Goal: Task Accomplishment & Management: Manage account settings

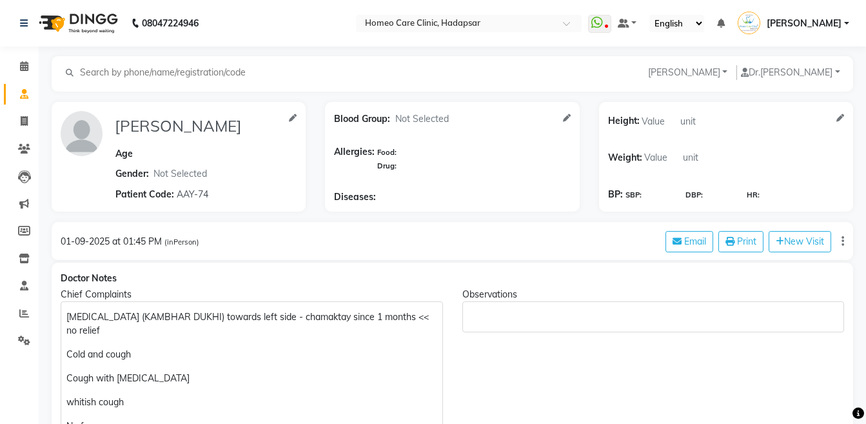
select select "[DEMOGRAPHIC_DATA]"
click at [18, 153] on span at bounding box center [24, 149] width 23 height 15
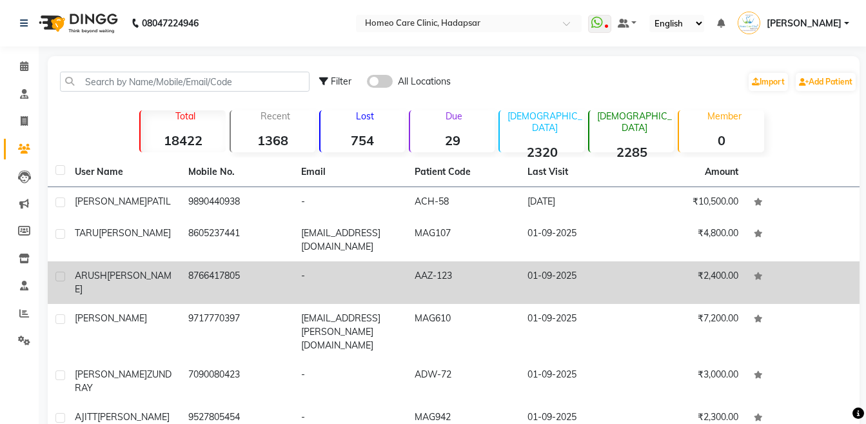
click at [117, 261] on td "ARUSH SINGH" at bounding box center [123, 282] width 113 height 43
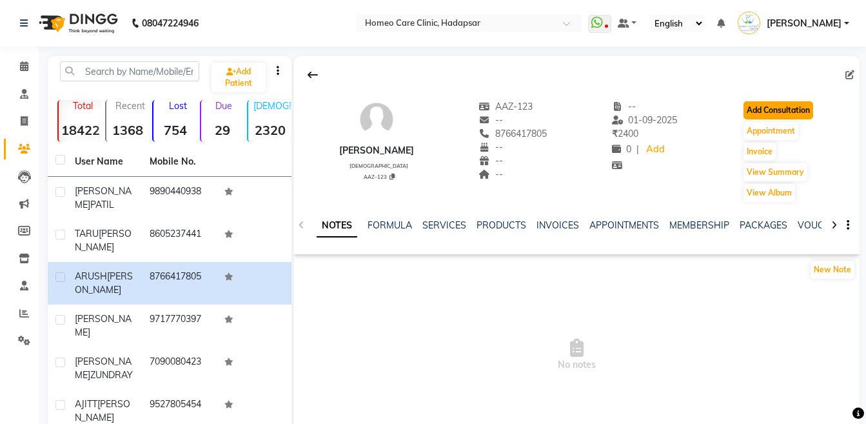
click at [781, 105] on button "Add Consultation" at bounding box center [778, 110] width 70 height 18
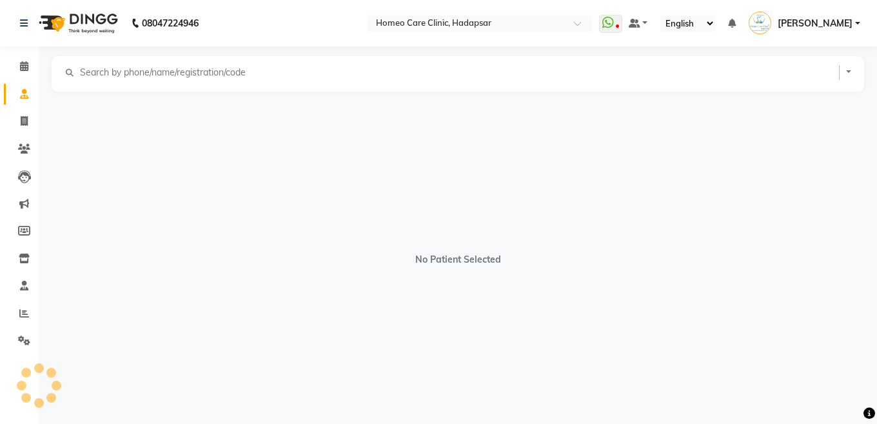
select select "[DEMOGRAPHIC_DATA]"
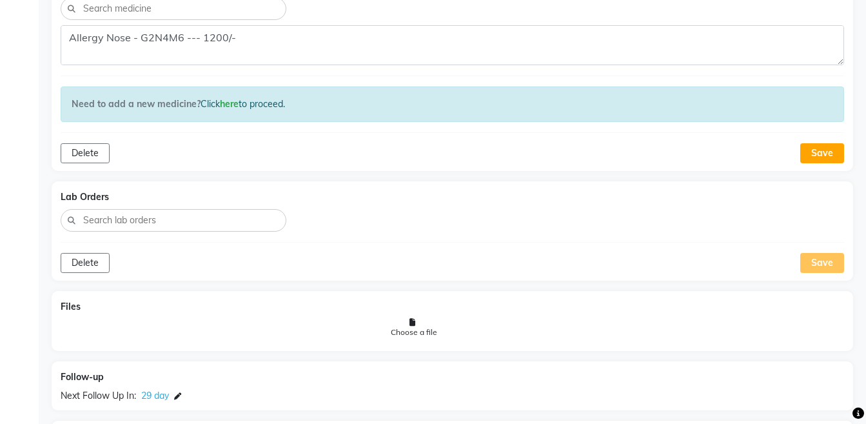
scroll to position [1013, 0]
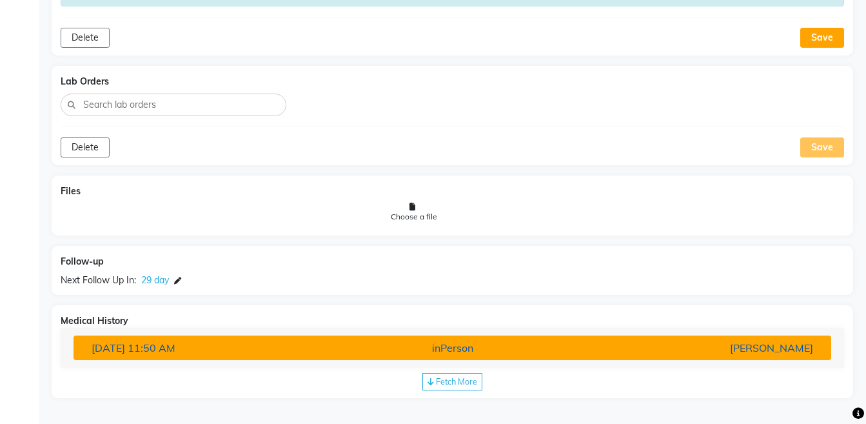
click at [747, 353] on div "[PERSON_NAME]" at bounding box center [699, 347] width 247 height 15
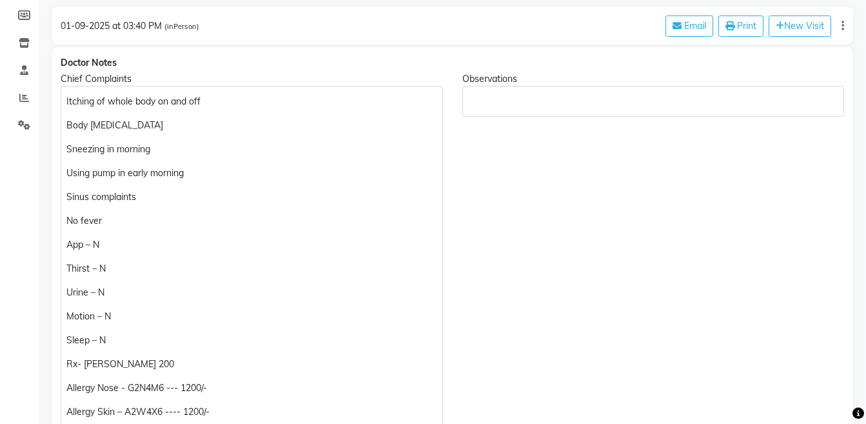
scroll to position [221, 0]
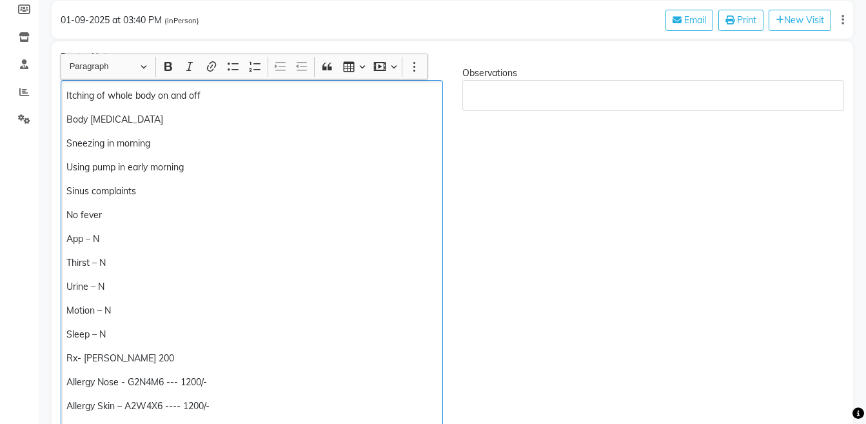
click at [273, 168] on p "Using pump in early morning" at bounding box center [251, 168] width 370 height 14
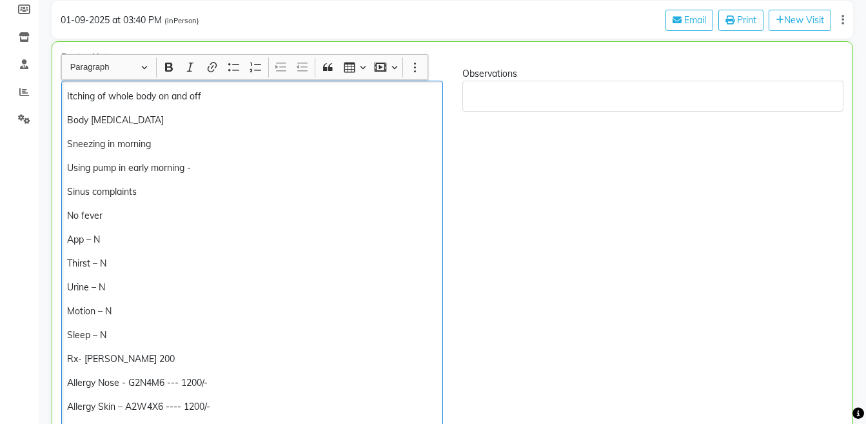
scroll to position [222, 0]
click at [191, 164] on p "Using Inhaler in early morning – Aerocort 100" at bounding box center [251, 168] width 369 height 14
click at [294, 169] on p "Using Inhaler in early morning (Mid night) --– Aerocort 100" at bounding box center [251, 168] width 369 height 14
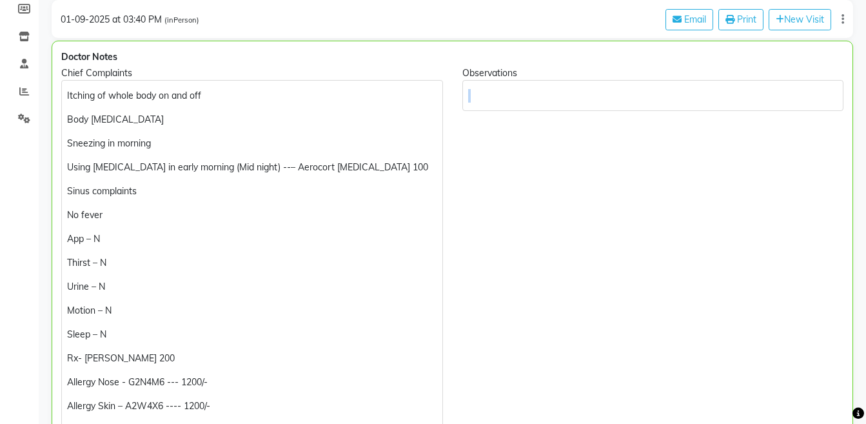
drag, startPoint x: 865, startPoint y: 83, endPoint x: 870, endPoint y: 70, distance: 13.9
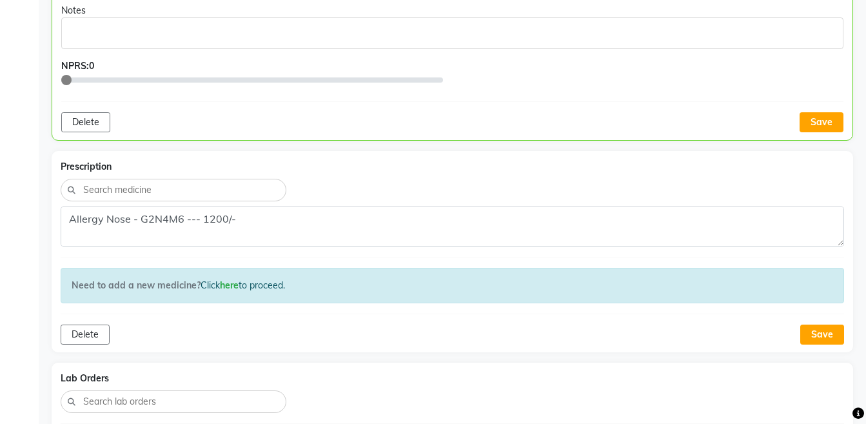
scroll to position [879, 0]
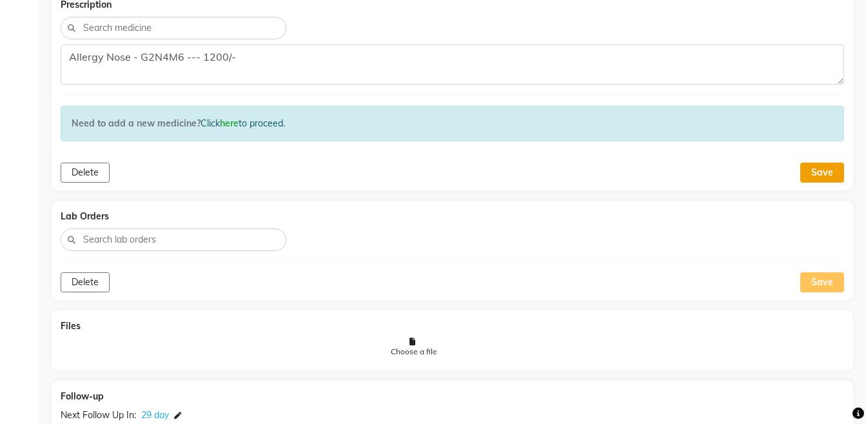
click at [825, 173] on button "Save" at bounding box center [822, 172] width 44 height 20
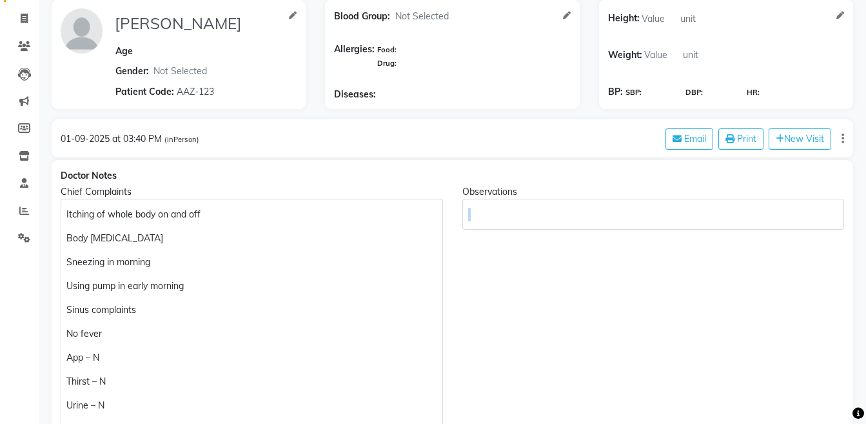
scroll to position [269, 0]
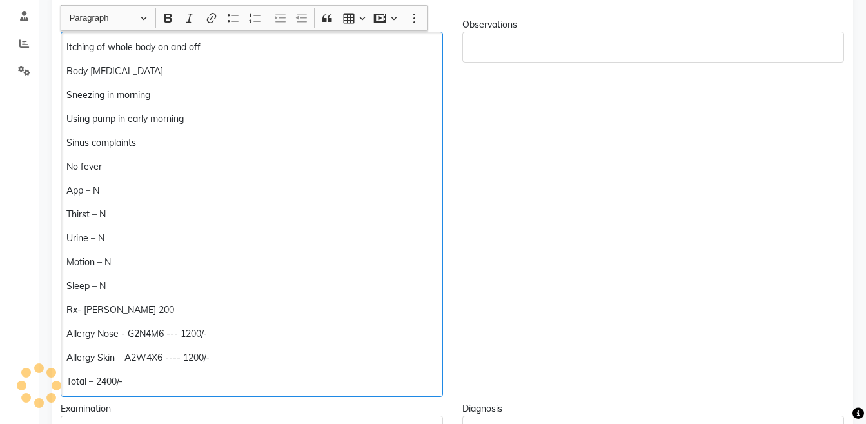
click at [163, 332] on p "Allergy Nose - G2N4M6 --- 1200/-" at bounding box center [251, 334] width 370 height 14
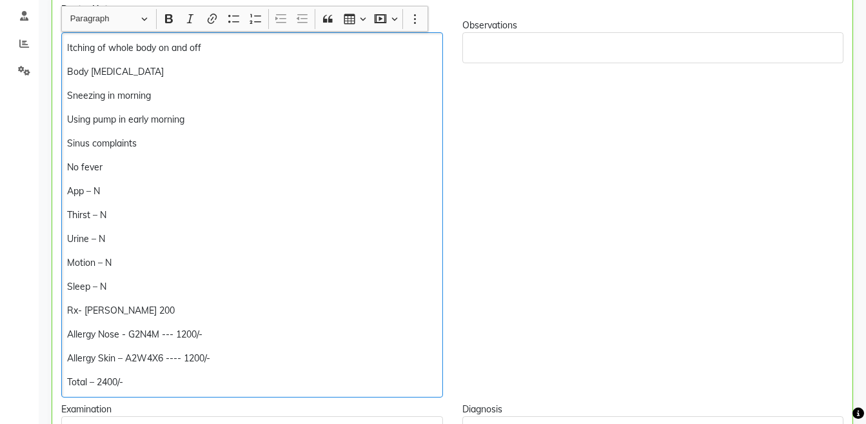
scroll to position [270, 0]
click at [166, 334] on p "Allergy Nose - G2N4M4 --- 1200/-" at bounding box center [251, 334] width 369 height 14
copy p "(TWO TIMES A DAY)-"
click at [68, 361] on p "Allergy Skin – A2W4X4 -(TWO TIMES A DAY)---- 1200/-" at bounding box center [251, 358] width 369 height 14
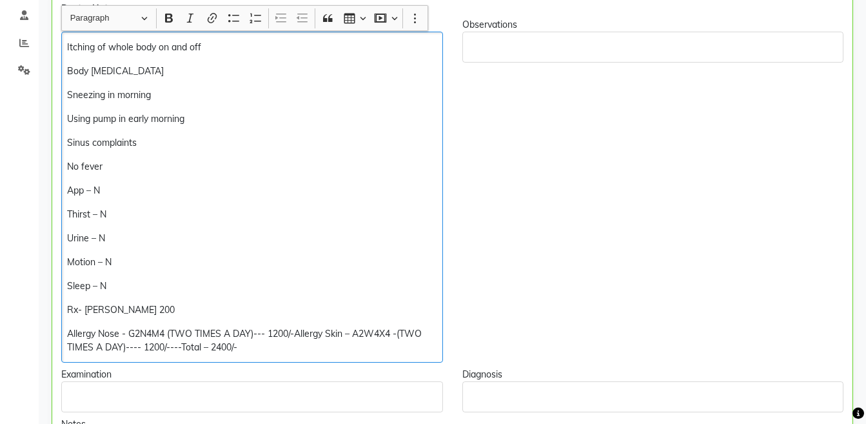
click at [67, 327] on p "Allergy Nose - G2N4M4 (TWO TIMES A DAY)--- 1200/-Allergy Skin – A2W4X4 -(TWO TI…" at bounding box center [251, 340] width 369 height 27
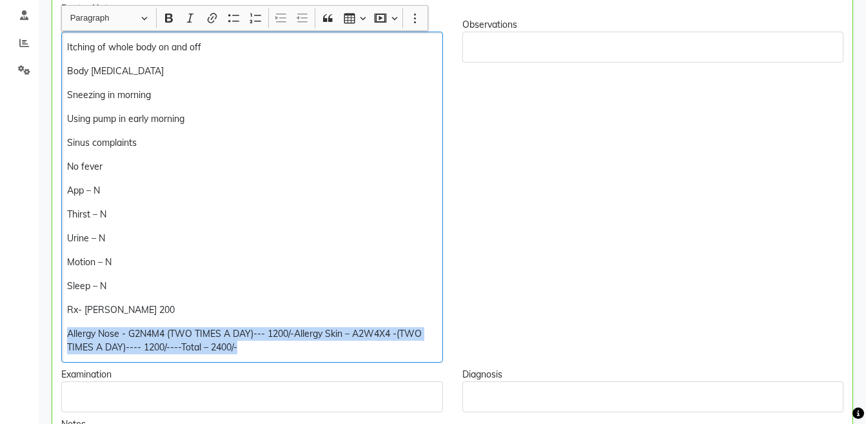
copy p "Allergy Nose - G2N4M4 (TWO TIMES A DAY)--- 1200/-Allergy Skin – A2W4X4 -(TWO TI…"
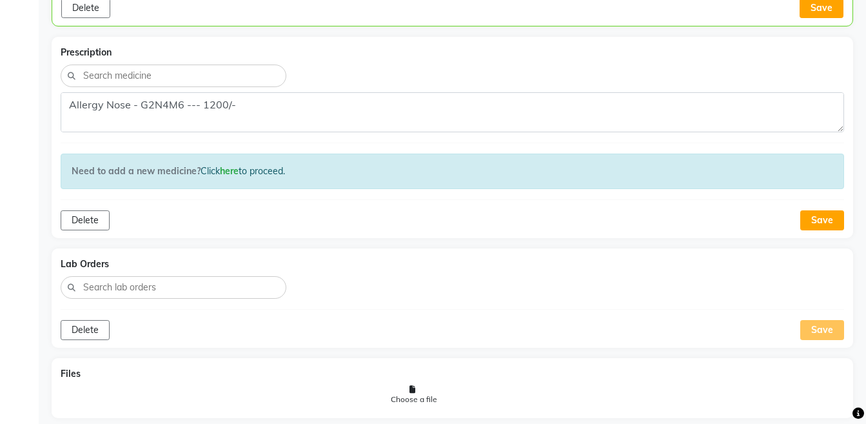
scroll to position [754, 0]
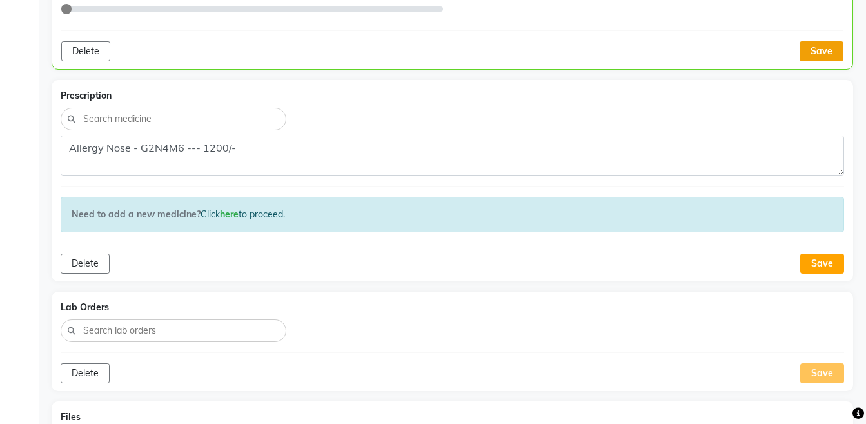
click at [840, 54] on button "Save" at bounding box center [821, 51] width 44 height 20
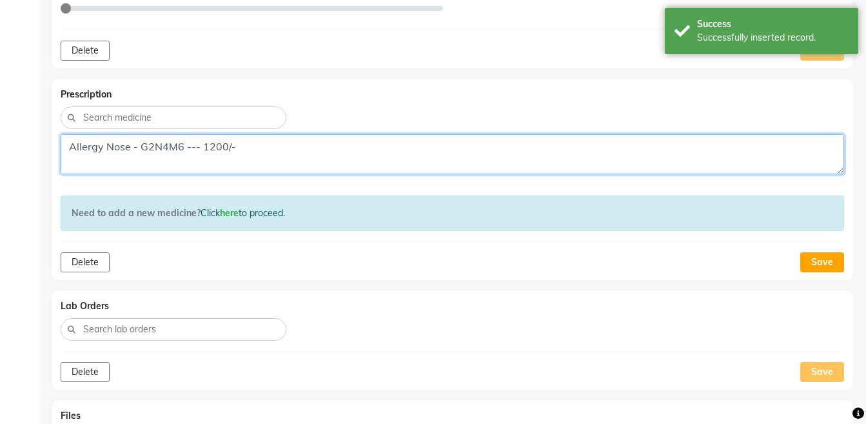
click at [404, 155] on textarea "Allergy Nose - G2N4M6 --- 1200/- Allergy Skin – A2W4X6 ---- 1200/- Total – 2400…" at bounding box center [452, 154] width 783 height 40
paste textarea "4 (TWO TIMES A DAY)--- 1200/-Allergy Skin – A2W4X4 -(TWO TIMES A DAY)---- 1200/…"
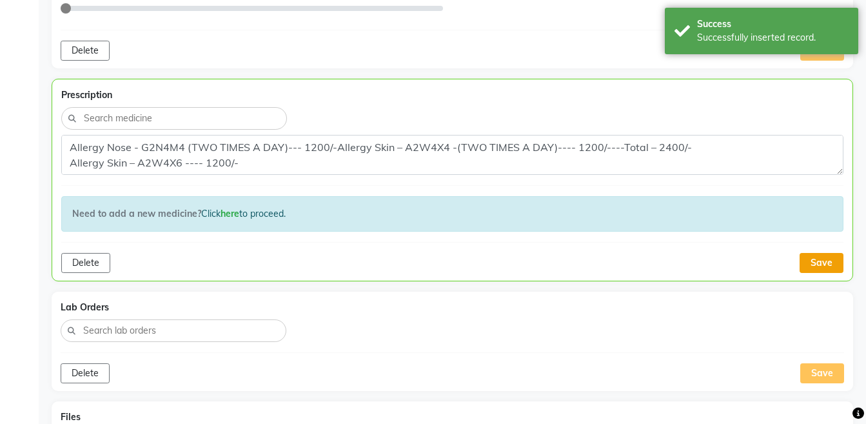
click at [820, 255] on button "Save" at bounding box center [821, 263] width 44 height 20
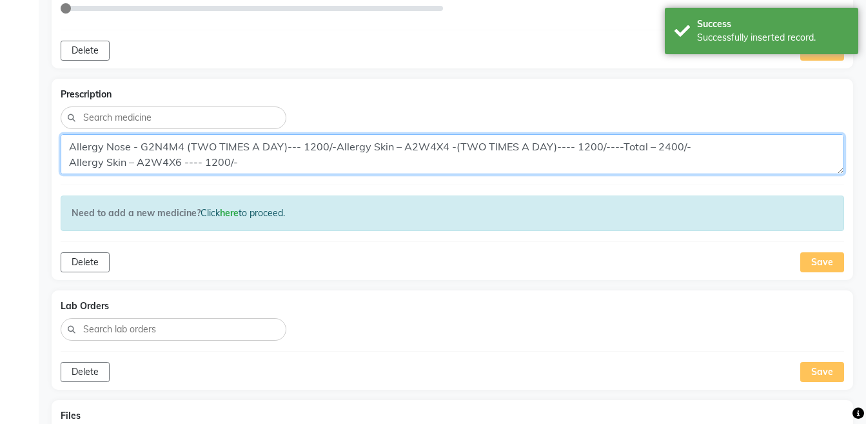
click at [319, 166] on textarea "Allergy Nose - G2N4M4 (TWO TIMES A DAY)--- 1200/-Allergy Skin – A2W4X4 -(TWO TI…" at bounding box center [452, 154] width 783 height 40
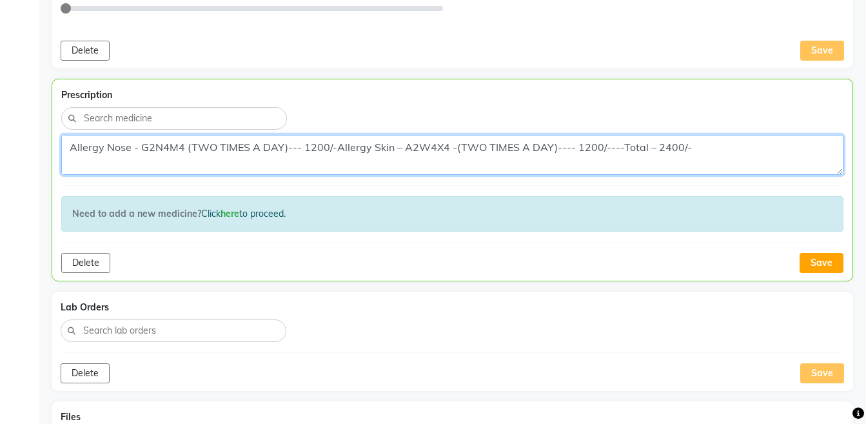
click at [70, 146] on textarea "Allergy Nose - G2N4M4 (TWO TIMES A DAY)--- 1200/-Allergy Skin – A2W4X4 -(TWO TI…" at bounding box center [452, 155] width 782 height 40
type textarea "Rx:- LACH 200 --- Allergy Nose - G2N4M4 (TWO TIMES A DAY)--- 1200/-Allergy Skin…"
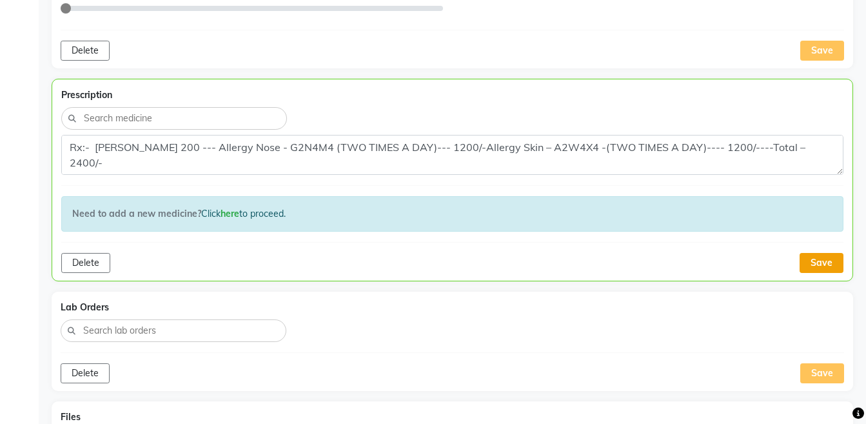
click at [826, 260] on button "Save" at bounding box center [821, 263] width 44 height 20
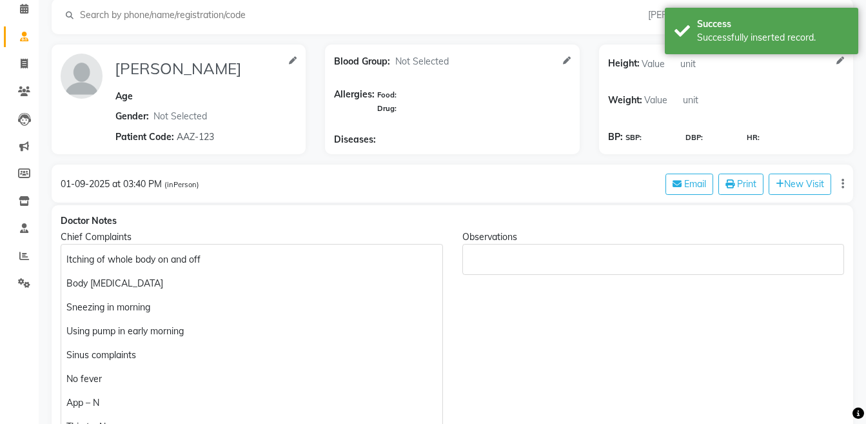
scroll to position [0, 0]
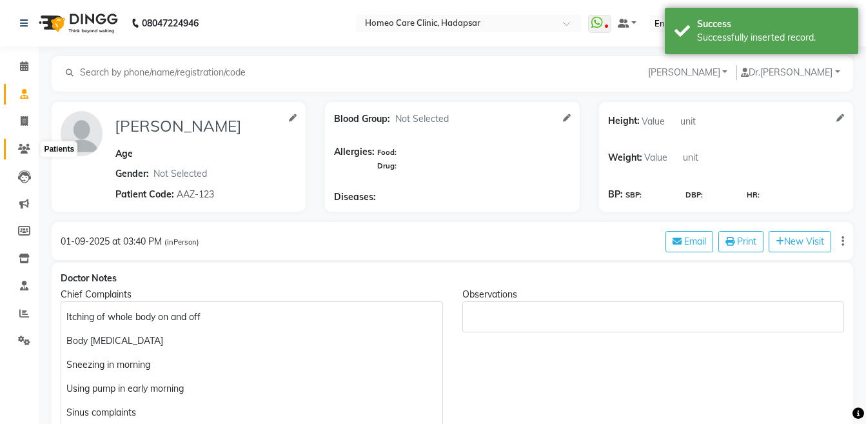
click at [25, 148] on icon at bounding box center [24, 149] width 12 height 10
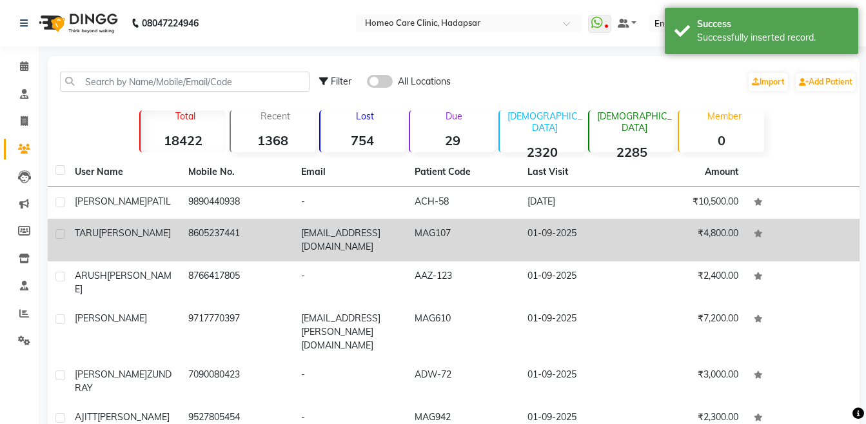
click at [122, 235] on span "[PERSON_NAME]" at bounding box center [135, 233] width 72 height 12
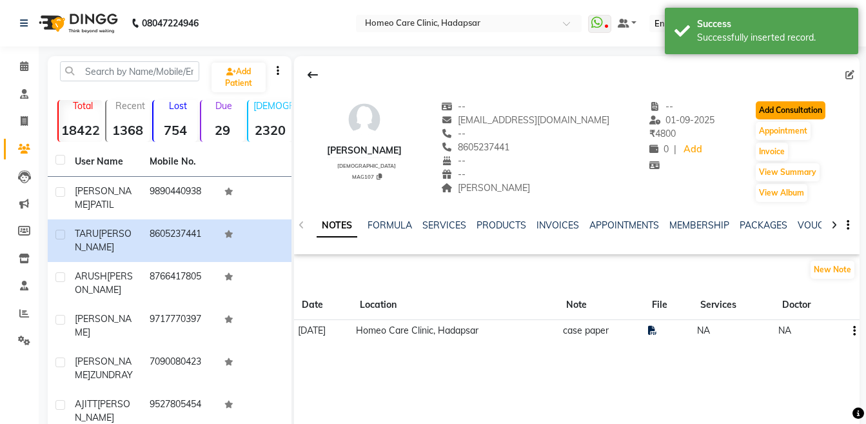
click at [791, 109] on button "Add Consultation" at bounding box center [791, 110] width 70 height 18
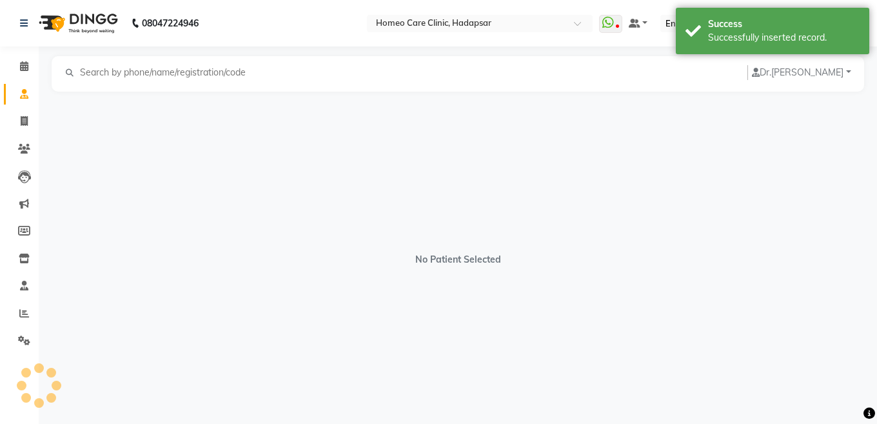
select select "[DEMOGRAPHIC_DATA]"
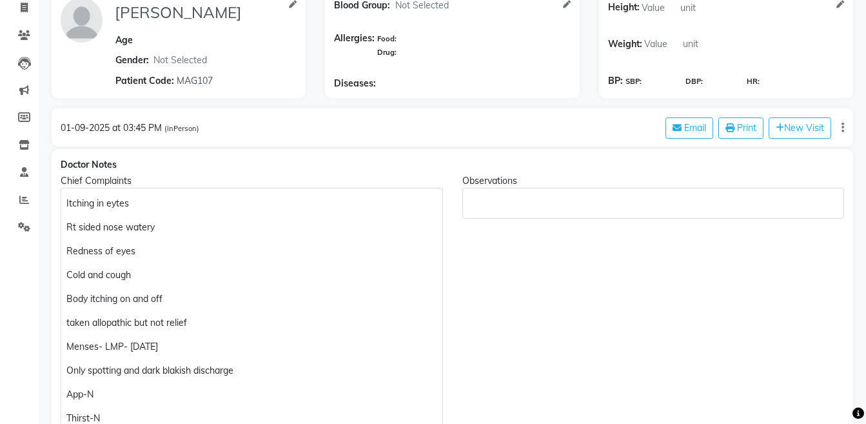
scroll to position [115, 0]
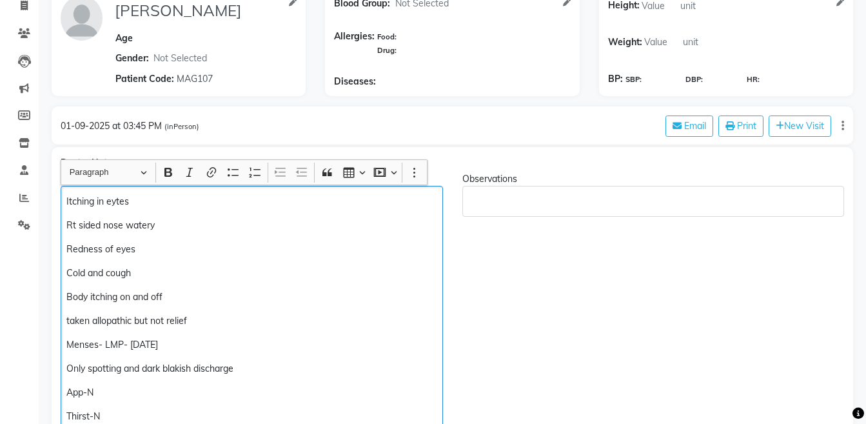
click at [226, 190] on div "Itching in eytes Rt sided nose watery Redness of eyes Cold and cough Body itchi…" at bounding box center [252, 380] width 382 height 389
click at [121, 201] on p "Itching in eytes" at bounding box center [251, 202] width 370 height 14
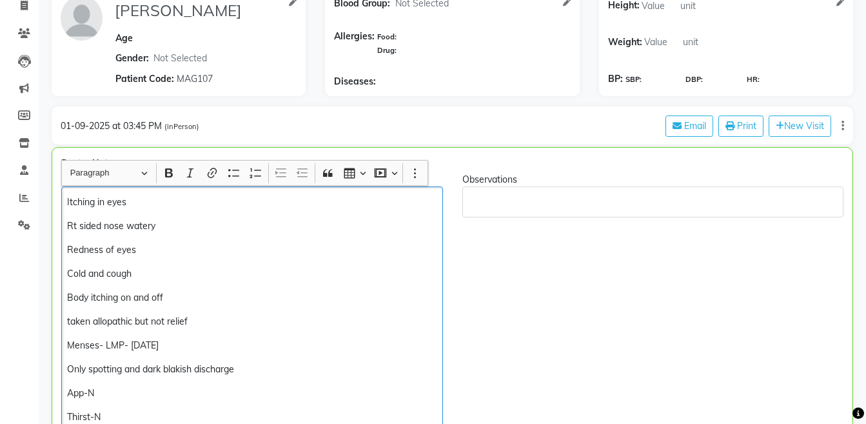
scroll to position [116, 0]
click at [136, 204] on p "Itching in eyes" at bounding box center [251, 202] width 369 height 14
click at [186, 288] on div "Itching in eyes SINCE 5-7 days Rt sided nose watery Redness of eyes Cold and co…" at bounding box center [252, 380] width 382 height 389
click at [70, 321] on p "taken allopathic but not relief" at bounding box center [251, 321] width 369 height 14
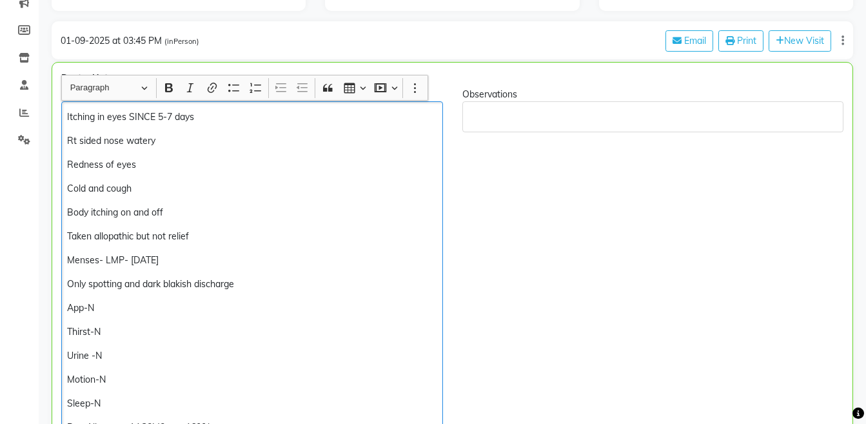
scroll to position [206, 0]
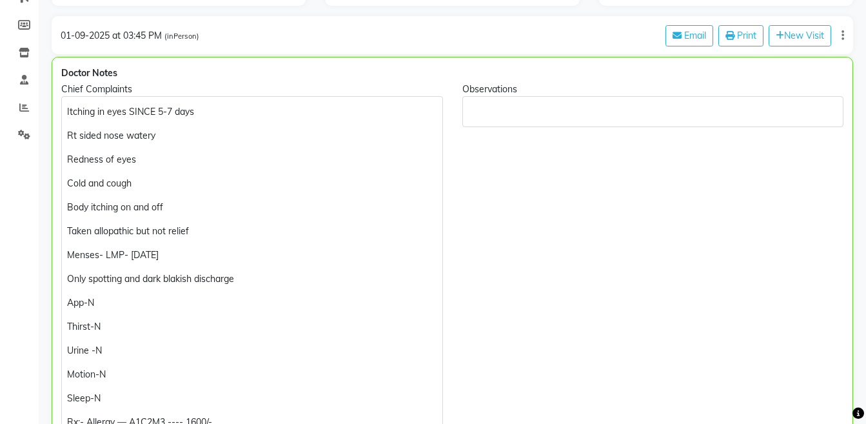
click at [865, 143] on html "08047224946 Select Location × Homeo Care Clinic, Hadapsar WhatsApp Status ✕ Sta…" at bounding box center [433, 6] width 866 height 424
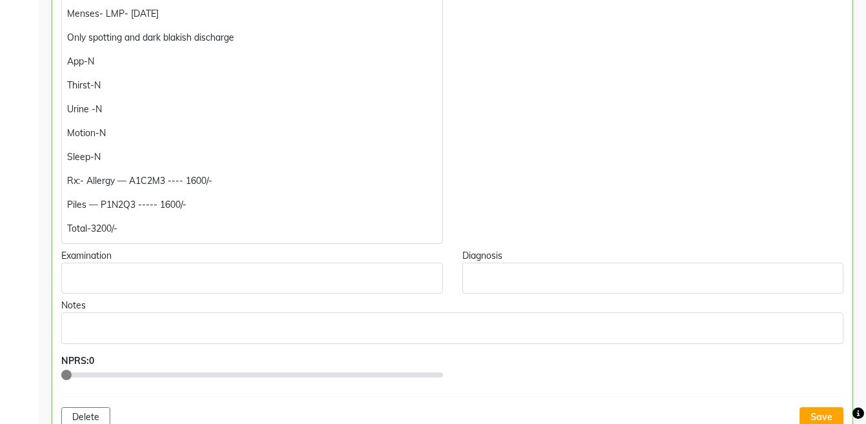
scroll to position [454, 0]
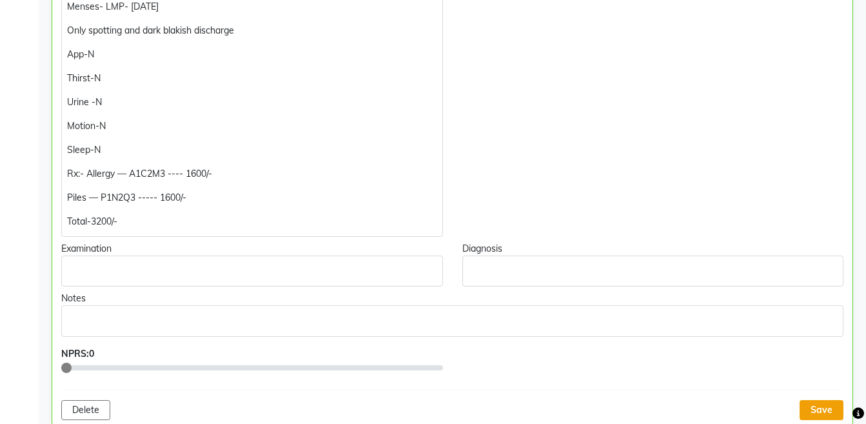
click at [826, 417] on button "Save" at bounding box center [821, 410] width 44 height 20
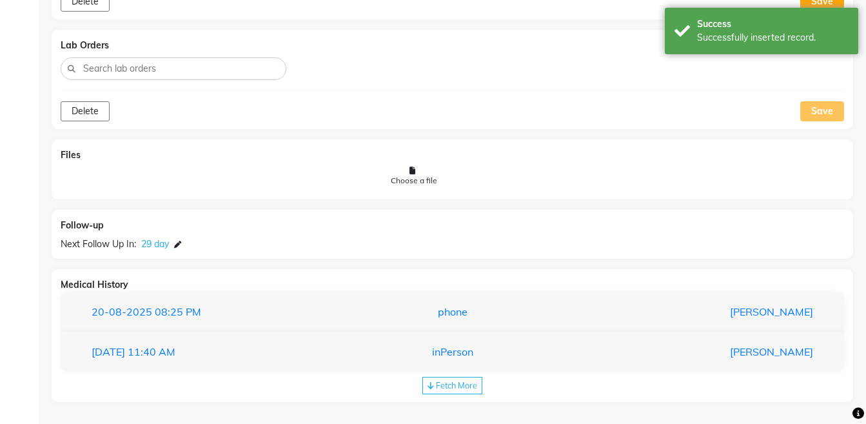
scroll to position [1077, 0]
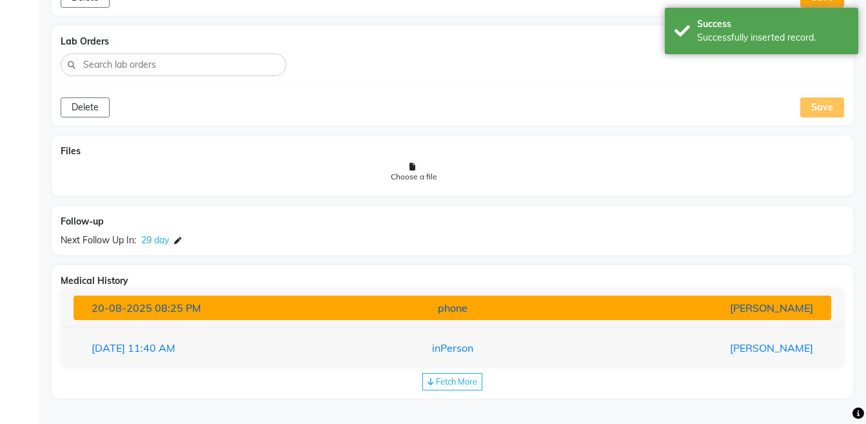
click at [576, 305] on div "Dr Nijol Patil" at bounding box center [699, 307] width 247 height 15
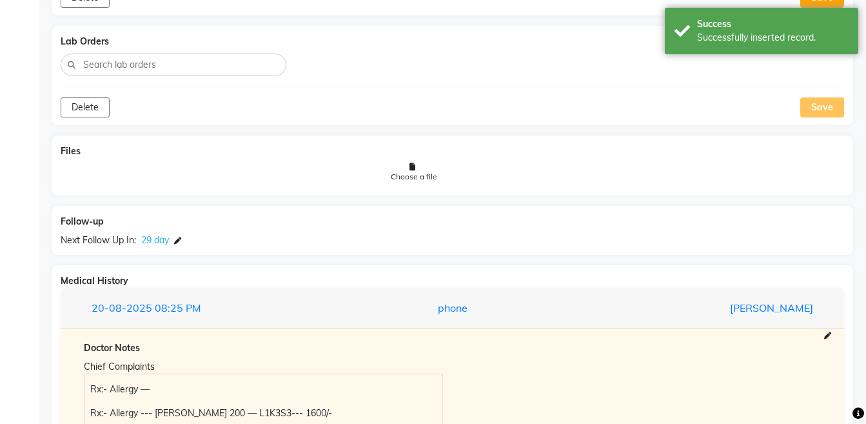
scroll to position [1280, 0]
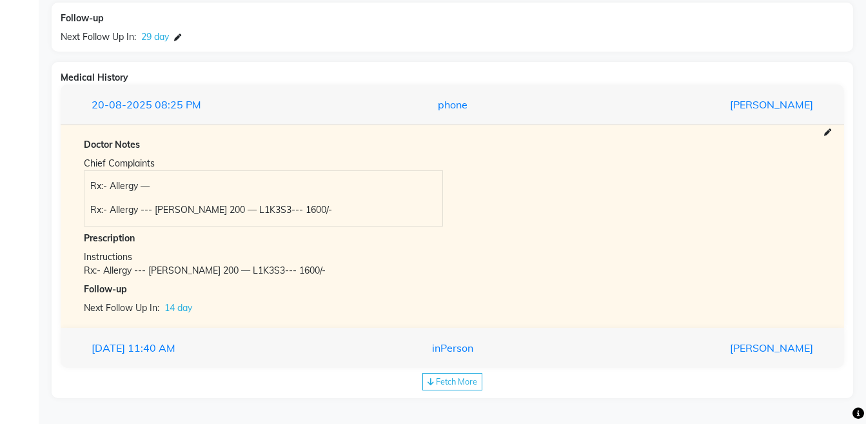
click at [365, 197] on div "Rx:- Allergy — Rx:- Allergy --- LACH 200 — L1K3S3--- 1600/-" at bounding box center [263, 198] width 358 height 55
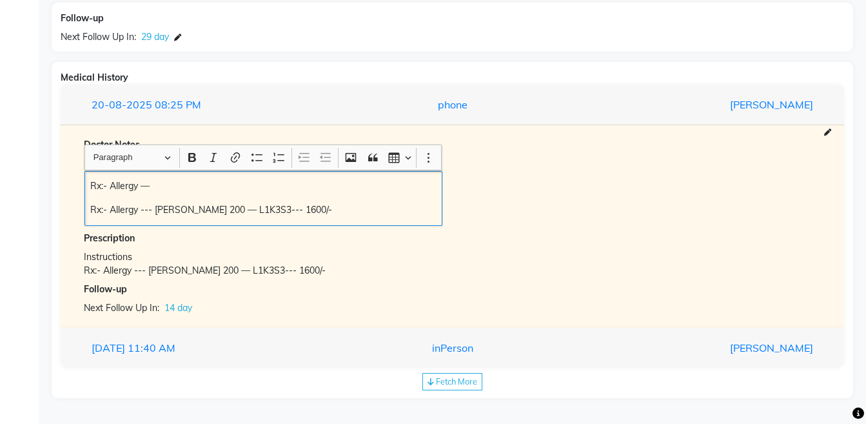
copy div "Rx:- Allergy — Rx:- Allergy --- LACH 200 — L1K3S3--- 1600/-"
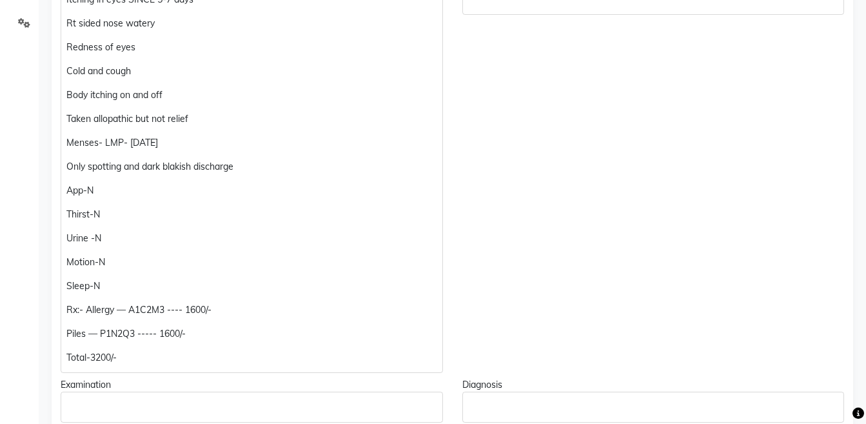
scroll to position [315, 0]
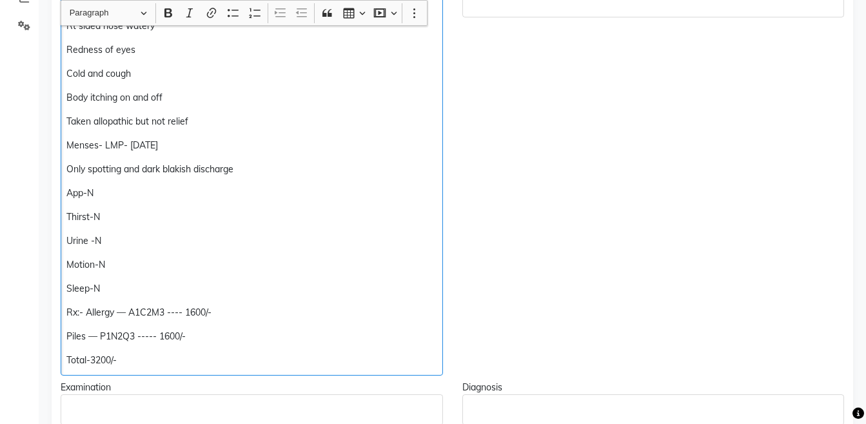
click at [63, 339] on div "Itching in eyes SINCE 5-7 days Rt sided nose watery Redness of eyes Cold and co…" at bounding box center [252, 180] width 382 height 389
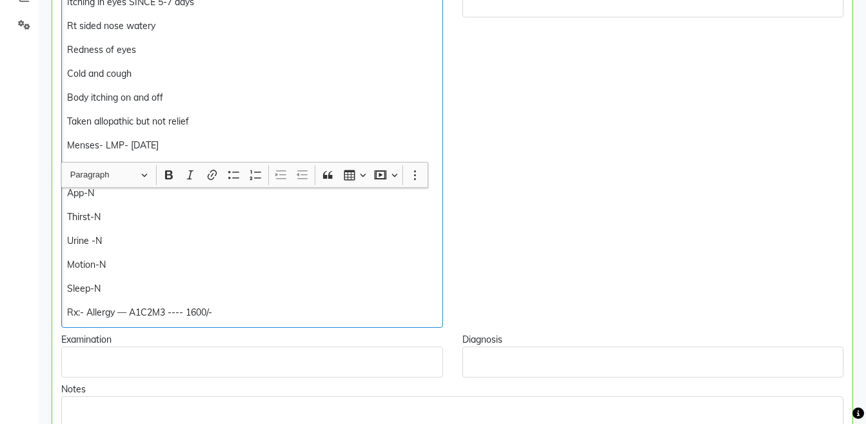
scroll to position [560, 0]
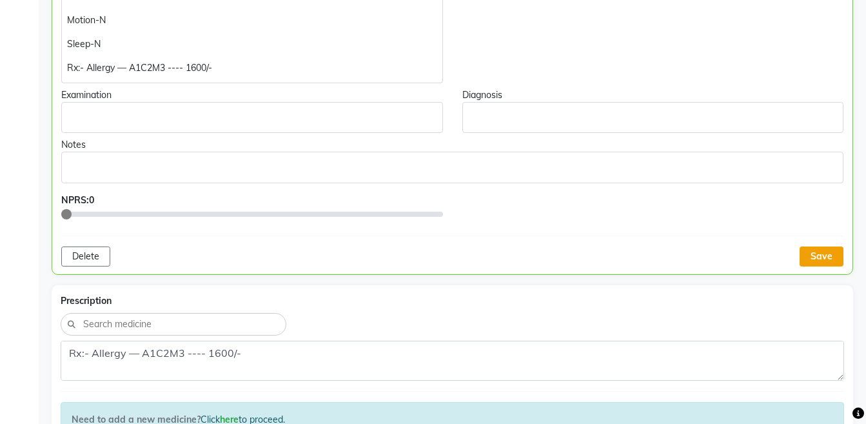
click at [817, 253] on button "Save" at bounding box center [821, 256] width 44 height 20
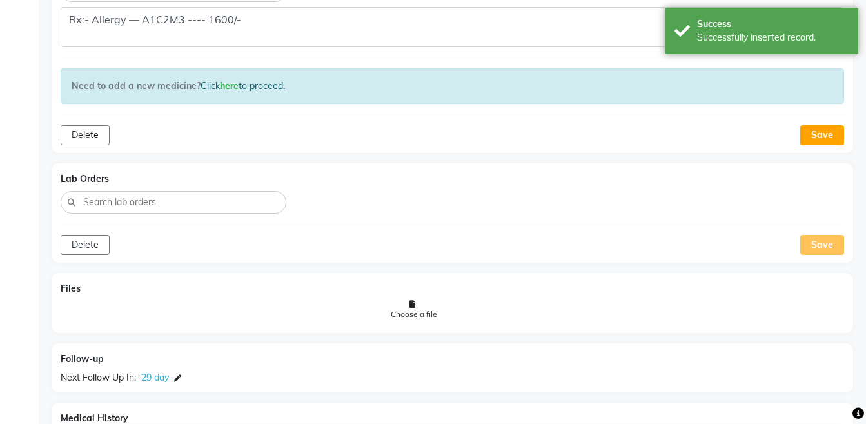
scroll to position [1232, 0]
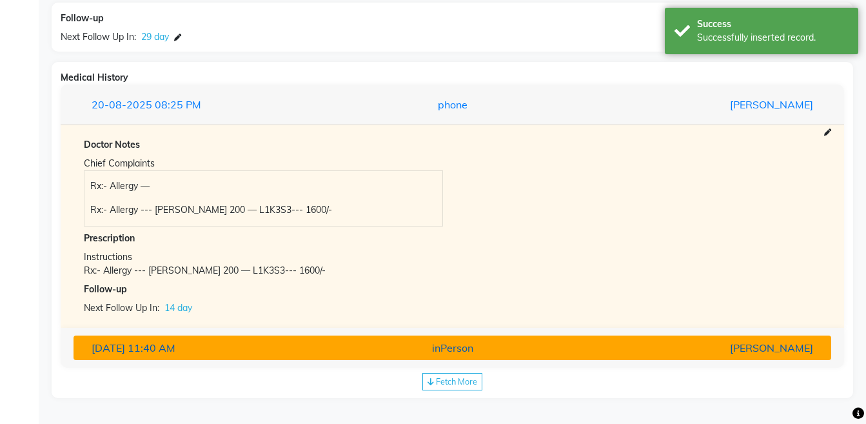
click at [652, 355] on button "29-05-2025 11:40 AM inPerson Dr Vaseem Choudhary" at bounding box center [451, 347] width 757 height 24
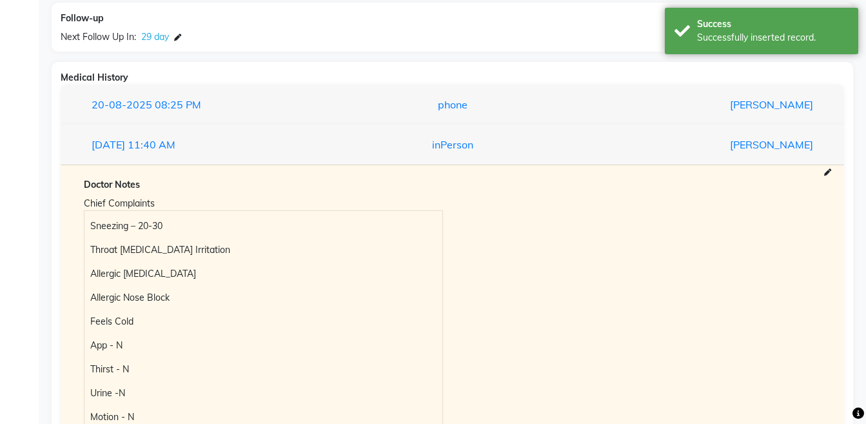
scroll to position [1478, 0]
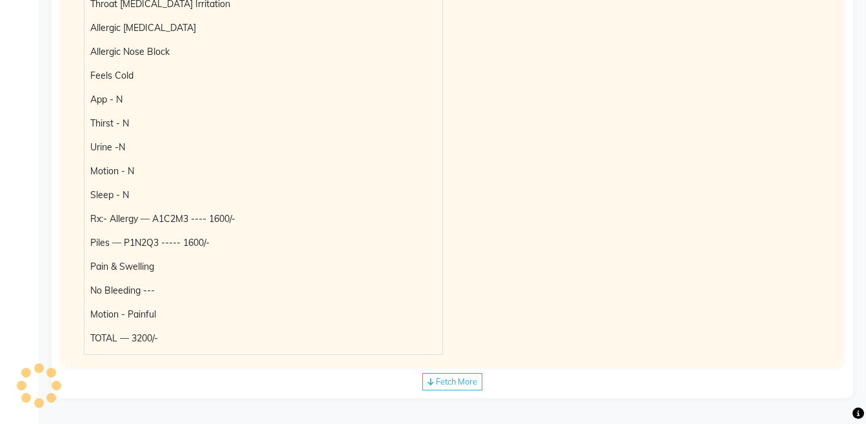
click at [456, 378] on span "Fetch More" at bounding box center [456, 381] width 41 height 10
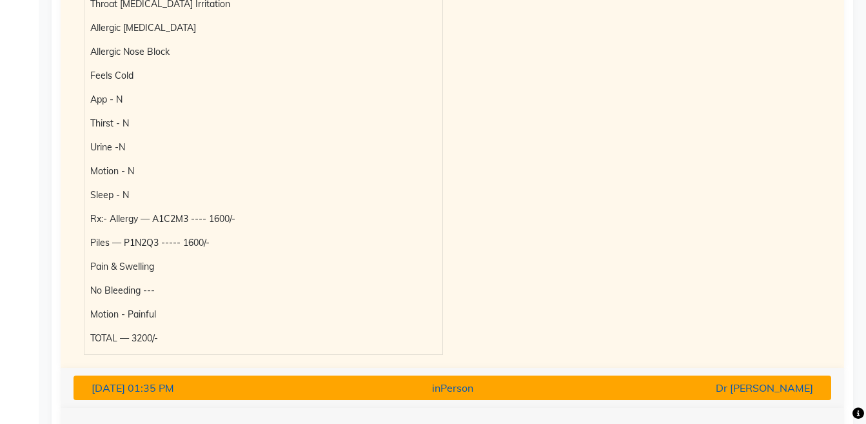
click at [649, 380] on div "Dr Pooja Doshi" at bounding box center [699, 387] width 247 height 15
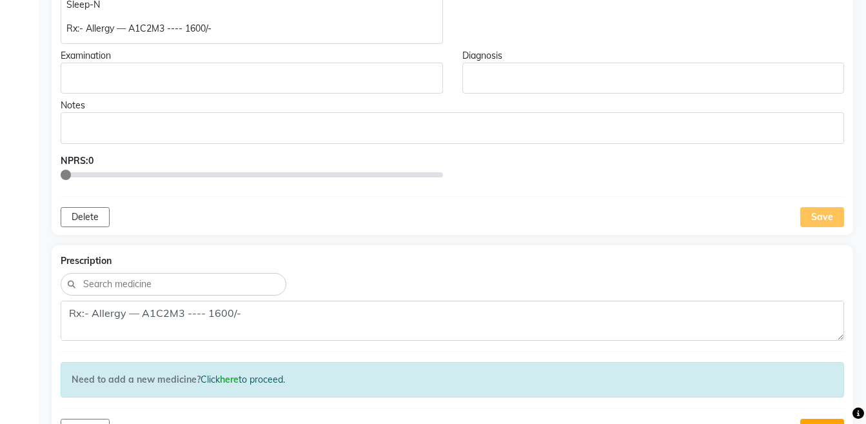
scroll to position [475, 0]
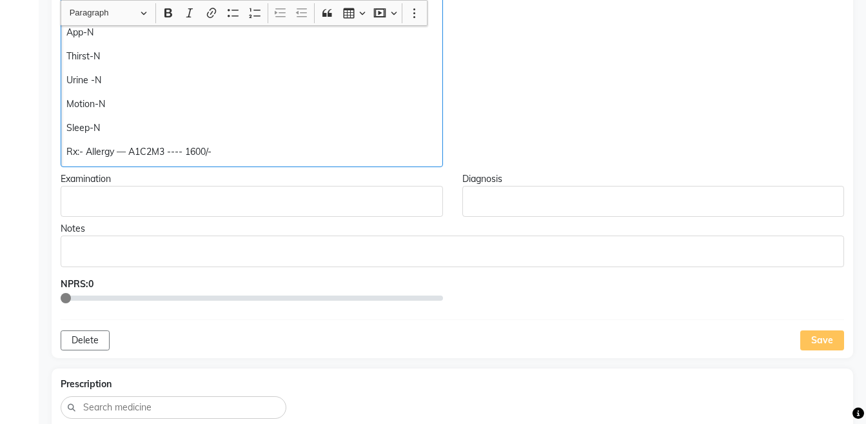
click at [86, 150] on p "Rx:- Allergy — A1C2M3 ---- 1600/-" at bounding box center [251, 152] width 370 height 14
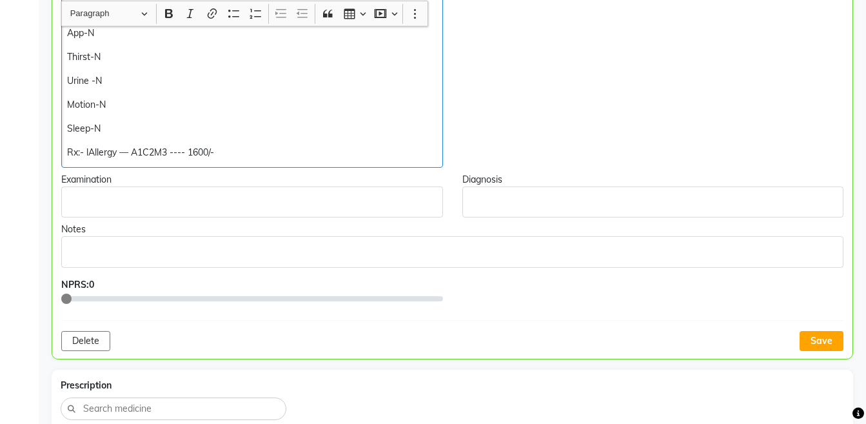
scroll to position [476, 0]
click at [353, 147] on p "Rx:- LACH 200 – Allergy — A1C2M3 ---- 1600/-" at bounding box center [251, 152] width 369 height 14
copy div "Rx:- LACH 200 – Allergy — A1C2M3 ---- 1600/-"
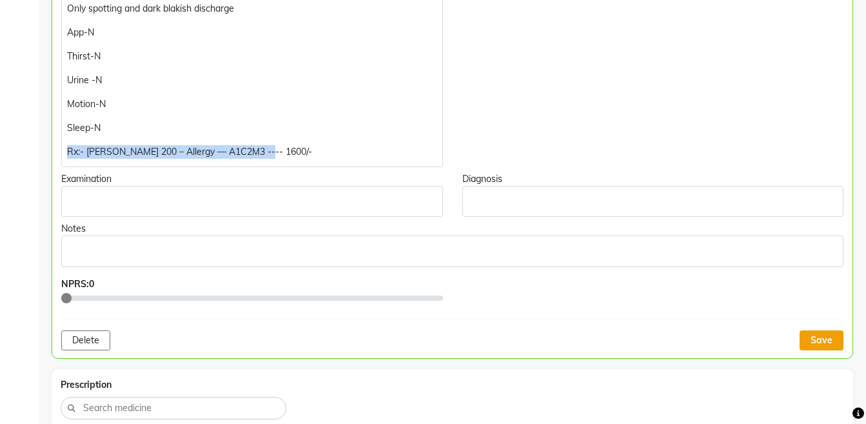
click at [832, 338] on button "Save" at bounding box center [821, 340] width 44 height 20
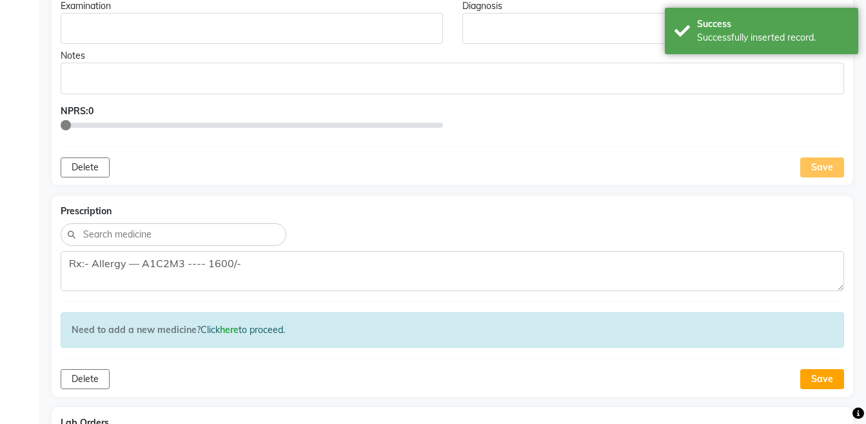
scroll to position [748, 0]
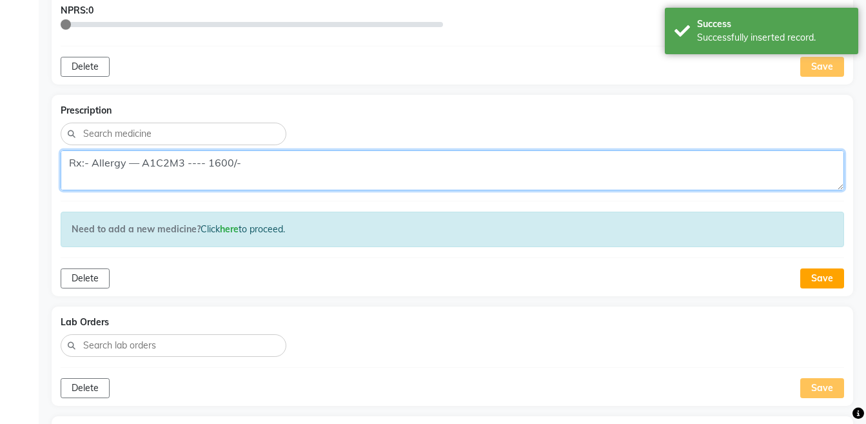
click at [435, 165] on textarea "Rx:- Allergy — A1C2M3 ---- 1600/- Piles — P1N2Q3 ----- 1600/- Total-3200/-" at bounding box center [452, 170] width 783 height 40
paste textarea "LACH 200 –"
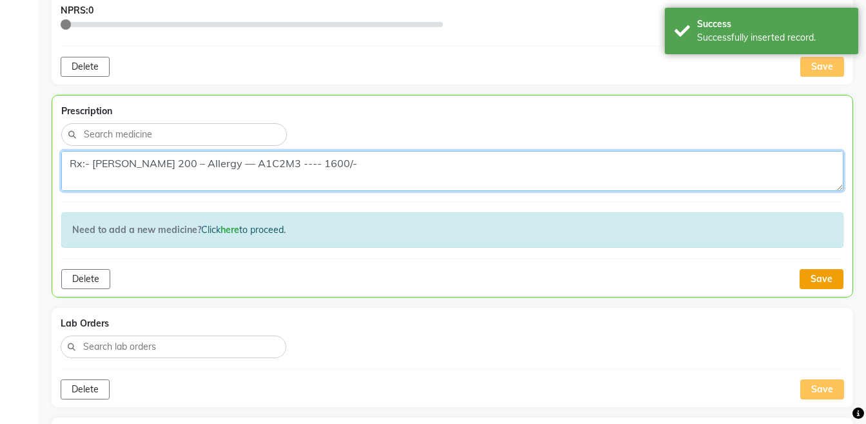
type textarea "Rx:- LACH 200 – Allergy — A1C2M3 ---- 1600/- Piles — P1N2Q3 ----- 1600/- Total-…"
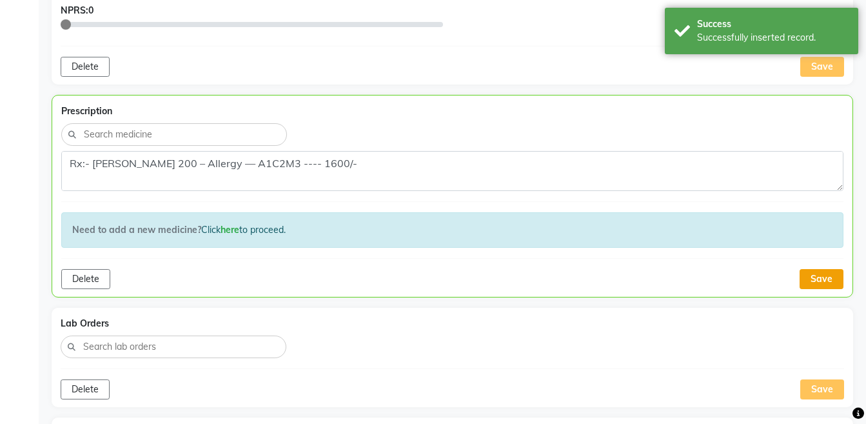
click at [819, 282] on button "Save" at bounding box center [821, 279] width 44 height 20
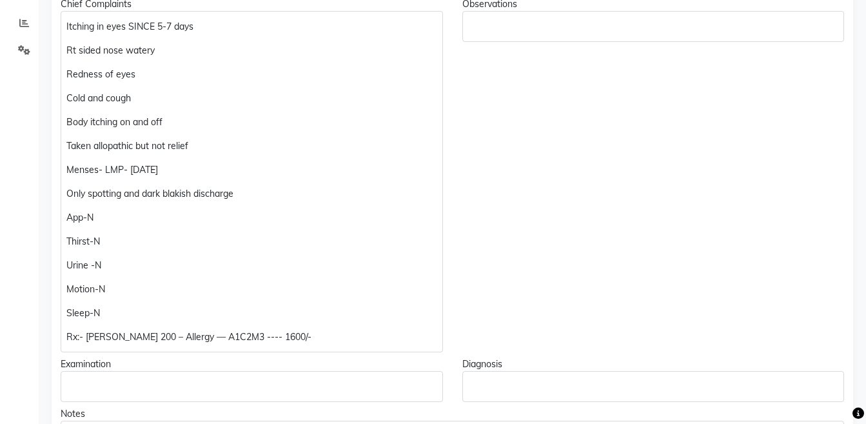
scroll to position [287, 0]
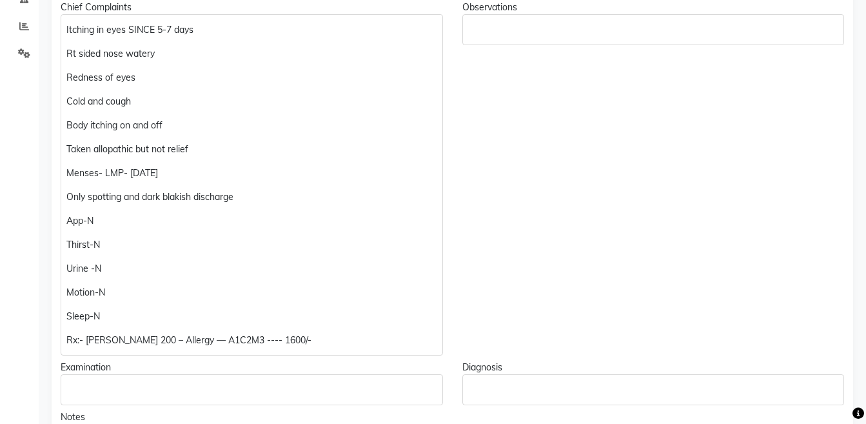
drag, startPoint x: 863, startPoint y: 92, endPoint x: 876, endPoint y: 108, distance: 20.6
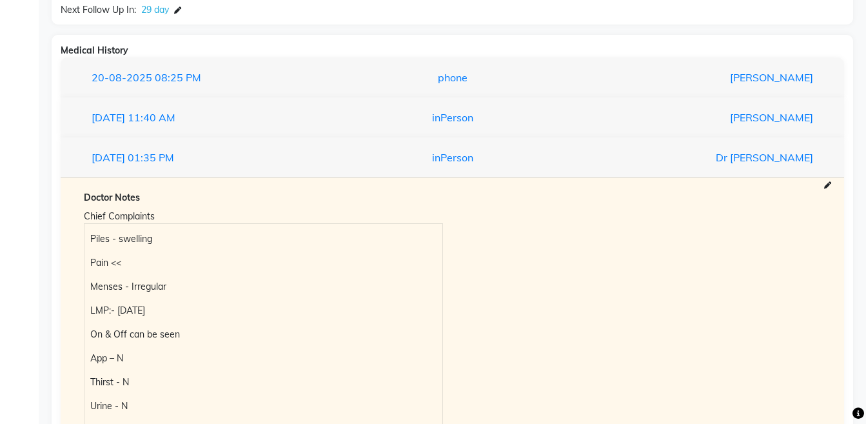
scroll to position [4, 0]
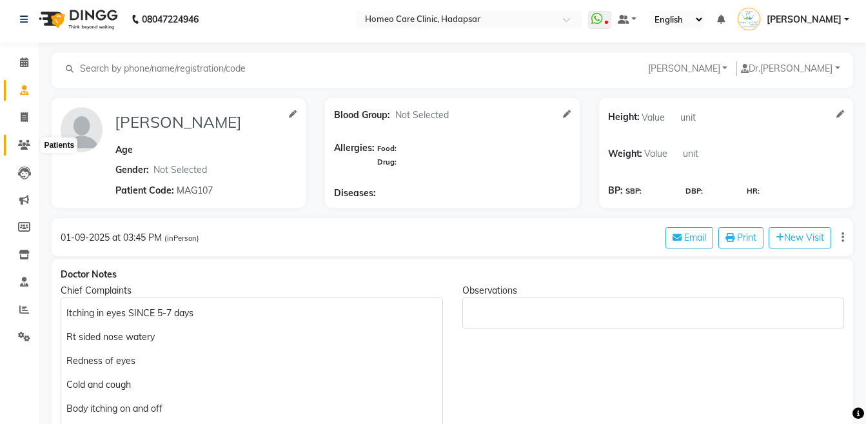
click at [22, 141] on icon at bounding box center [24, 145] width 12 height 10
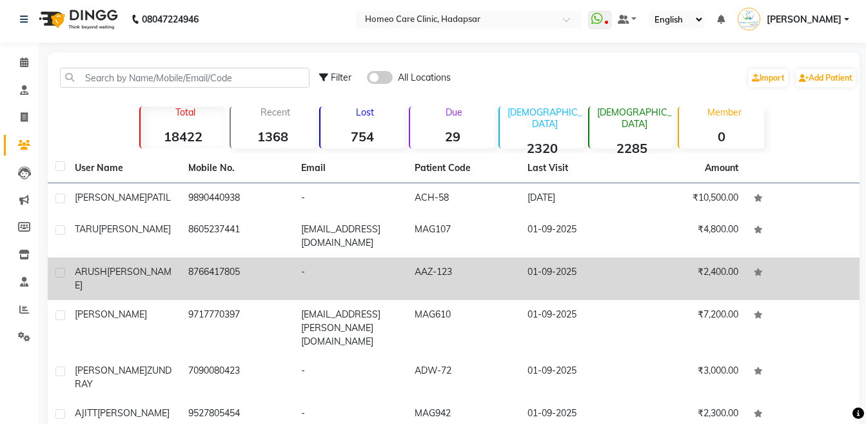
click at [115, 257] on td "ARUSH SINGH" at bounding box center [123, 278] width 113 height 43
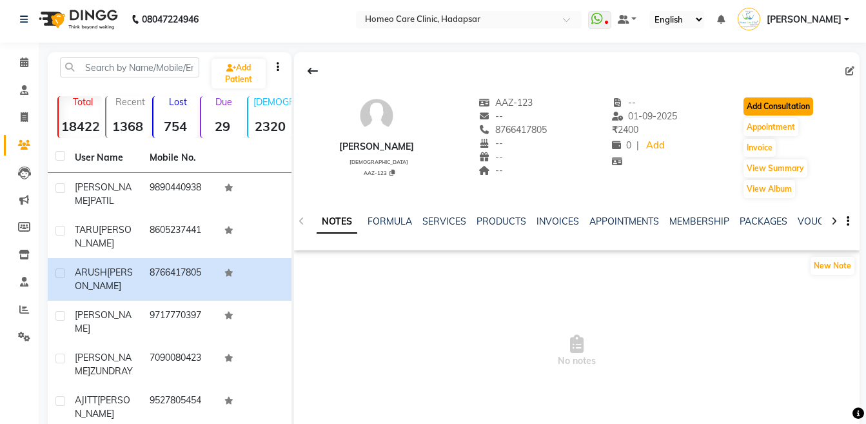
click at [783, 108] on button "Add Consultation" at bounding box center [778, 106] width 70 height 18
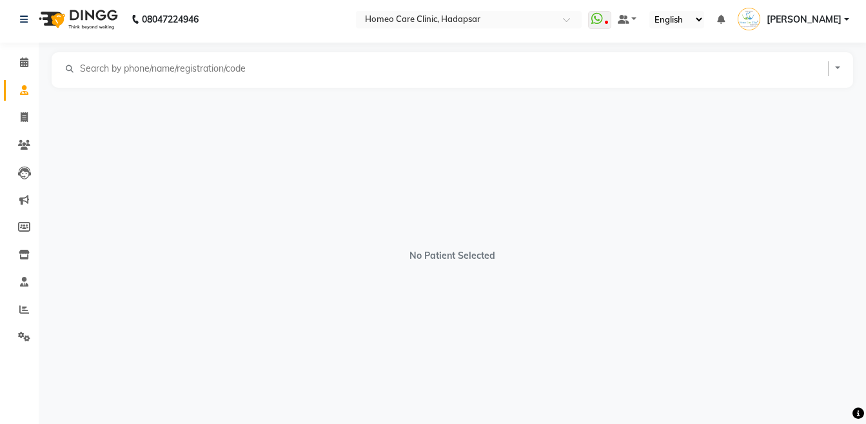
select select "[DEMOGRAPHIC_DATA]"
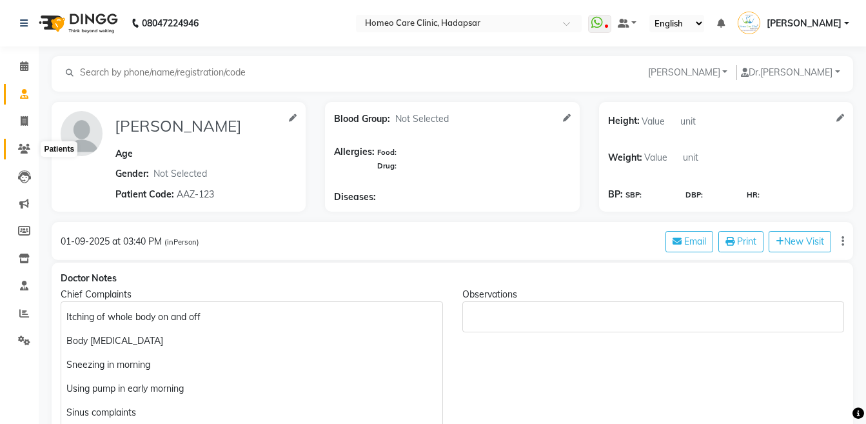
click at [28, 151] on icon at bounding box center [24, 149] width 12 height 10
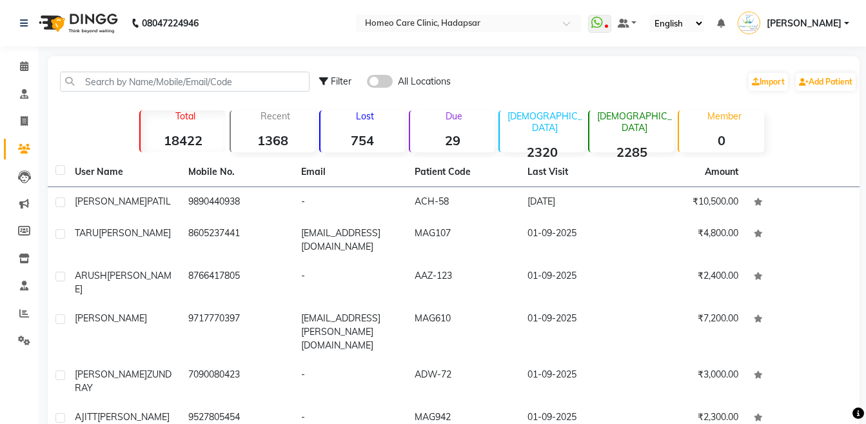
click at [169, 245] on td "TARU SINGH" at bounding box center [123, 240] width 113 height 43
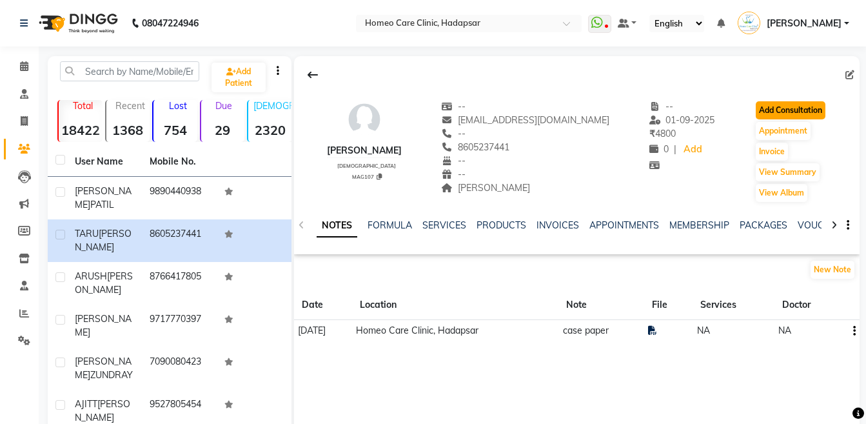
click at [775, 108] on button "Add Consultation" at bounding box center [791, 110] width 70 height 18
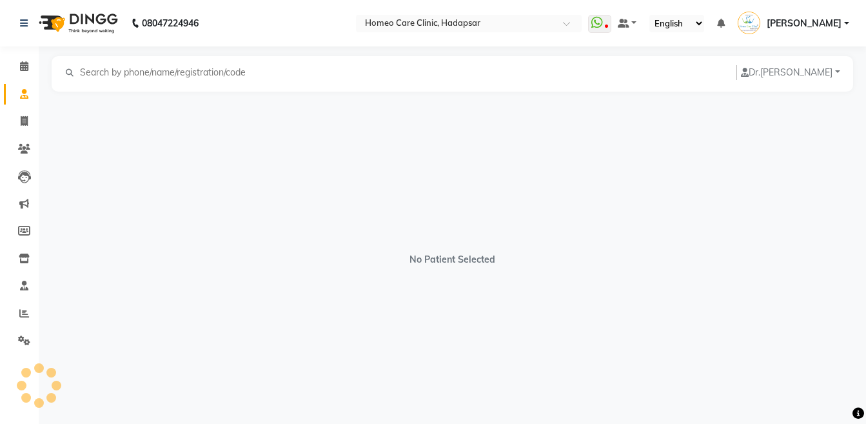
select select "[DEMOGRAPHIC_DATA]"
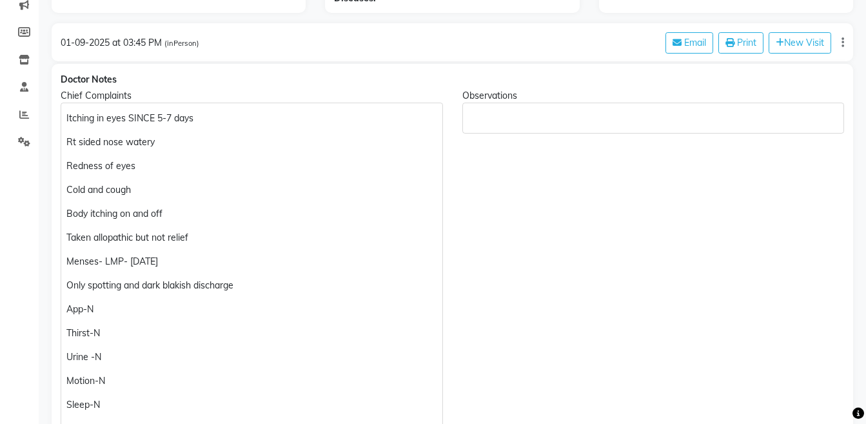
scroll to position [350, 0]
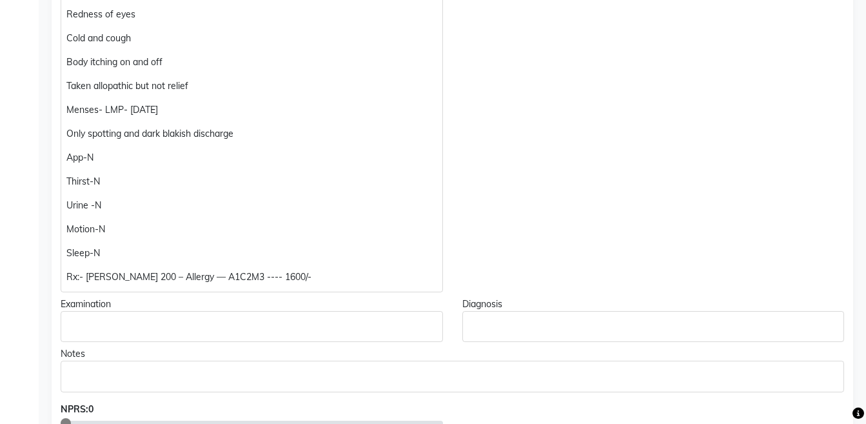
click at [217, 277] on p "Rx:- LACH 200 – Allergy — A1C2M3 ---- 1600/-" at bounding box center [251, 277] width 370 height 14
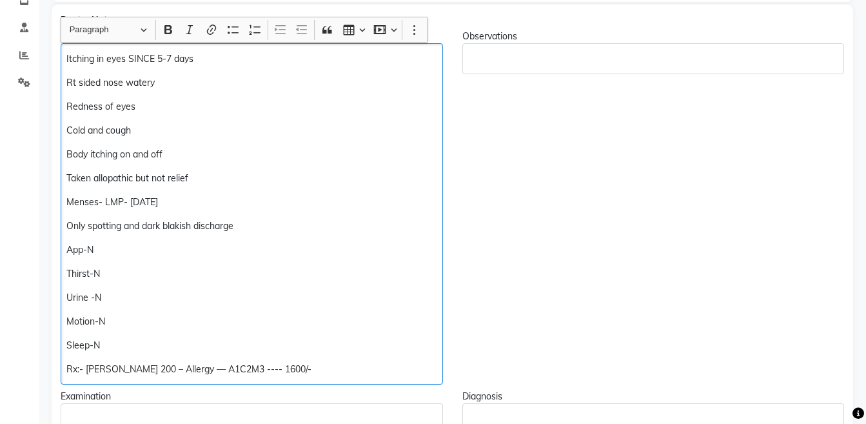
scroll to position [0, 0]
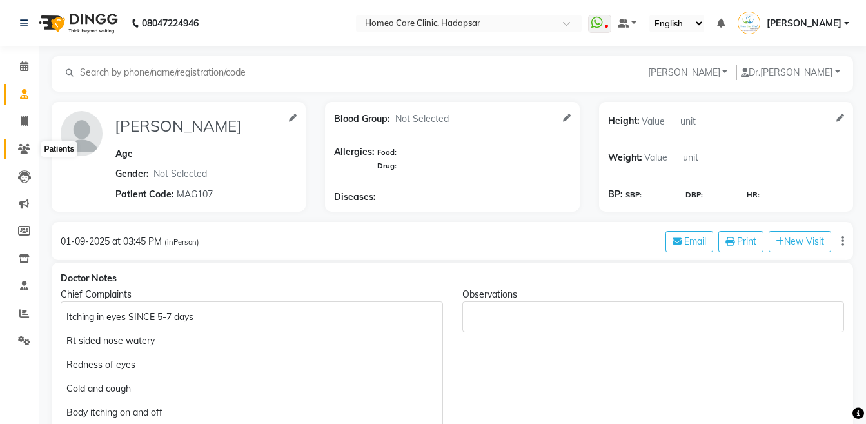
click at [23, 146] on icon at bounding box center [24, 149] width 12 height 10
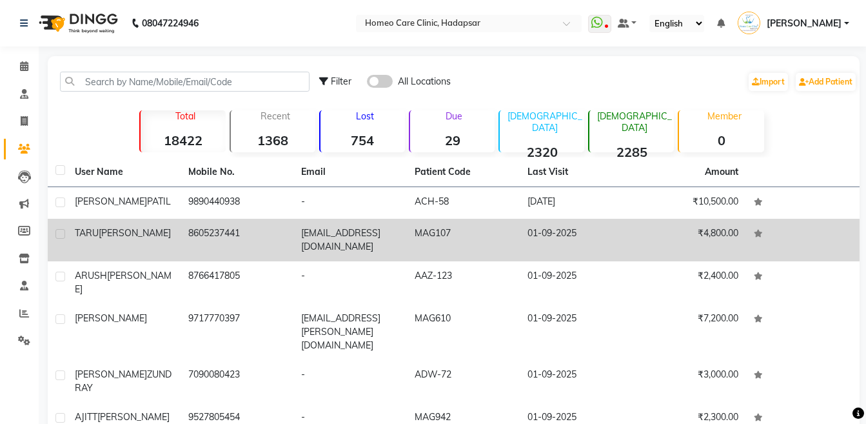
click at [108, 230] on span "[PERSON_NAME]" at bounding box center [135, 233] width 72 height 12
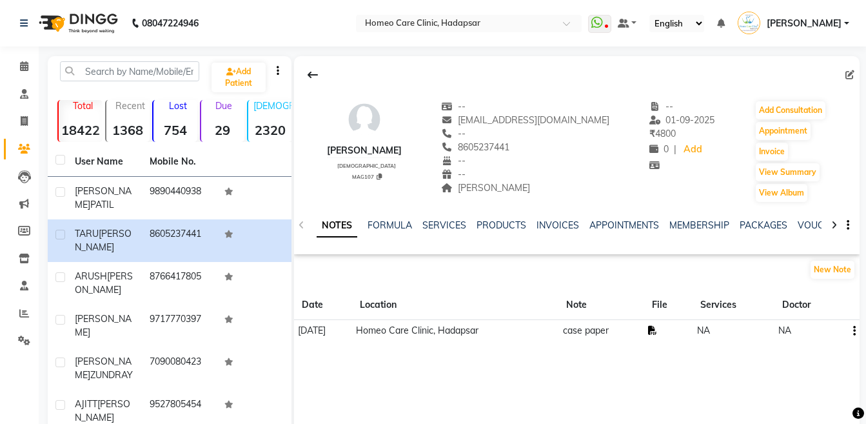
click at [657, 332] on icon at bounding box center [652, 330] width 9 height 9
click at [756, 106] on button "Add Consultation" at bounding box center [791, 110] width 70 height 18
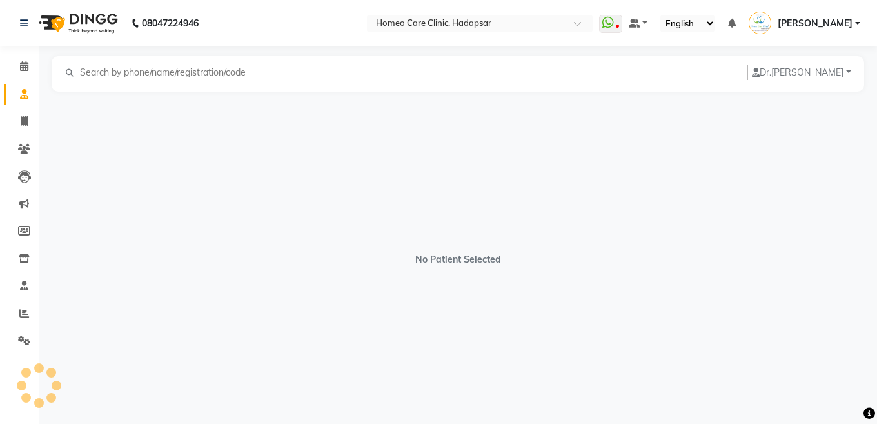
select select "[DEMOGRAPHIC_DATA]"
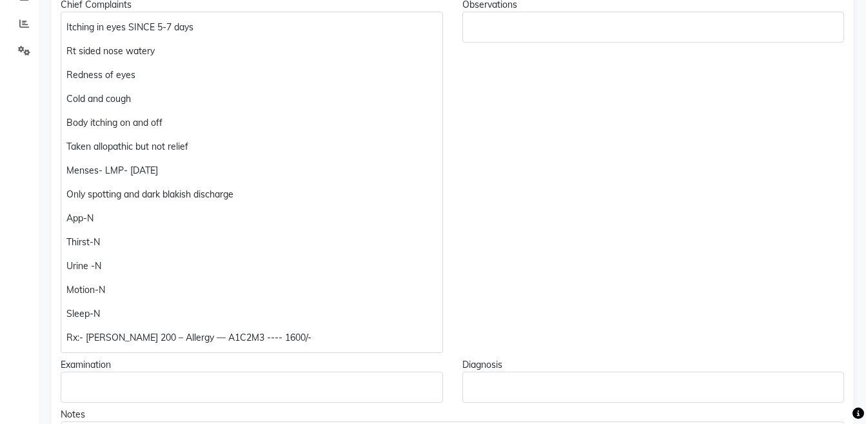
scroll to position [287, 0]
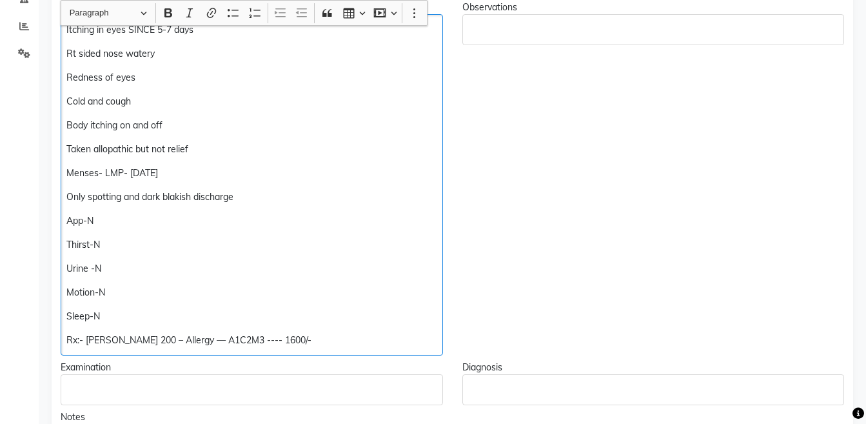
click at [264, 193] on p "Only spotting and dark blakish discharge" at bounding box center [251, 197] width 370 height 14
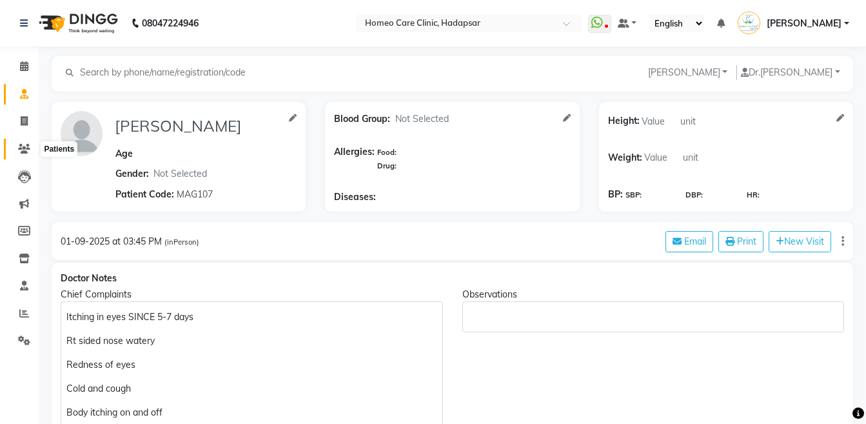
click at [19, 155] on span at bounding box center [24, 149] width 23 height 15
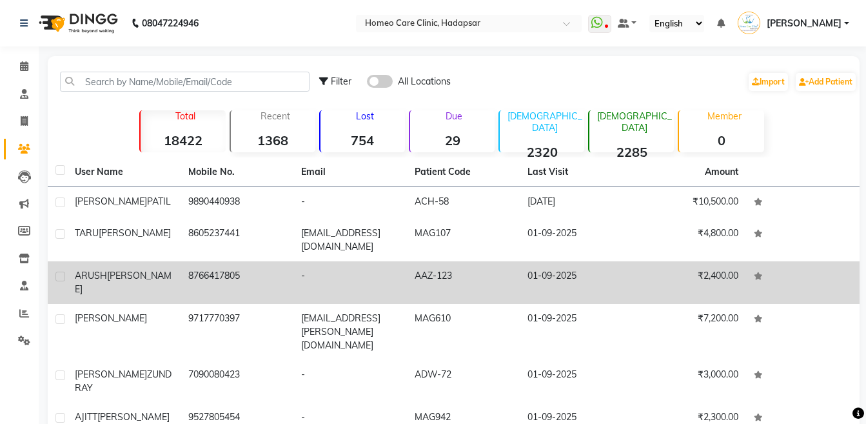
click at [109, 269] on div "ARUSH SINGH" at bounding box center [124, 282] width 98 height 27
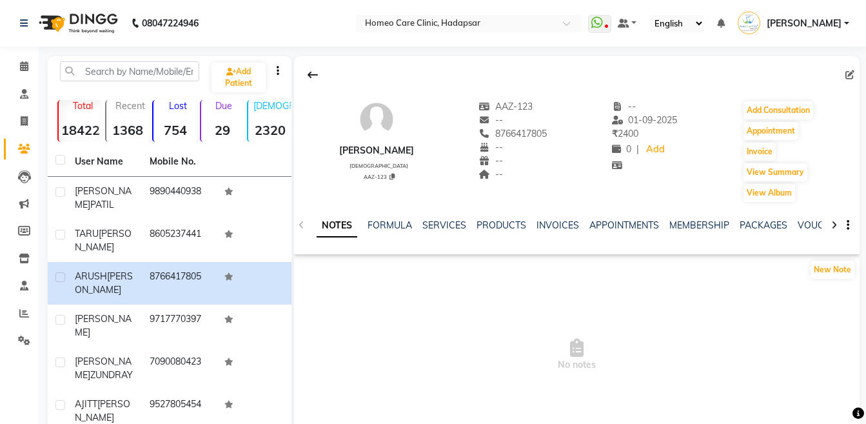
click at [783, 99] on div "ARUSH SINGH male AAZ-123 AAZ-123 -- 8766417805 -- -- -- -- 01-09-2025 ₹ 2400 0 …" at bounding box center [576, 145] width 565 height 116
click at [784, 108] on button "Add Consultation" at bounding box center [778, 110] width 70 height 18
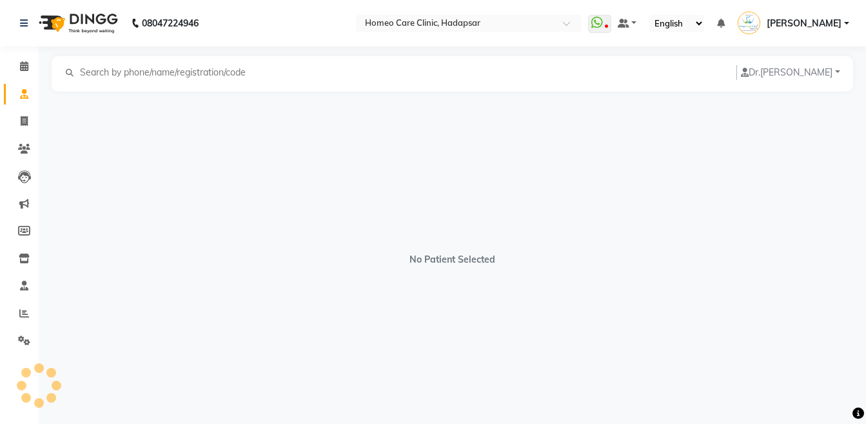
select select "[DEMOGRAPHIC_DATA]"
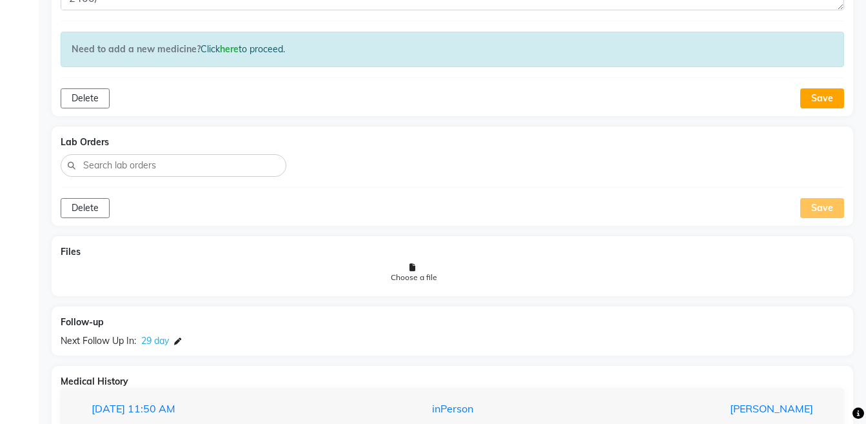
scroll to position [979, 0]
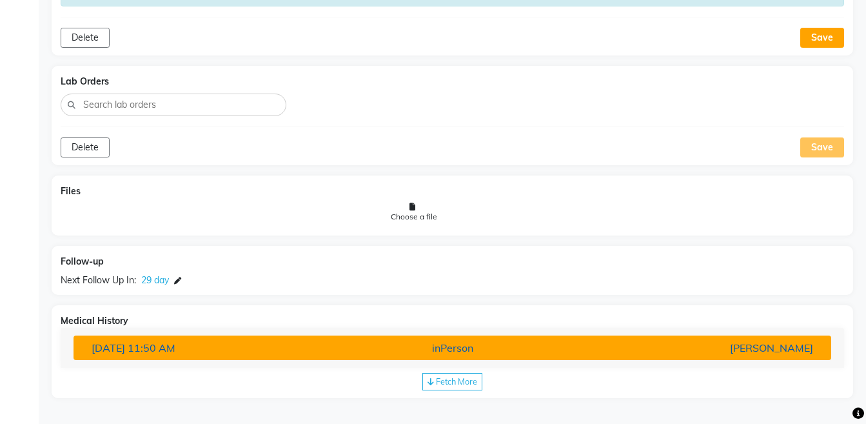
click at [772, 357] on button "29-05-2025 11:50 AM inPerson Dr Vaseem Choudhary" at bounding box center [451, 347] width 757 height 24
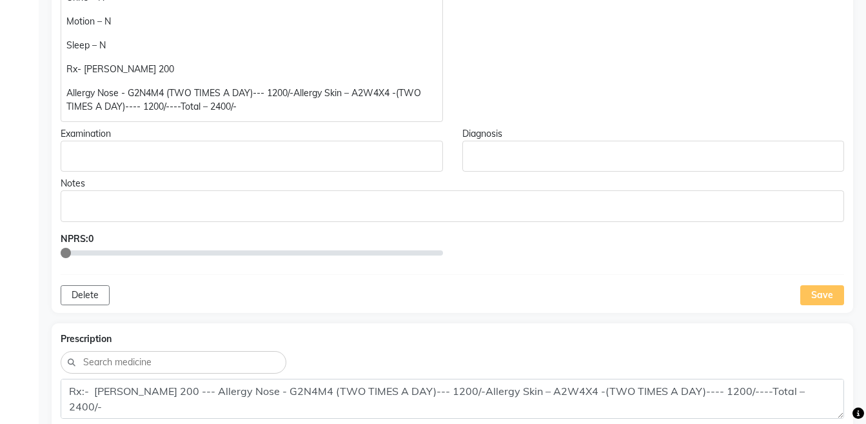
scroll to position [436, 0]
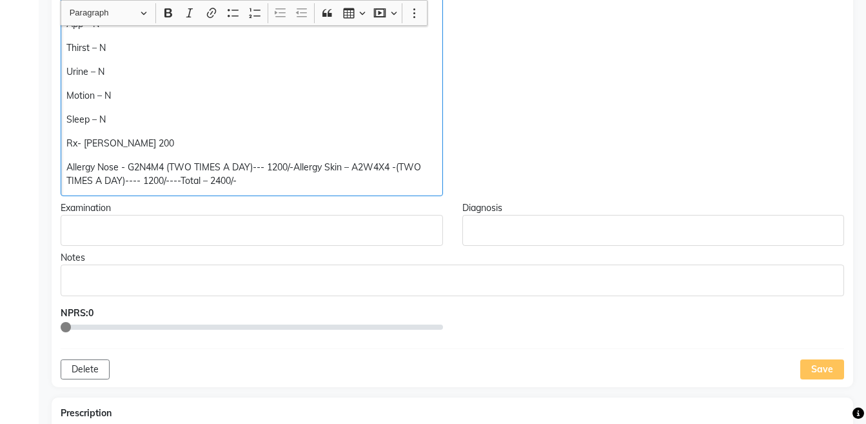
click at [164, 166] on p "Allergy Nose - G2N4M4 (TWO TIMES A DAY)--- 1200/-Allergy Skin – A2W4X4 -(TWO TI…" at bounding box center [251, 174] width 370 height 27
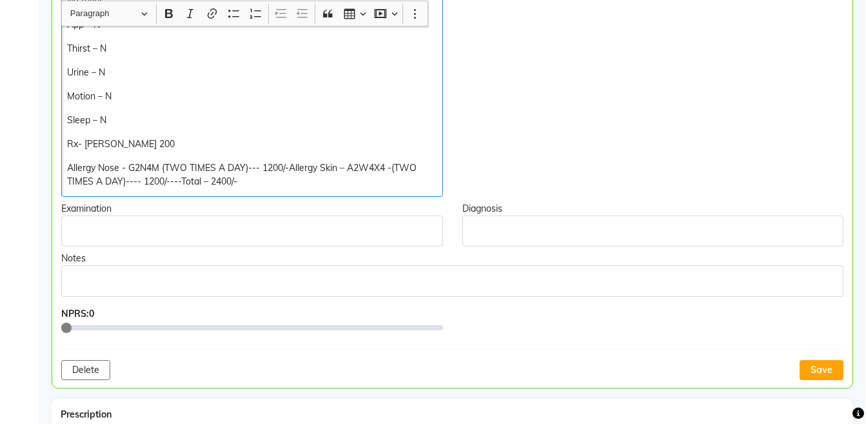
scroll to position [436, 0]
click at [382, 166] on p "Allergy Nose - G2N3M3 (TWO TIMES A DAY)--- 1200/-Allergy Skin – A2W4X4 -(TWO TI…" at bounding box center [251, 174] width 369 height 27
click at [68, 163] on p "Allergy Nose - G2N3M3 (TWO TIMES A DAY)--- 1200/-Allergy Skin – A2W3X3 -(TWO TI…" at bounding box center [251, 174] width 369 height 27
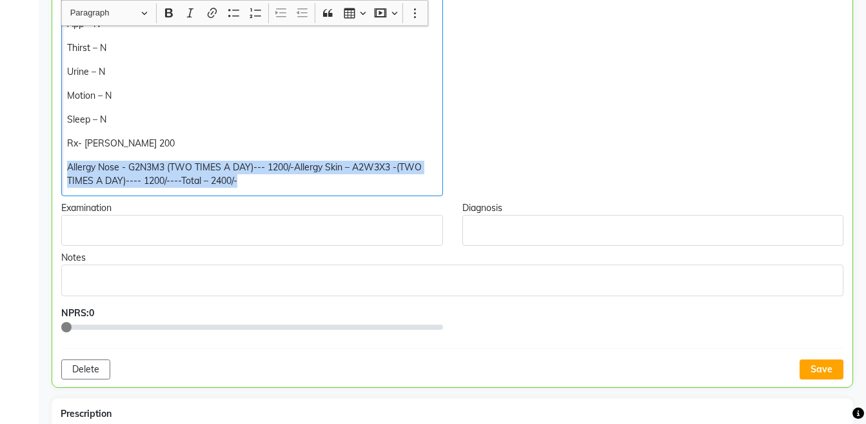
copy p "Allergy Nose - G2N3M3 (TWO TIMES A DAY)--- 1200/-Allergy Skin – A2W3X3 -(TWO TI…"
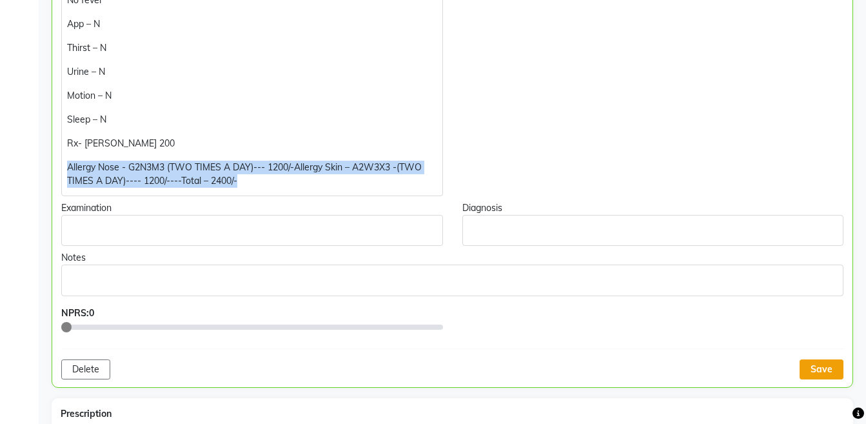
click at [828, 369] on button "Save" at bounding box center [821, 369] width 44 height 20
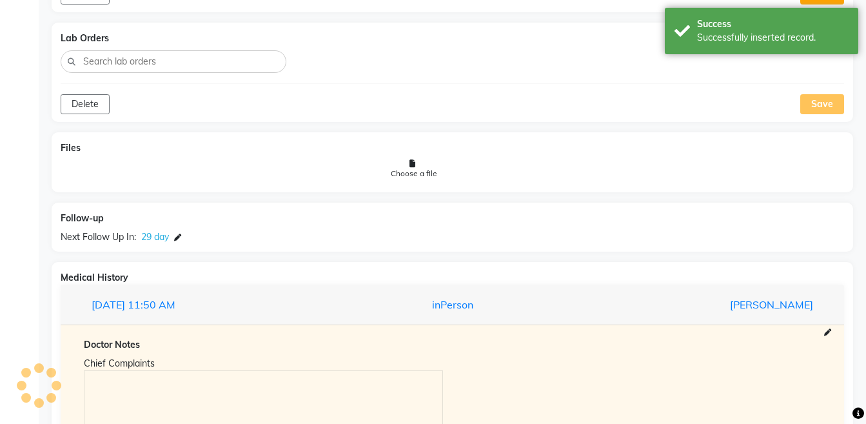
scroll to position [777, 0]
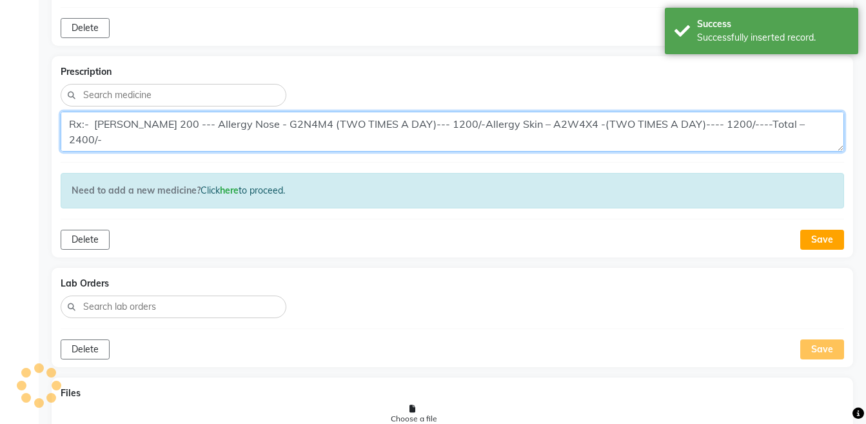
click at [809, 125] on textarea "Rx:- LACH 200 --- Allergy Nose - G2N4M4 (TWO TIMES A DAY)--- 1200/-Allergy Skin…" at bounding box center [452, 132] width 783 height 40
paste textarea "Allergy Nose - G2N3M3 (TWO TIMES A DAY)--- 1200/-Allergy Skin – A2W3X3"
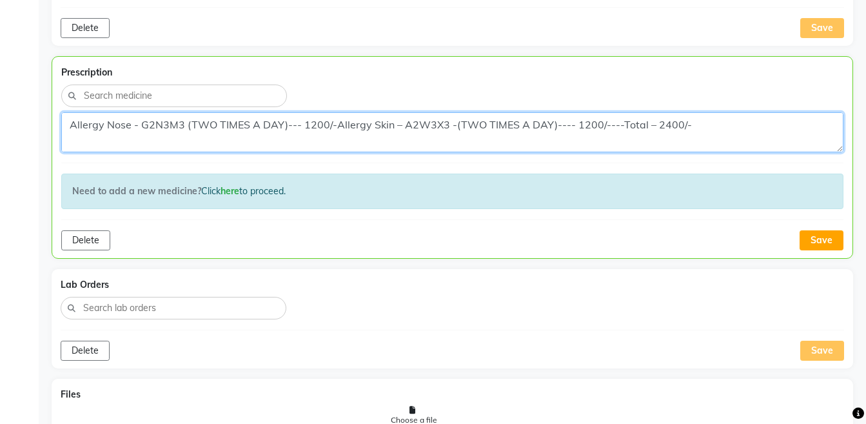
click at [65, 125] on textarea "Allergy Nose - G2N3M3 (TWO TIMES A DAY)--- 1200/-Allergy Skin – A2W3X3 -(TWO TI…" at bounding box center [452, 132] width 782 height 40
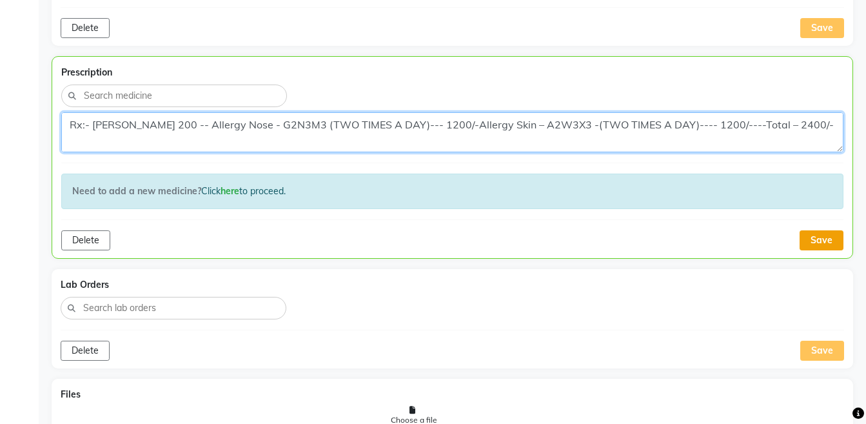
type textarea "Rx:- LACH 200 -- Allergy Nose - G2N3M3 (TWO TIMES A DAY)--- 1200/-Allergy Skin …"
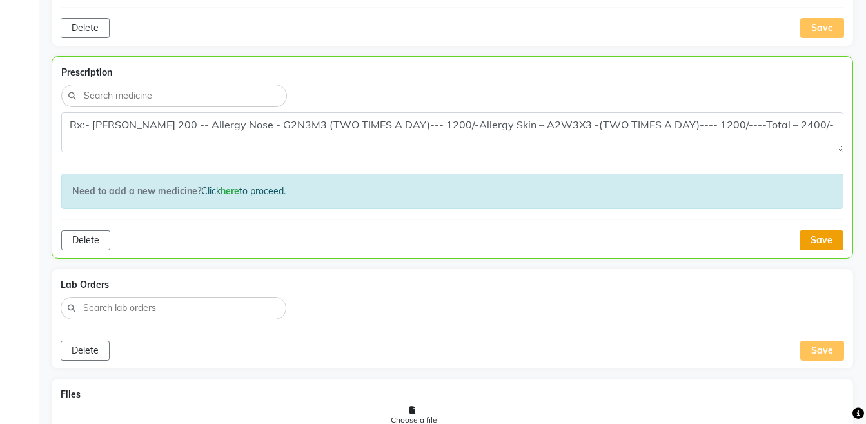
click at [840, 240] on button "Save" at bounding box center [821, 240] width 44 height 20
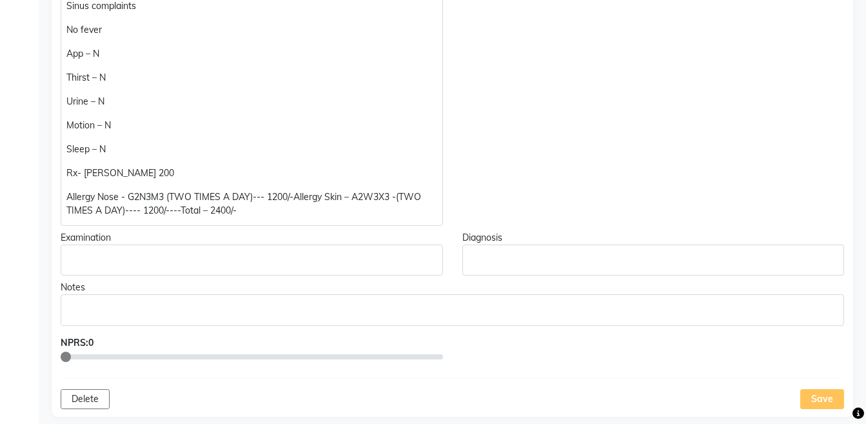
scroll to position [35, 0]
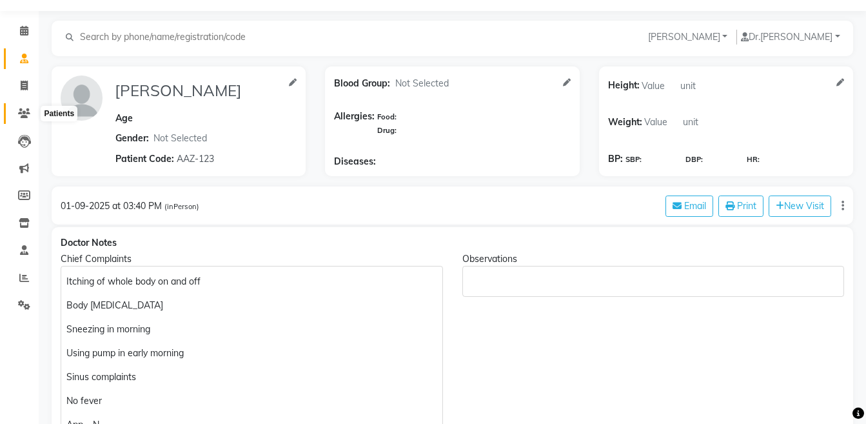
click at [34, 110] on span at bounding box center [24, 113] width 23 height 15
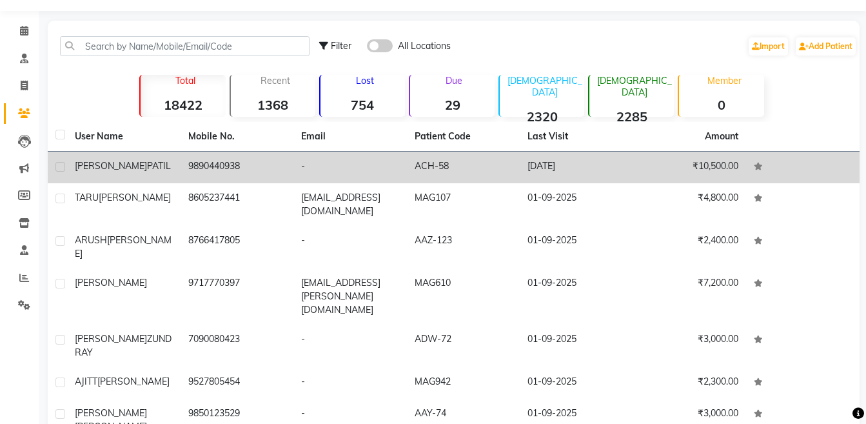
click at [138, 167] on div "MITHUN PATIL" at bounding box center [124, 166] width 98 height 14
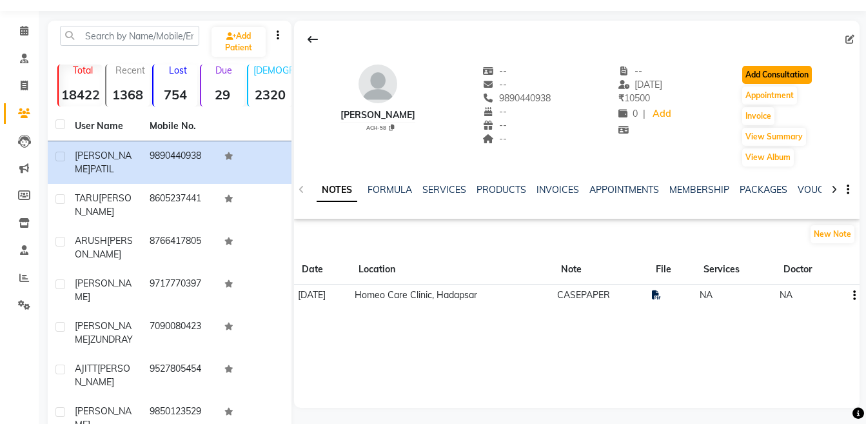
click at [764, 67] on button "Add Consultation" at bounding box center [777, 75] width 70 height 18
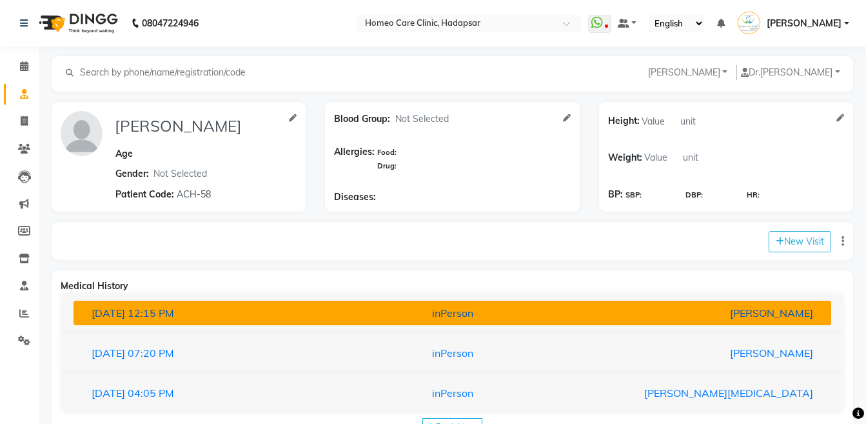
click at [516, 316] on div "inPerson" at bounding box center [452, 312] width 247 height 15
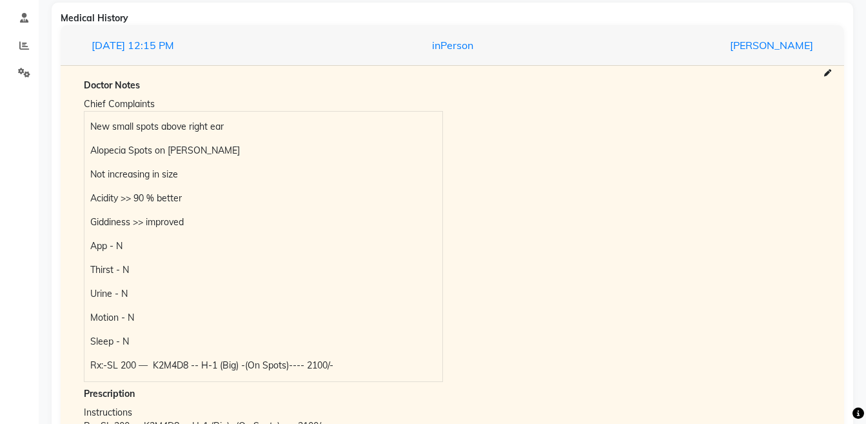
scroll to position [273, 0]
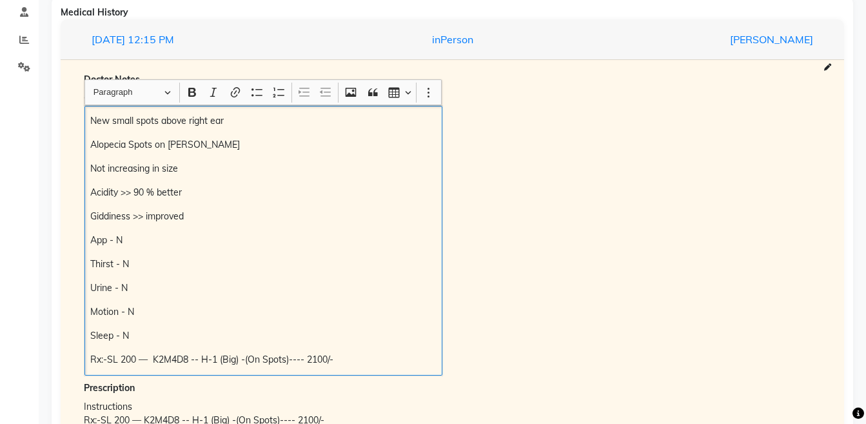
click at [92, 116] on p "New small spots above right ear" at bounding box center [263, 121] width 346 height 14
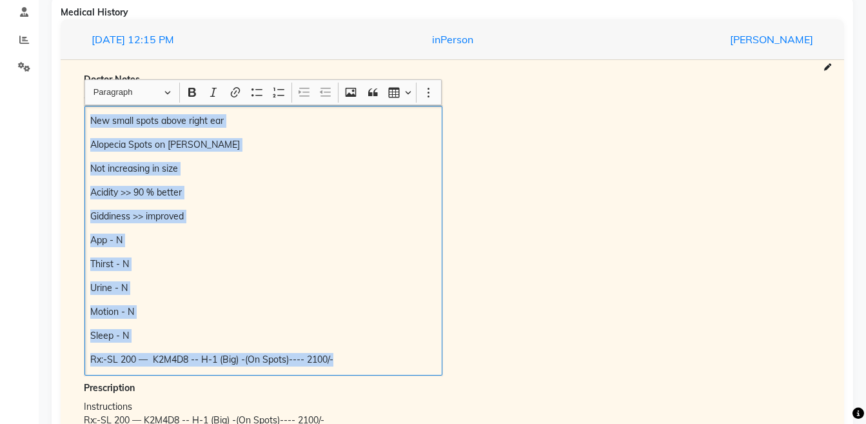
copy div "New small spots above right ear Alopecia Spots on Beard Not increasing in size …"
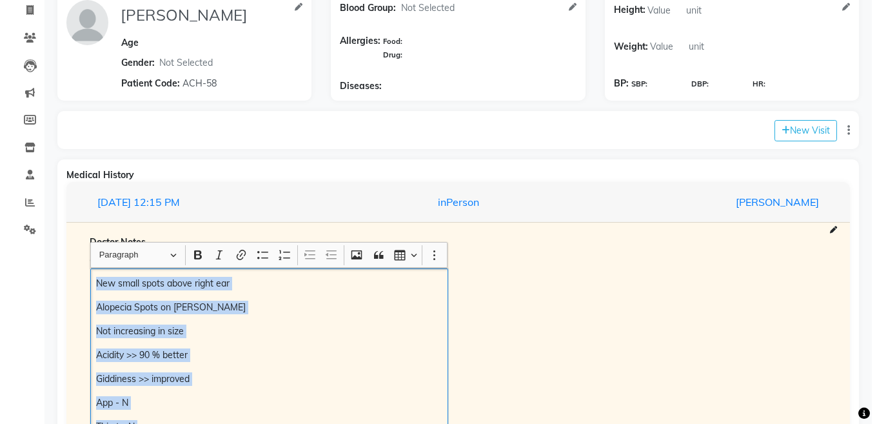
scroll to position [75, 0]
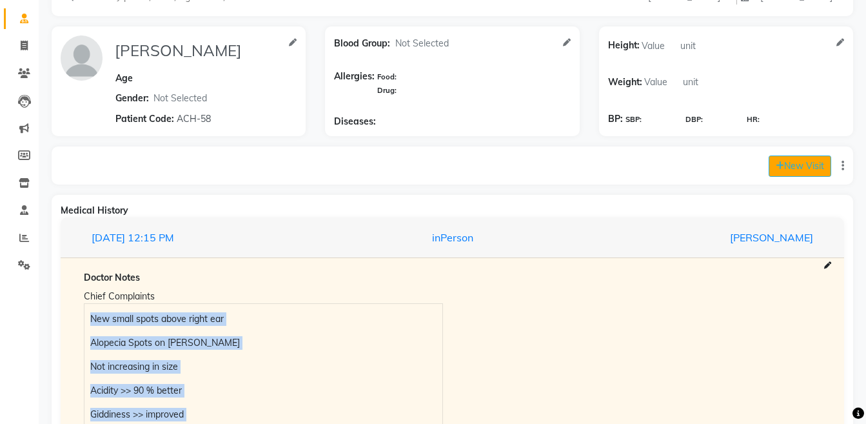
click at [788, 166] on button "New Visit" at bounding box center [799, 165] width 63 height 21
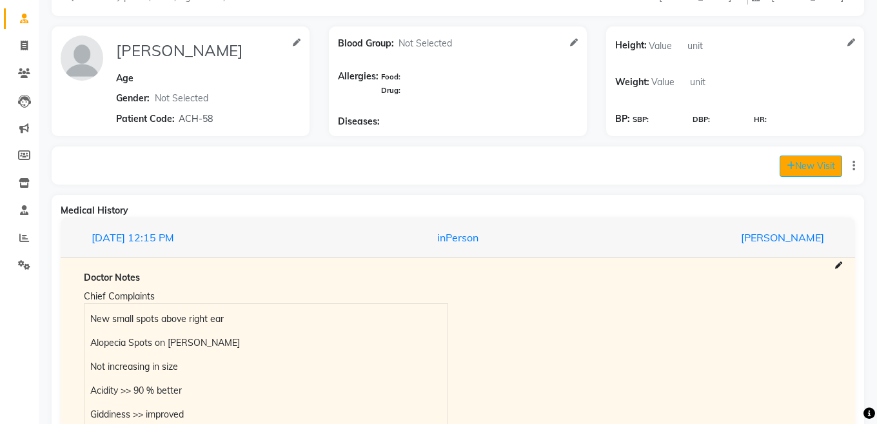
select select "965"
select select "inPerson"
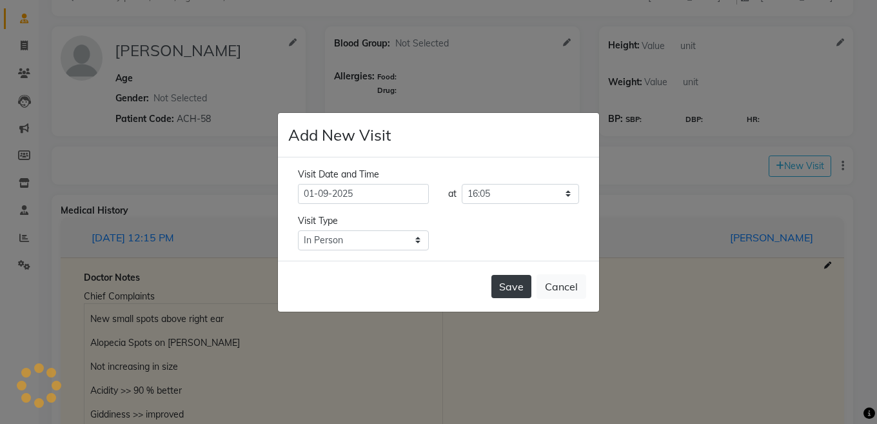
click at [493, 293] on button "Save" at bounding box center [511, 286] width 40 height 23
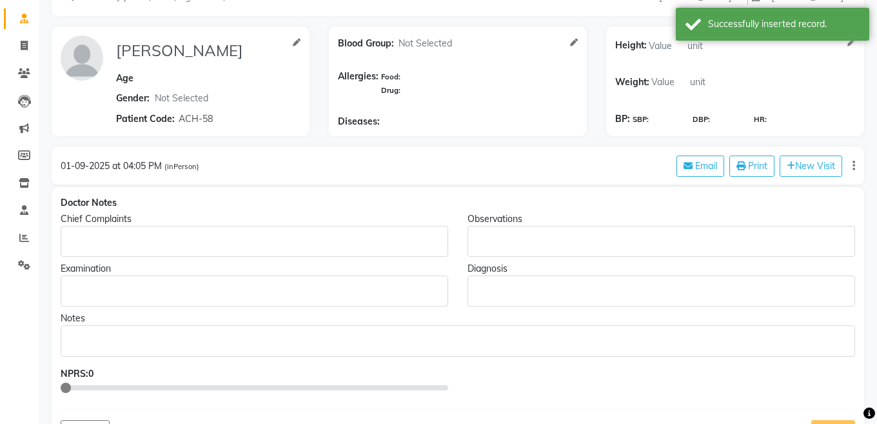
type input "MITHUN PATIL"
select select
type input "ACH-58"
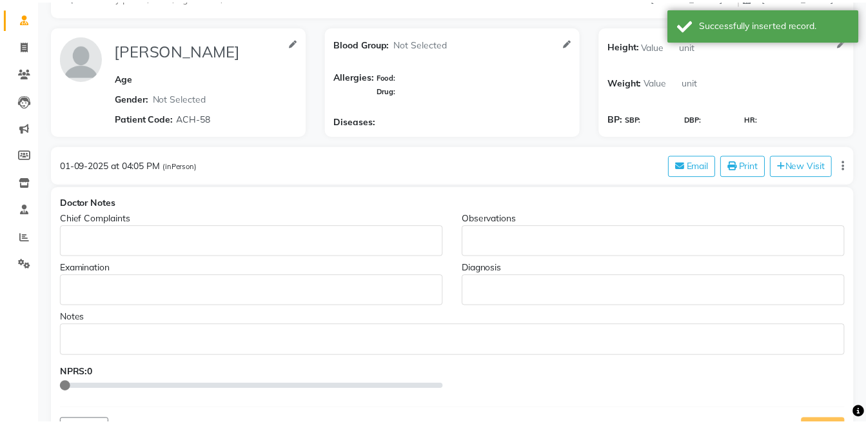
scroll to position [0, 0]
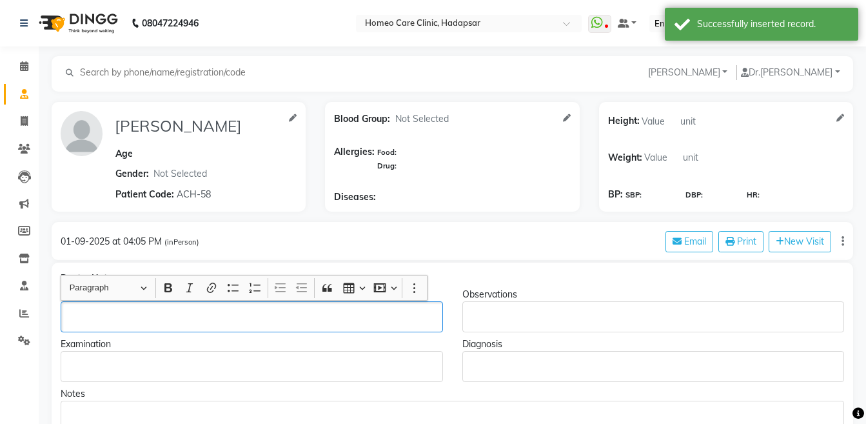
click at [108, 311] on p "Rich Text Editor, main" at bounding box center [251, 317] width 370 height 14
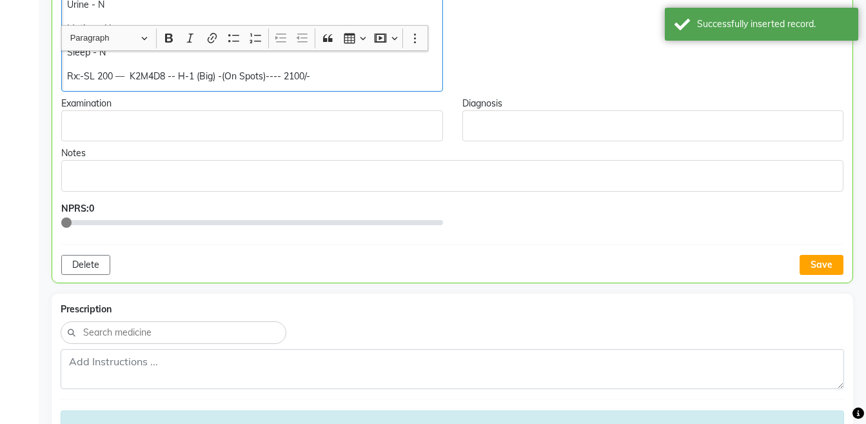
scroll to position [541, 0]
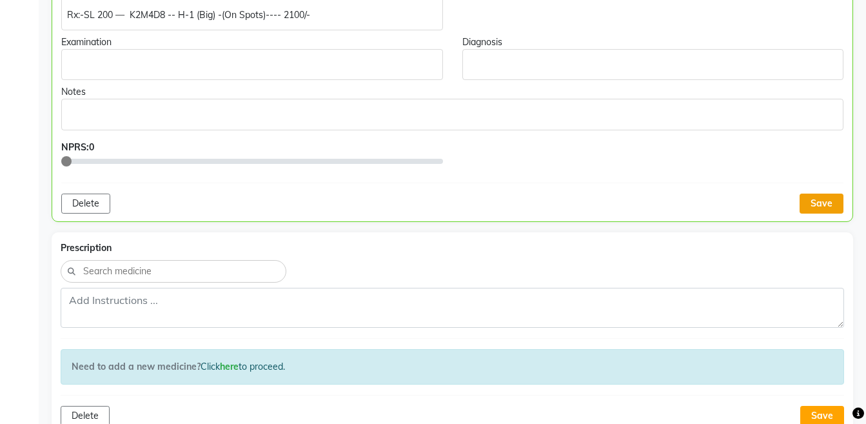
click at [825, 204] on button "Save" at bounding box center [821, 203] width 44 height 20
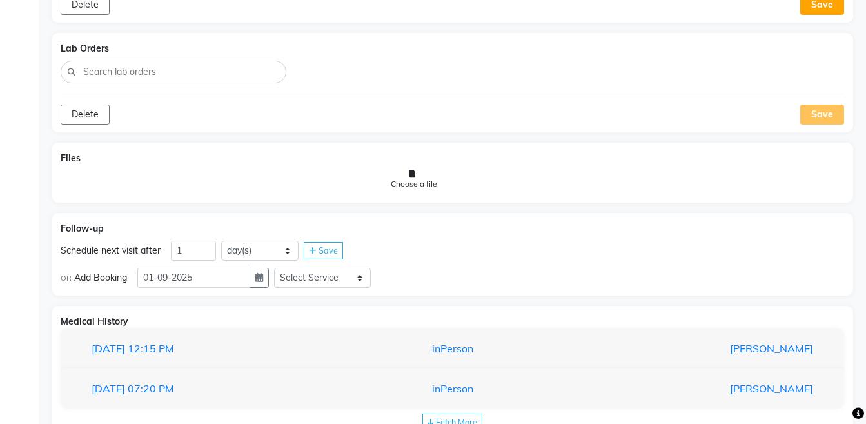
scroll to position [991, 0]
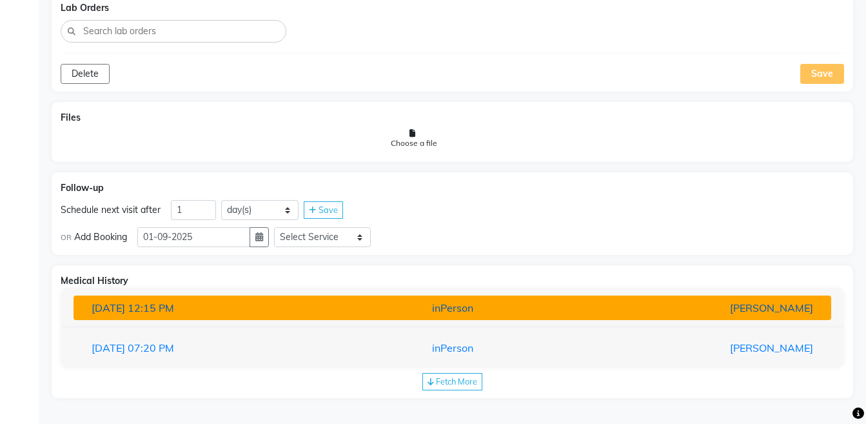
click at [709, 305] on div "Dr Nijol Patil" at bounding box center [699, 307] width 247 height 15
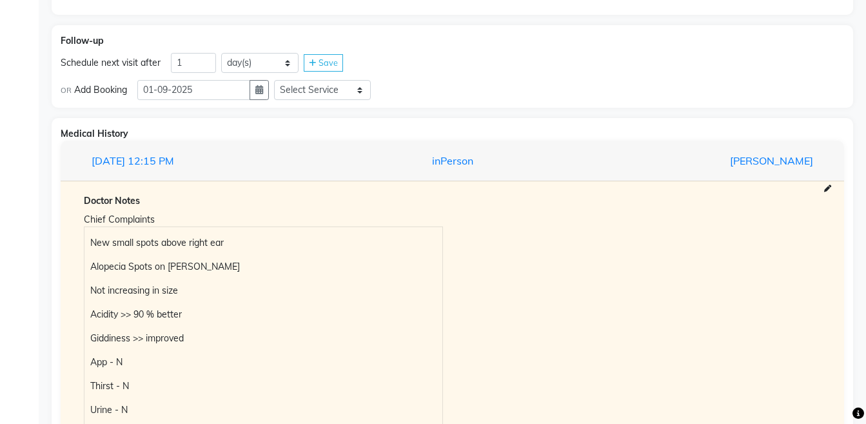
scroll to position [209, 0]
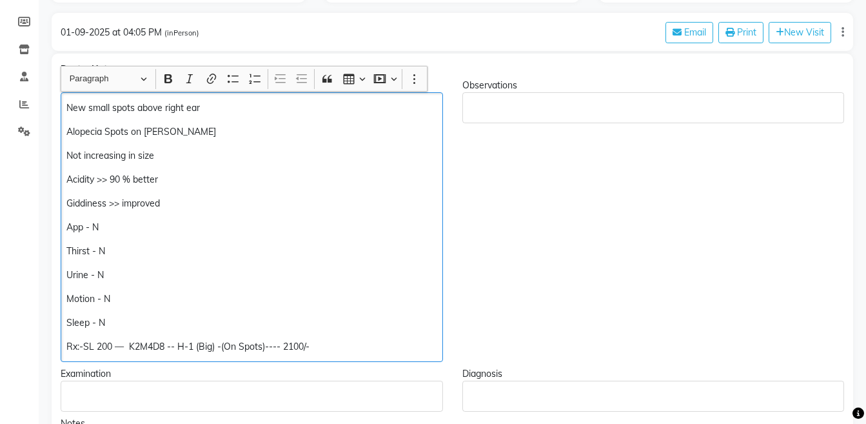
click at [335, 340] on p "Rx:-SL 200 — K2M4D8 -- H-1 (Big) -(On Spots)---- 2100/-" at bounding box center [251, 347] width 370 height 14
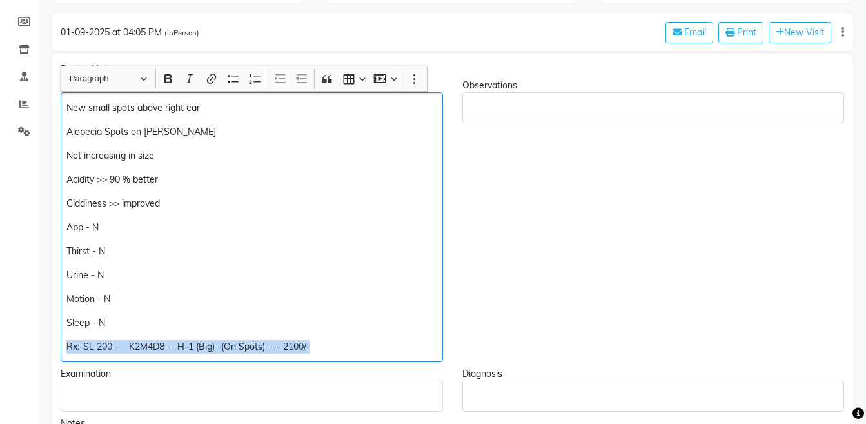
copy div "Rx:-SL 200 — K2M4D8 -- H-1 (Big) -(On Spots)---- 2100/-"
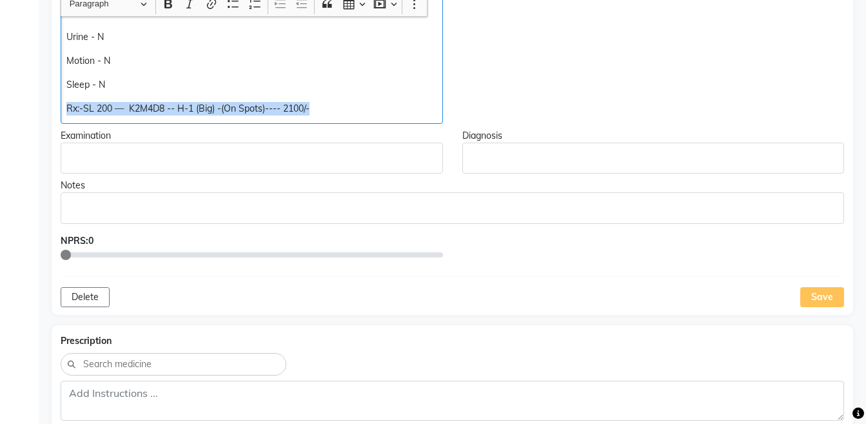
scroll to position [456, 0]
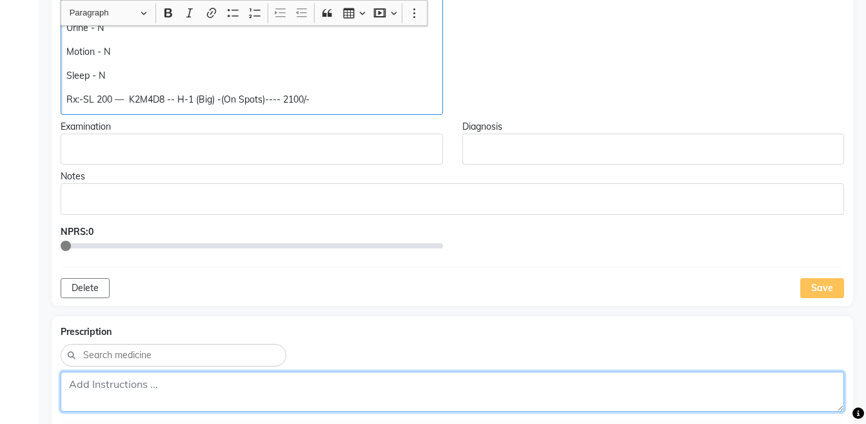
click at [559, 389] on textarea at bounding box center [452, 391] width 783 height 40
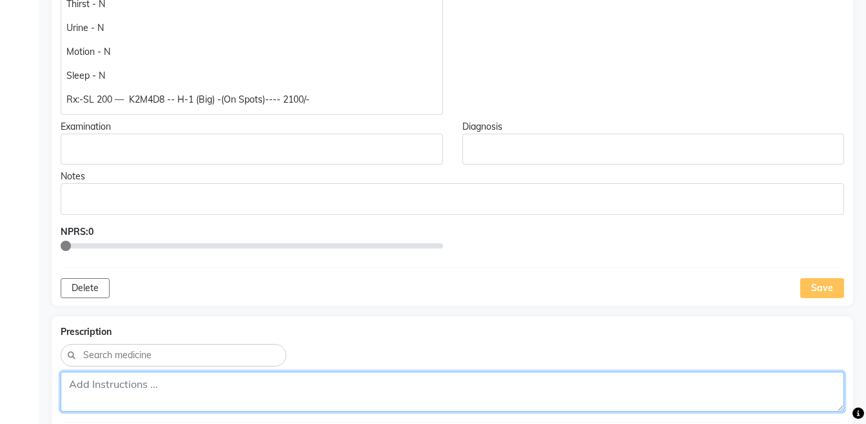
paste textarea "Rx:-SL 200 — K2M4D8 -- H-1 (Big) -(On Spots)---- 2100/-"
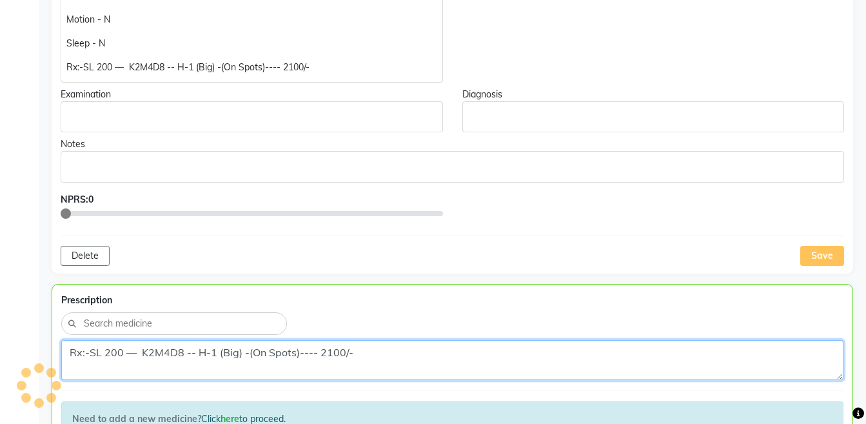
scroll to position [594, 0]
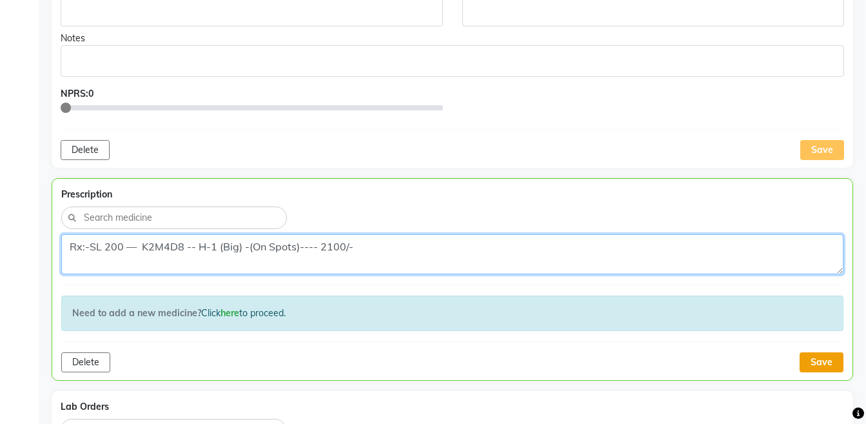
type textarea "Rx:-SL 200 — K2M4D8 -- H-1 (Big) -(On Spots)---- 2100/-"
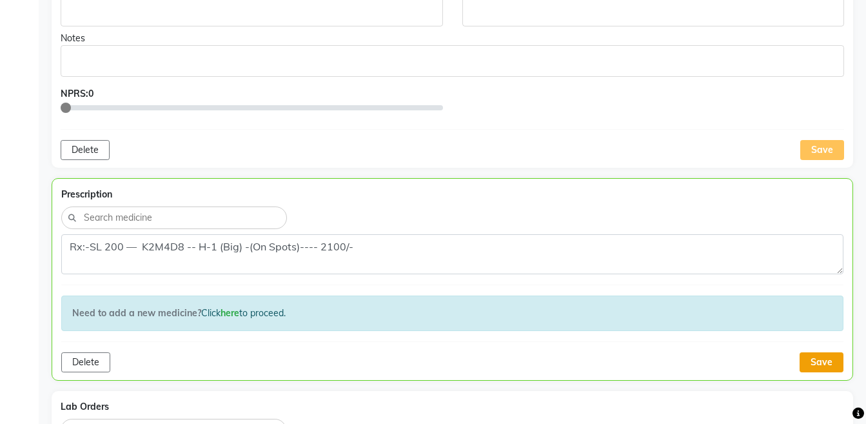
click at [816, 360] on button "Save" at bounding box center [821, 362] width 44 height 20
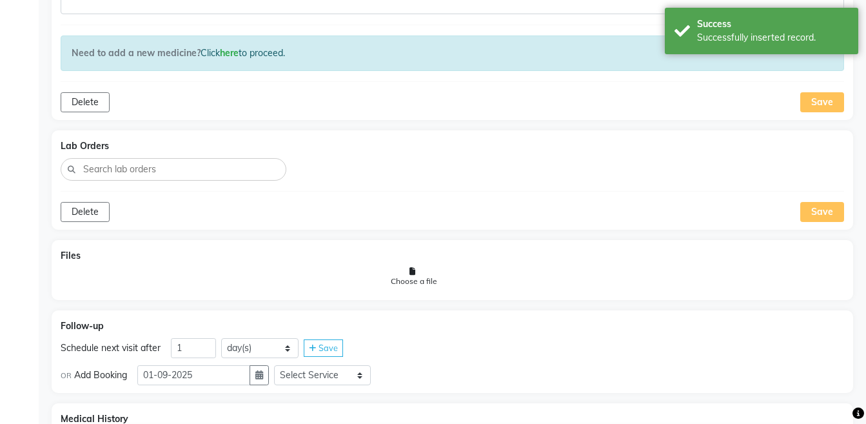
scroll to position [868, 0]
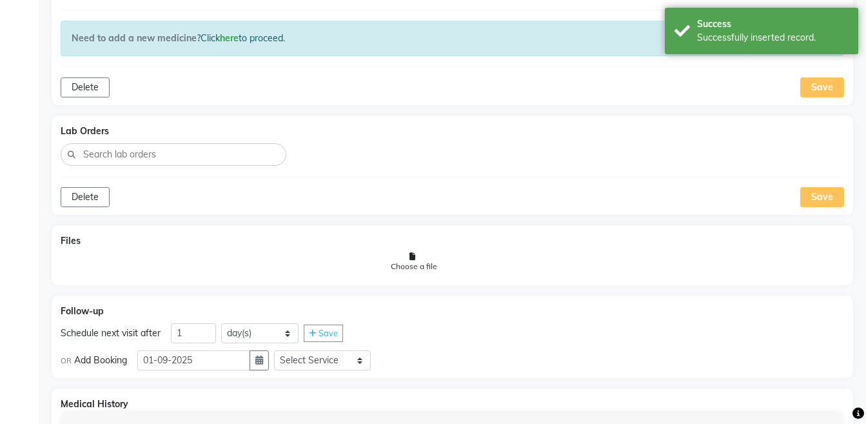
click at [270, 370] on div "OR Add Booking 01-09-2025 Select Service Medicine Medicine 1 Hydra Facial Medi …" at bounding box center [452, 359] width 783 height 22
click at [269, 366] on button "button" at bounding box center [258, 360] width 19 height 20
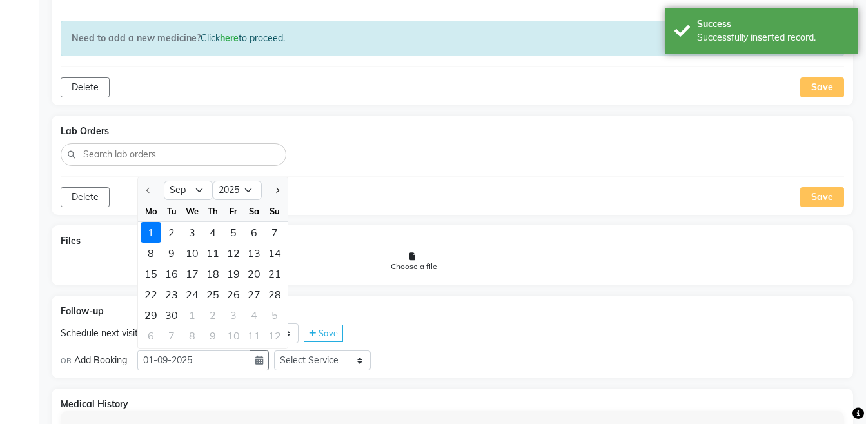
click at [222, 346] on div "6 7 8 9 10 11 12" at bounding box center [213, 336] width 150 height 23
click at [213, 337] on div "9" at bounding box center [212, 335] width 21 height 21
type input "09-10-2025"
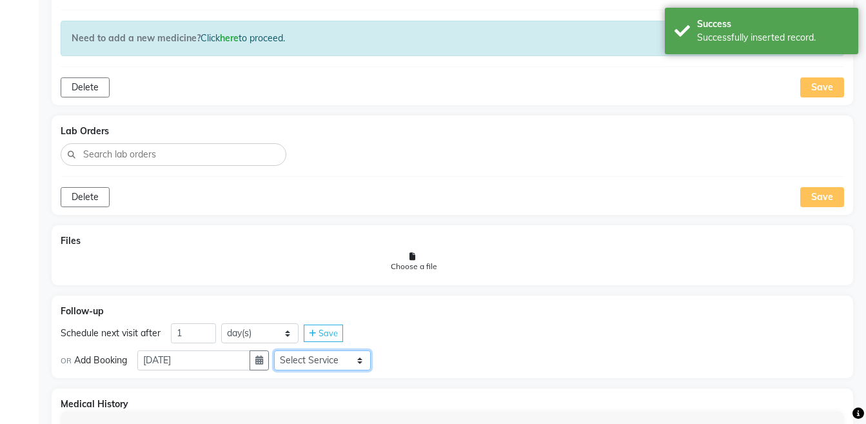
click at [335, 358] on select "Select Service Medicine Medicine 1 Hydra Facial Medi Facial Vampire Facial With…" at bounding box center [322, 360] width 97 height 20
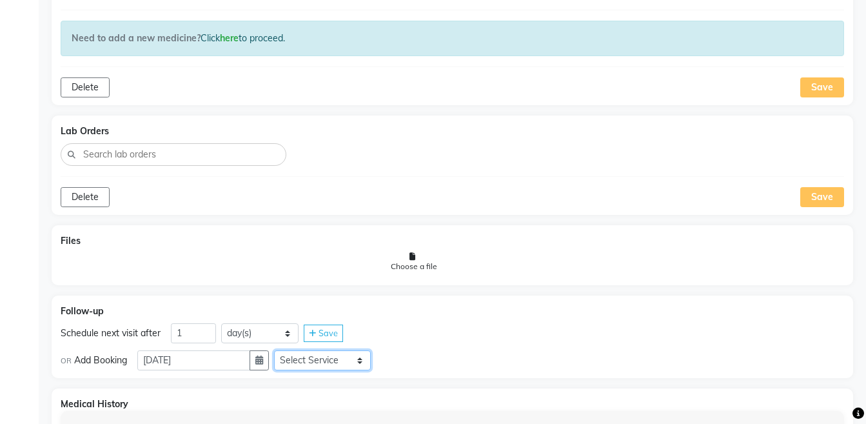
select select "972997"
click at [284, 350] on select "Select Service Medicine Medicine 1 Hydra Facial Medi Facial Vampire Facial With…" at bounding box center [322, 360] width 97 height 20
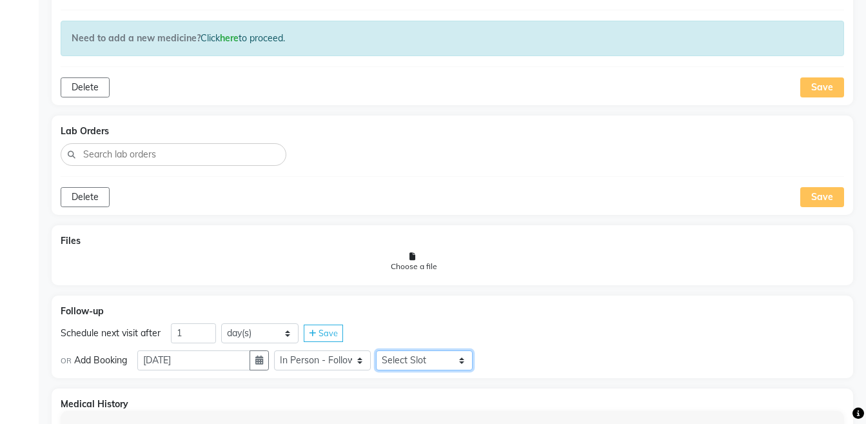
click at [435, 363] on select "Select Slot 10:15 10:30 10:45 11:00 11:15 11:30 11:45 12:00 12:15 12:30 12:45 1…" at bounding box center [424, 360] width 97 height 20
select select "885"
click at [386, 350] on select "Select Slot 10:15 10:30 10:45 11:00 11:15 11:30 11:45 12:00 12:15 12:30 12:45 1…" at bounding box center [424, 360] width 97 height 20
click at [516, 366] on div "Save" at bounding box center [497, 359] width 39 height 17
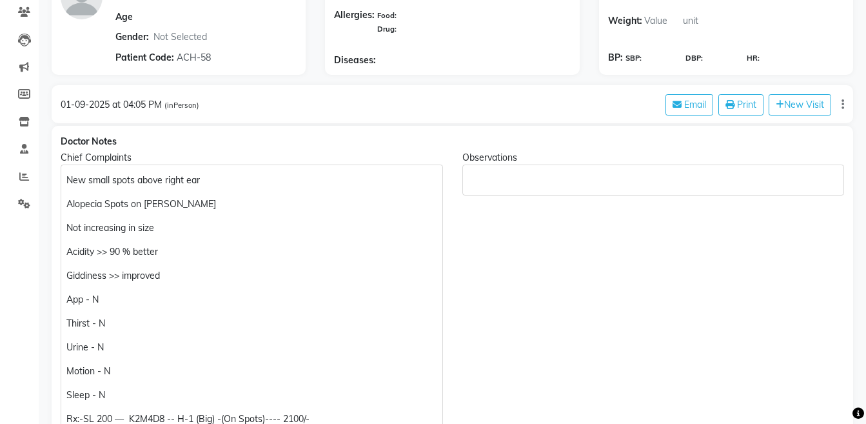
scroll to position [0, 0]
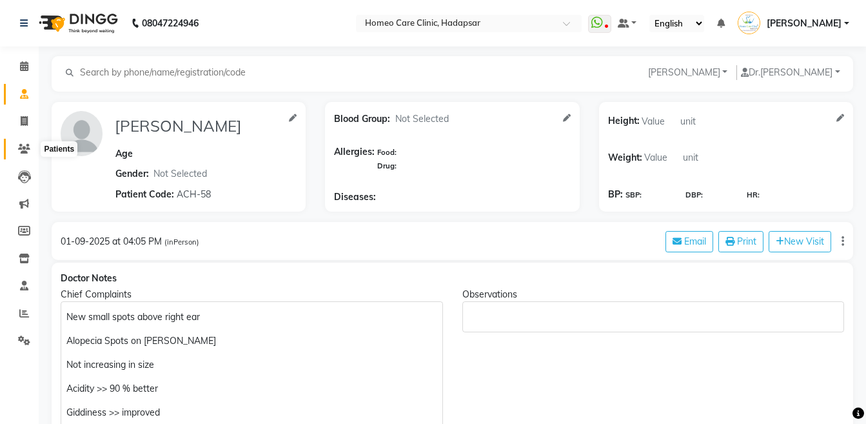
click at [17, 151] on span at bounding box center [24, 149] width 23 height 15
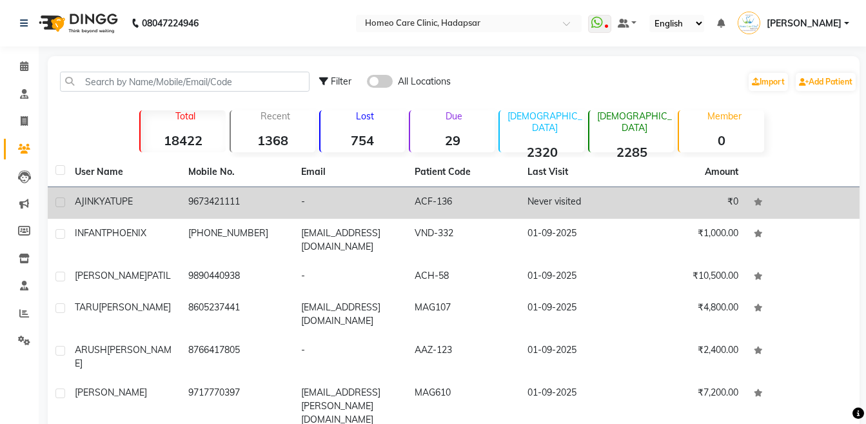
click at [153, 211] on td "AJINKYA TUPE" at bounding box center [123, 203] width 113 height 32
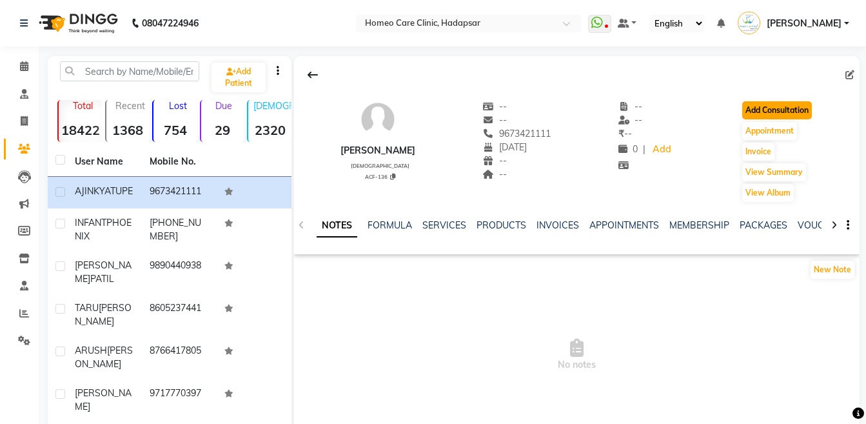
click at [774, 107] on button "Add Consultation" at bounding box center [777, 110] width 70 height 18
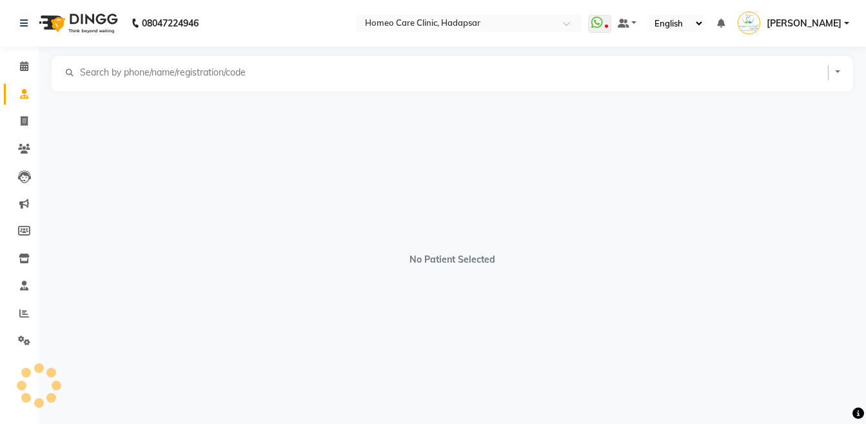
select select "[DEMOGRAPHIC_DATA]"
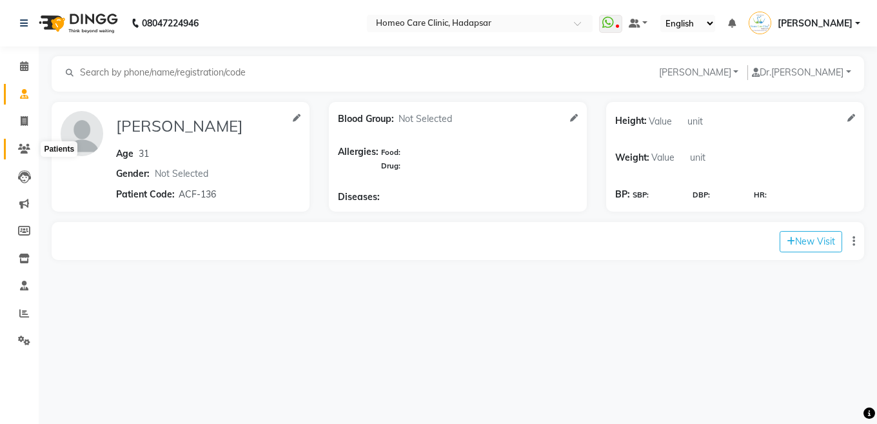
click at [30, 155] on span at bounding box center [24, 149] width 23 height 15
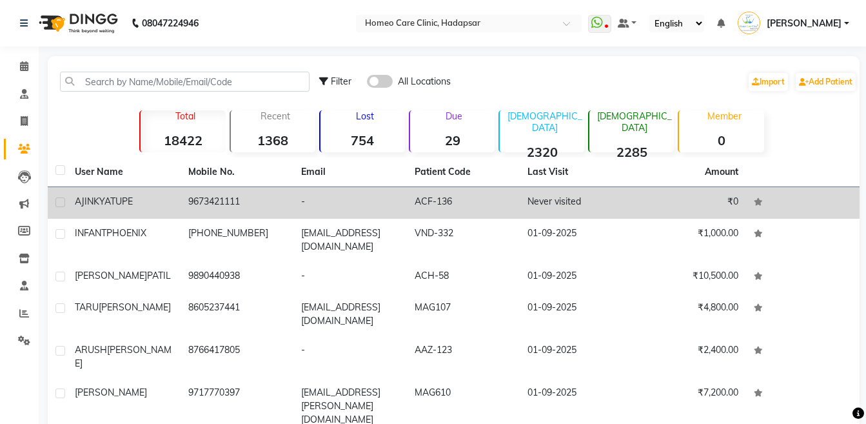
click at [251, 195] on td "9673421111" at bounding box center [237, 203] width 113 height 32
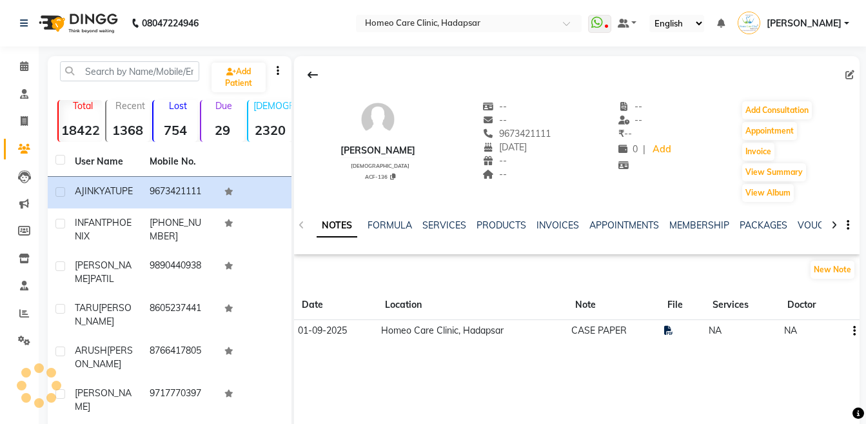
click at [668, 336] on td at bounding box center [682, 331] width 45 height 22
click at [665, 328] on icon at bounding box center [668, 330] width 9 height 9
click at [782, 113] on button "Add Consultation" at bounding box center [777, 110] width 70 height 18
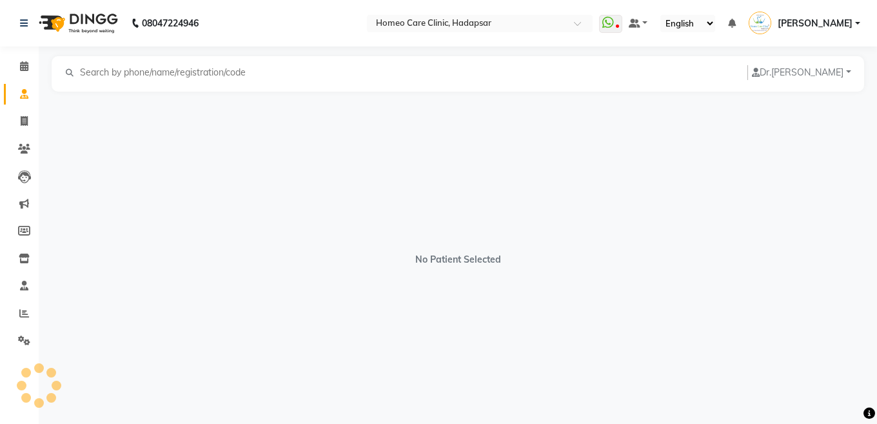
select select "[DEMOGRAPHIC_DATA]"
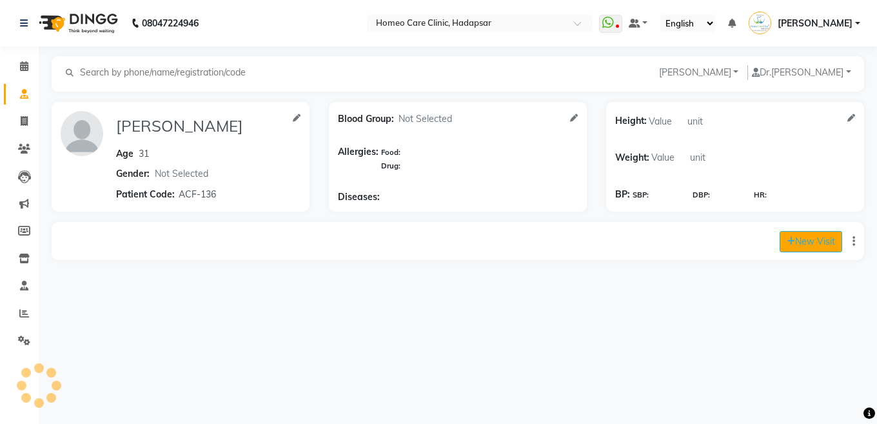
click at [818, 237] on button "New Visit" at bounding box center [810, 241] width 63 height 21
select select "inPerson"
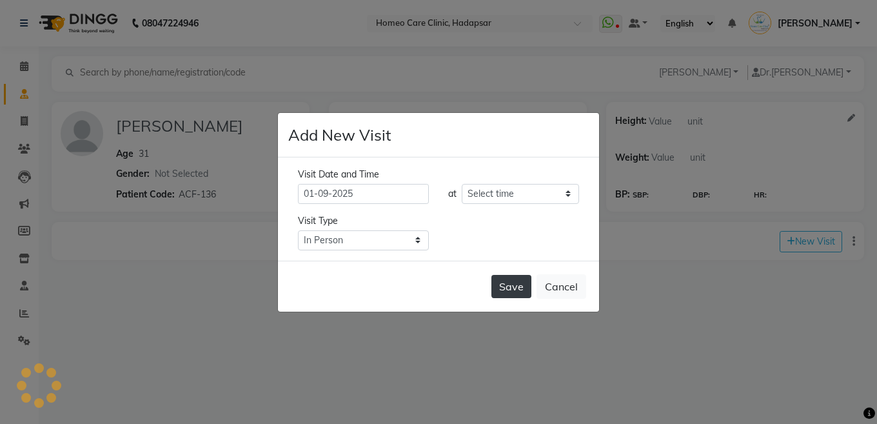
click at [493, 281] on button "Save" at bounding box center [511, 286] width 40 height 23
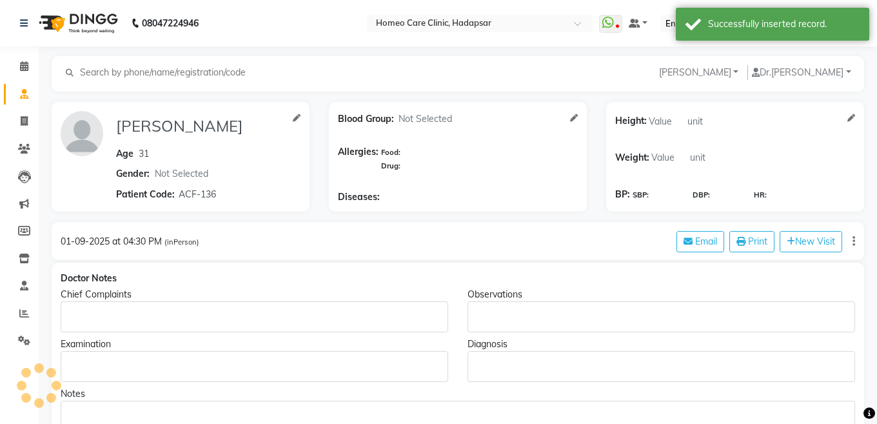
type input "AJINKYA TUPE"
type input "31"
select select "[DEMOGRAPHIC_DATA]"
type input "ACF-136"
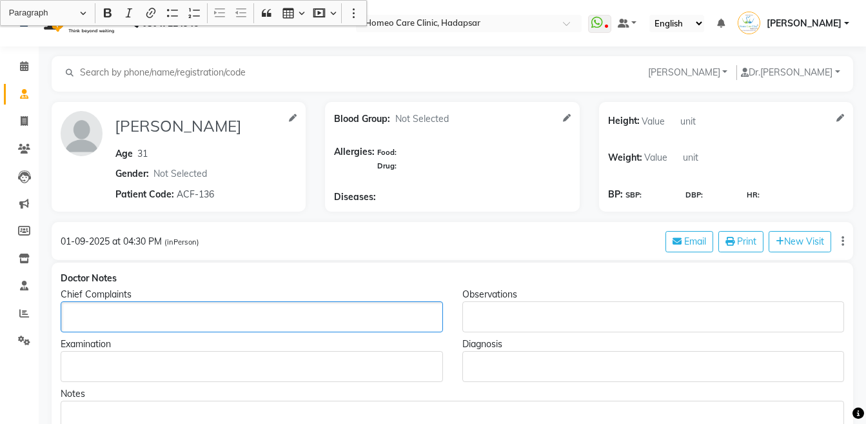
click at [142, 324] on div "Rich Text Editor, main" at bounding box center [252, 316] width 382 height 31
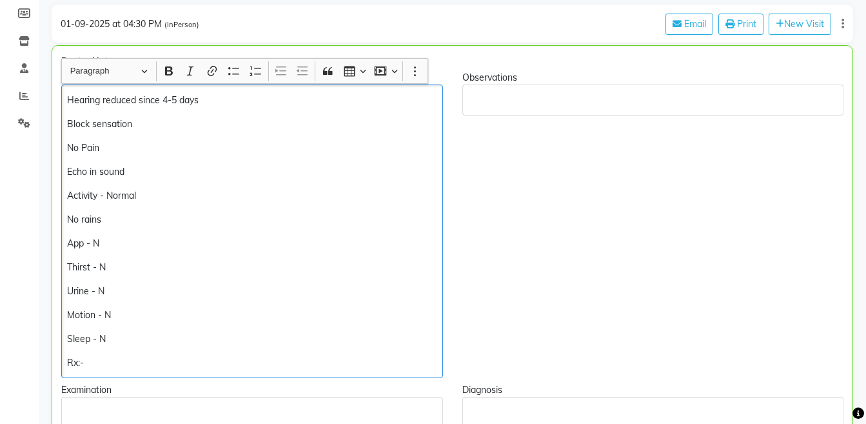
scroll to position [239, 0]
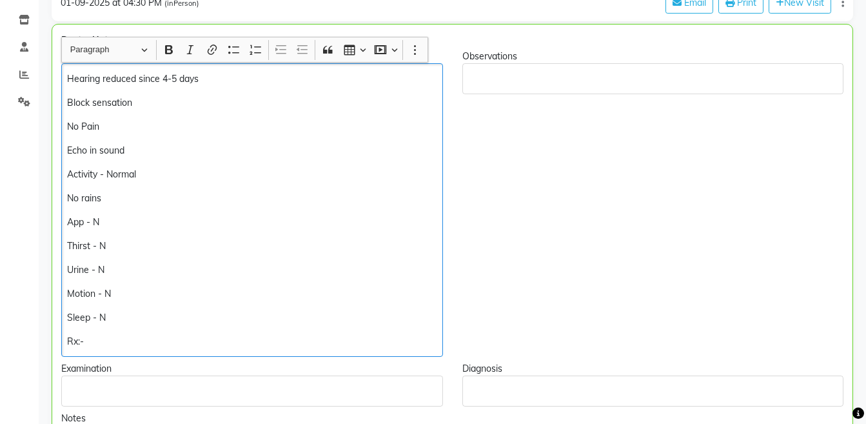
click at [137, 81] on p "Hearing reduced since 4-5 days" at bounding box center [251, 79] width 369 height 14
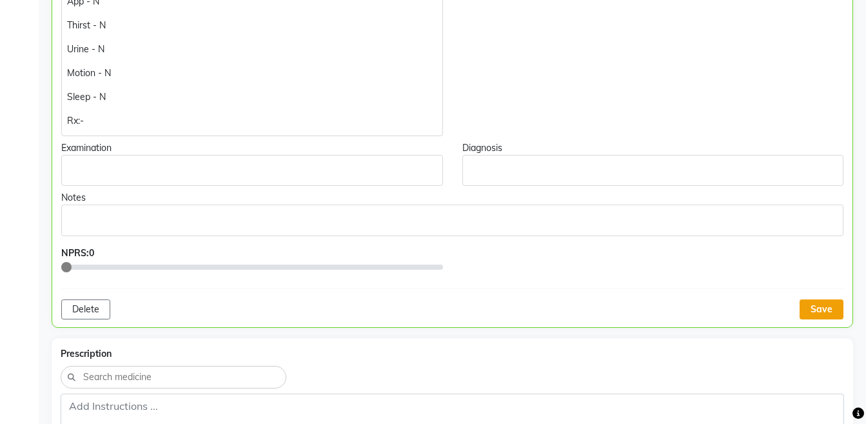
click at [817, 307] on button "Save" at bounding box center [821, 309] width 44 height 20
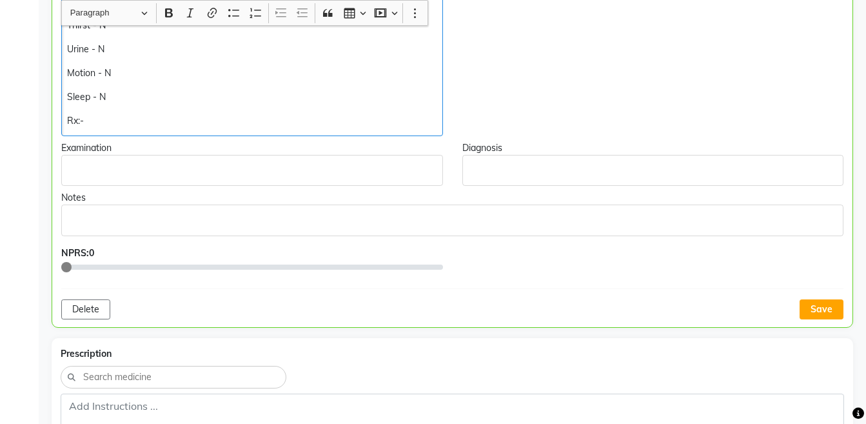
click at [213, 120] on p "Rx:-" at bounding box center [251, 121] width 369 height 14
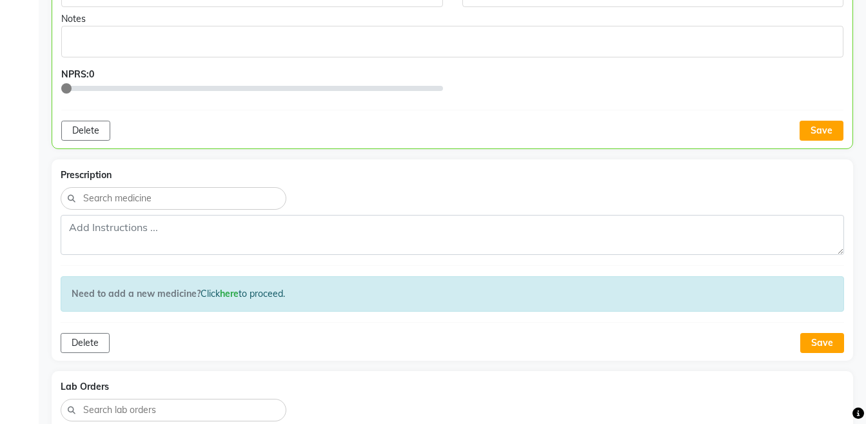
scroll to position [513, 0]
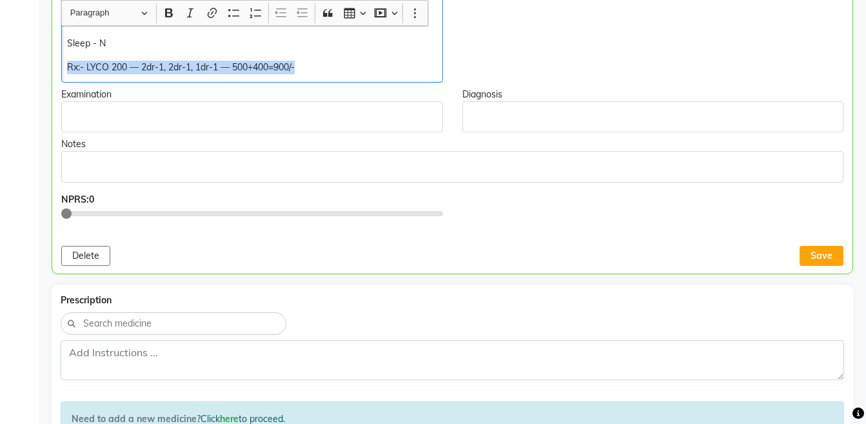
copy div "Rx:- LYCO 200 — 2dr-1, 2dr-1, 1dr-1 — 500+400=900/-"
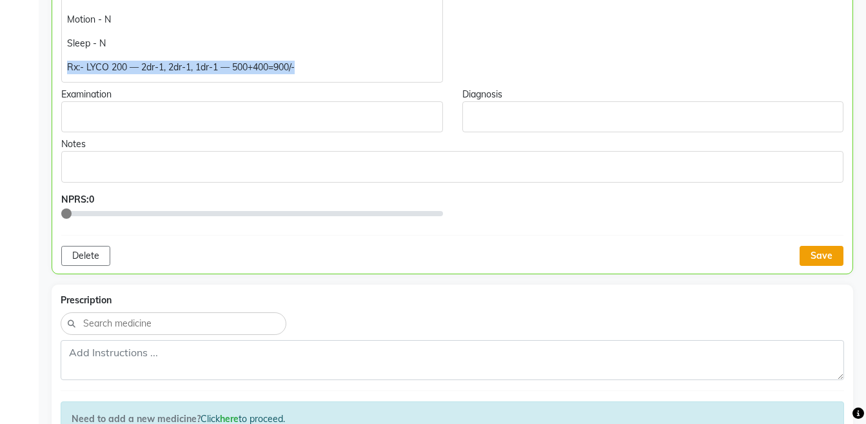
click at [808, 255] on button "Save" at bounding box center [821, 256] width 44 height 20
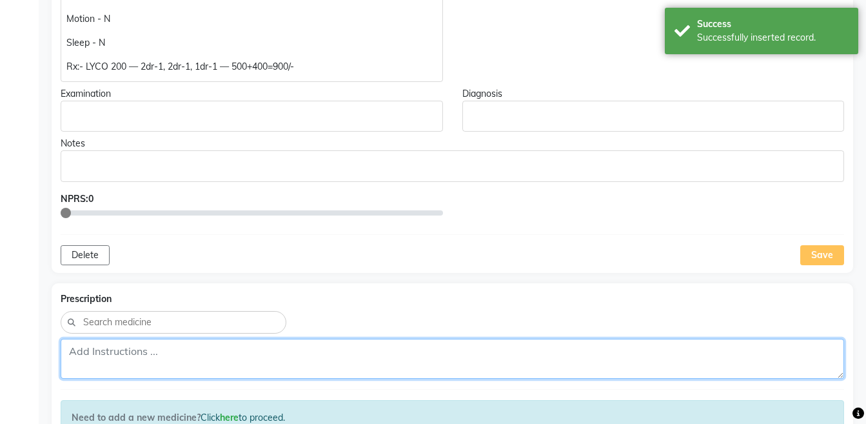
click at [494, 364] on textarea at bounding box center [452, 358] width 783 height 40
paste textarea "Rx:- LYCO 200 — 2dr-1, 2dr-1, 1dr-1 — 500+400=900/-"
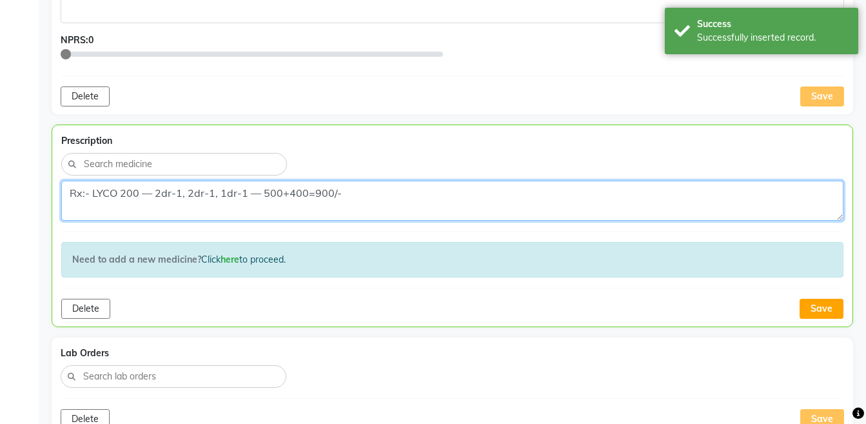
scroll to position [675, 0]
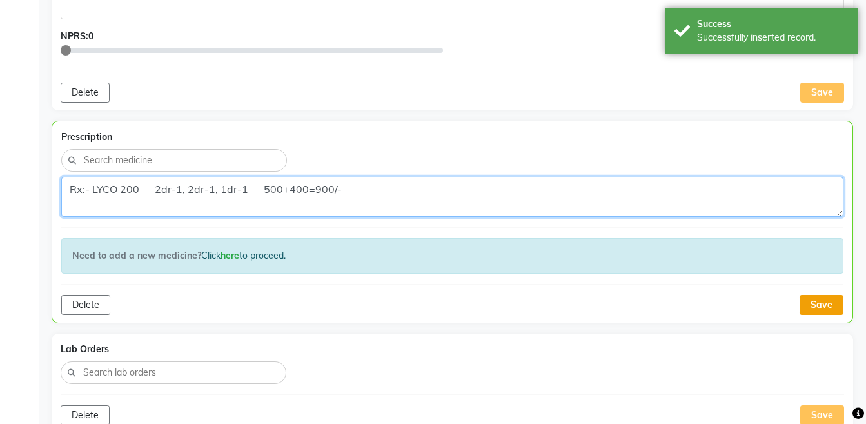
type textarea "Rx:- LYCO 200 — 2dr-1, 2dr-1, 1dr-1 — 500+400=900/-"
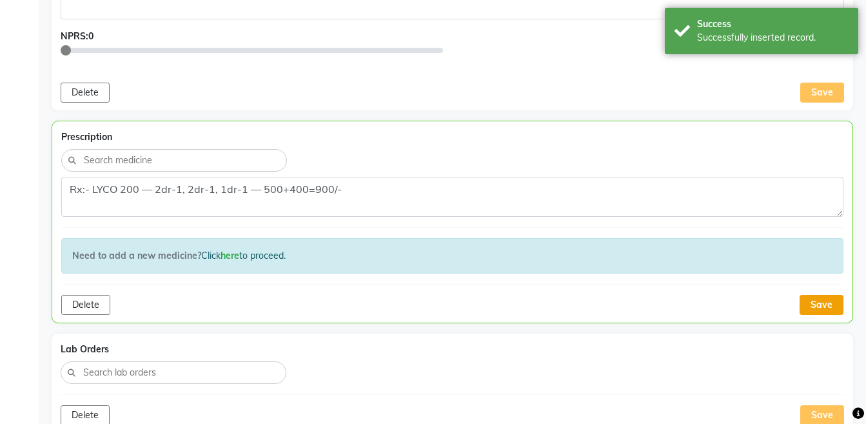
click at [831, 306] on button "Save" at bounding box center [821, 305] width 44 height 20
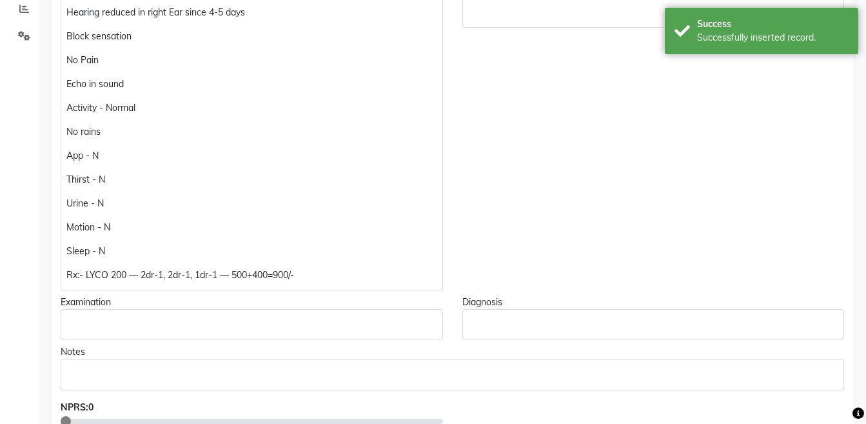
scroll to position [0, 0]
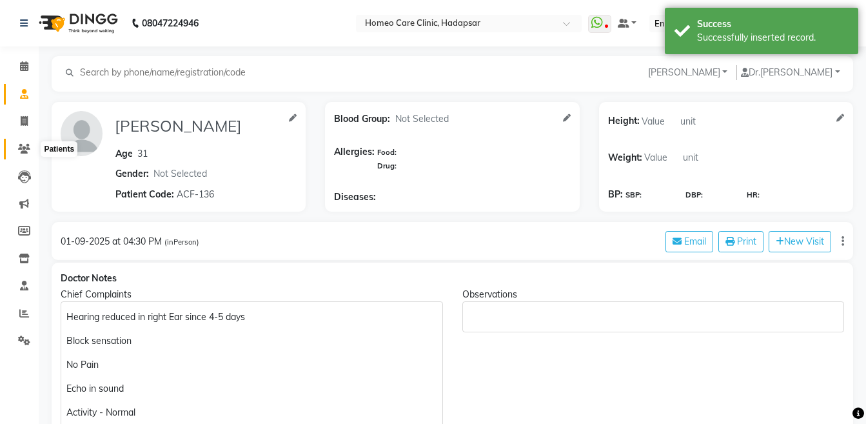
click at [21, 149] on icon at bounding box center [24, 149] width 12 height 10
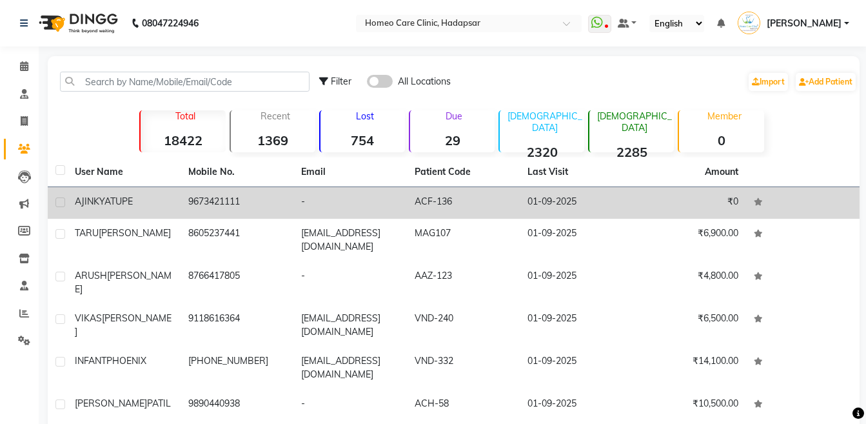
click at [224, 213] on td "9673421111" at bounding box center [237, 203] width 113 height 32
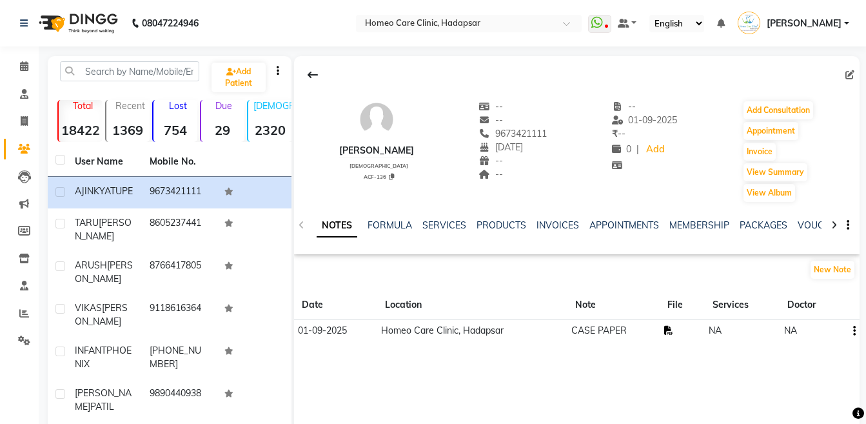
click at [665, 333] on icon at bounding box center [668, 330] width 9 height 9
click at [753, 108] on button "Add Consultation" at bounding box center [778, 110] width 70 height 18
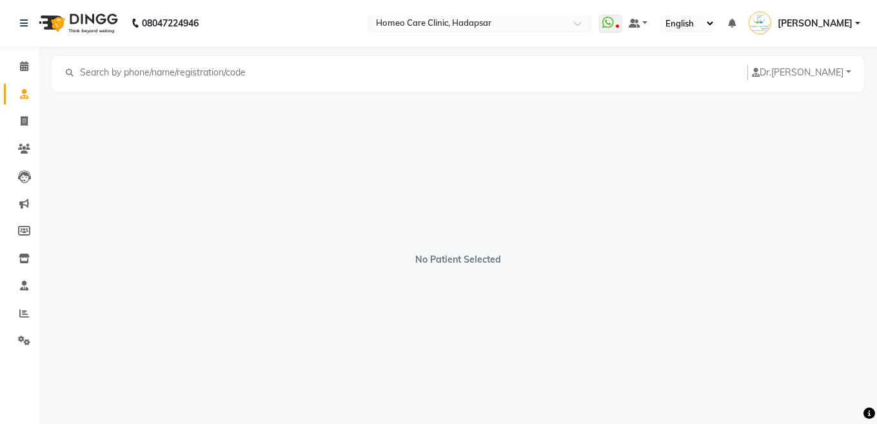
select select "[DEMOGRAPHIC_DATA]"
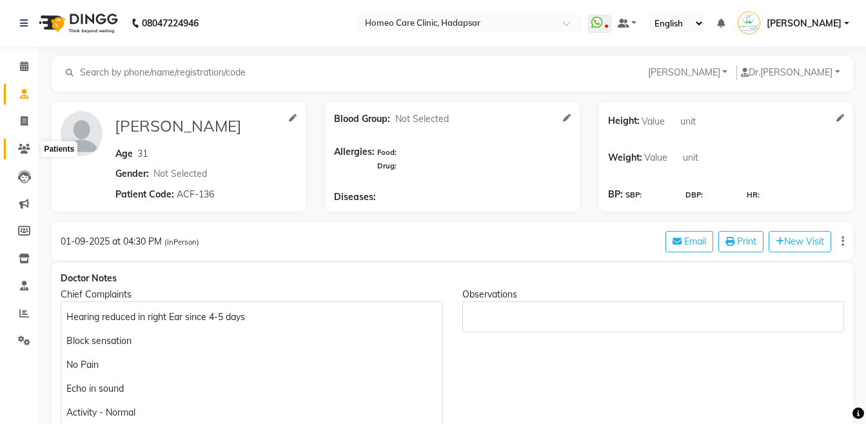
click at [24, 152] on icon at bounding box center [24, 149] width 12 height 10
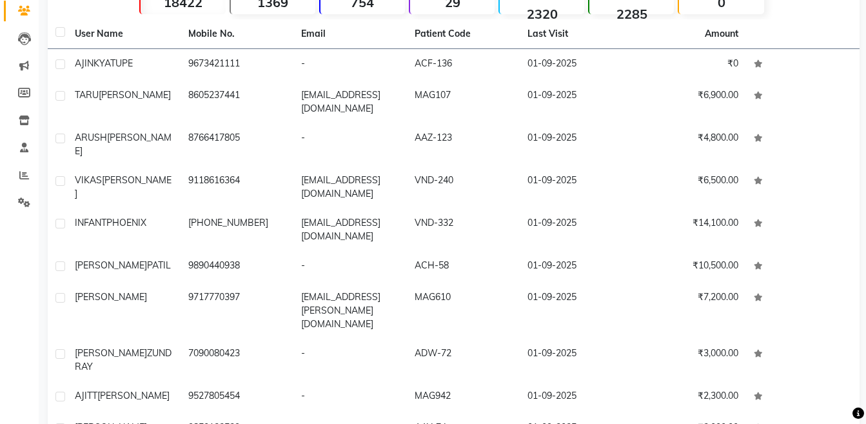
scroll to position [139, 0]
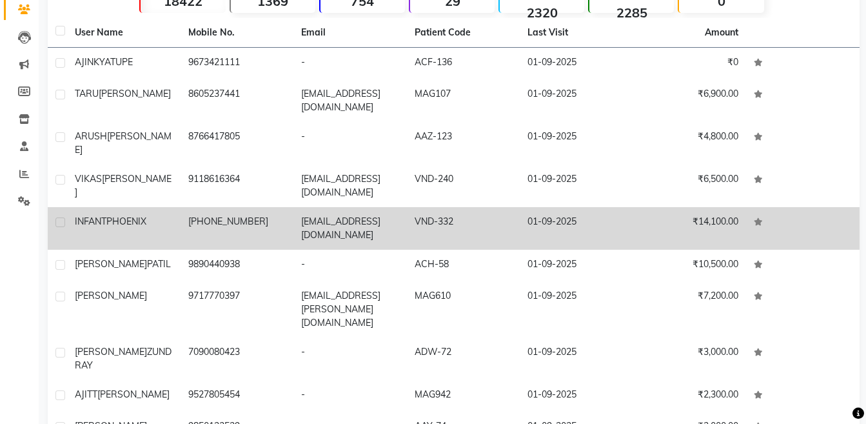
click at [597, 207] on td "01-09-2025" at bounding box center [576, 228] width 113 height 43
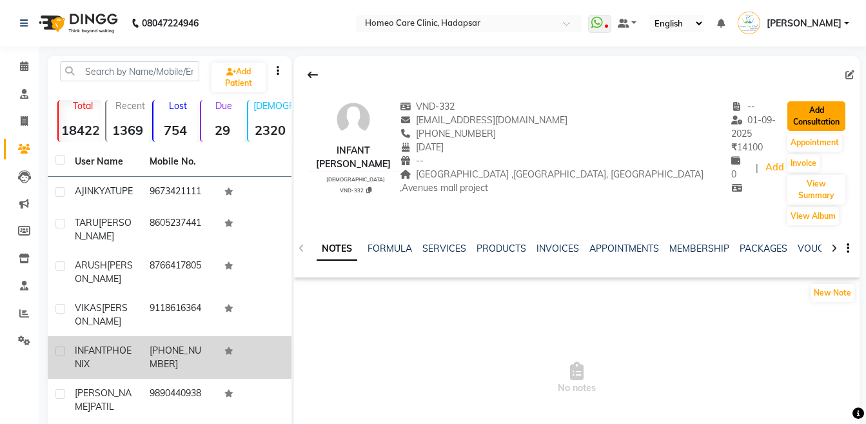
click at [811, 115] on button "Add Consultation" at bounding box center [816, 116] width 58 height 30
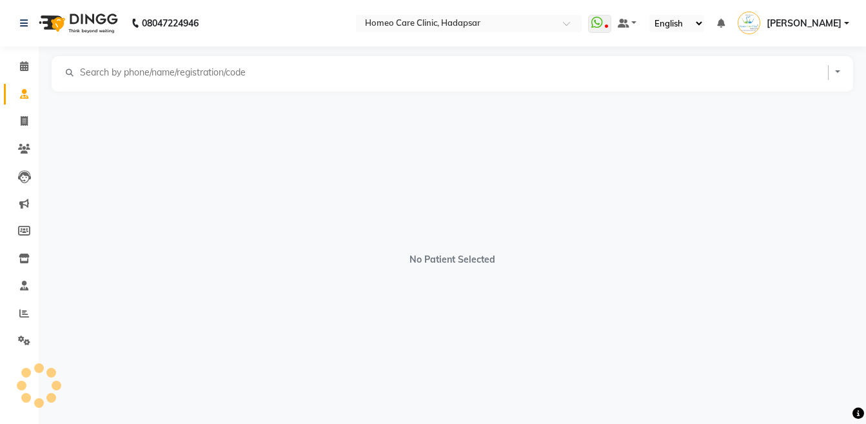
select select "[DEMOGRAPHIC_DATA]"
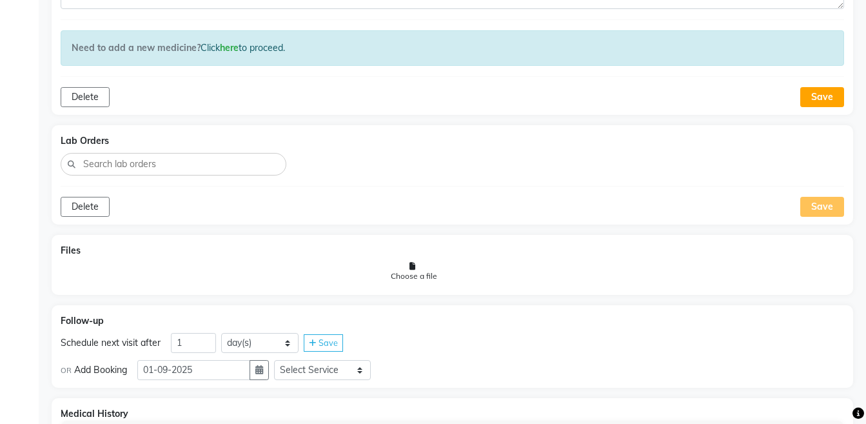
scroll to position [776, 0]
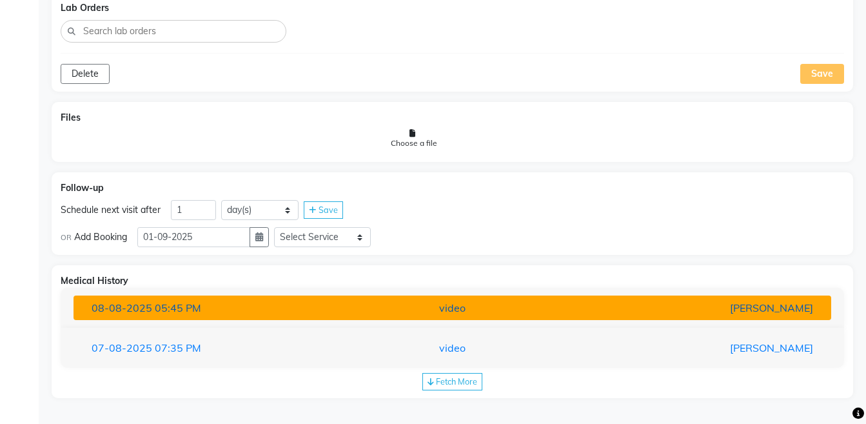
click at [738, 318] on button "08-08-2025 05:45 PM video Dr Vaseem Choudhary" at bounding box center [451, 307] width 757 height 24
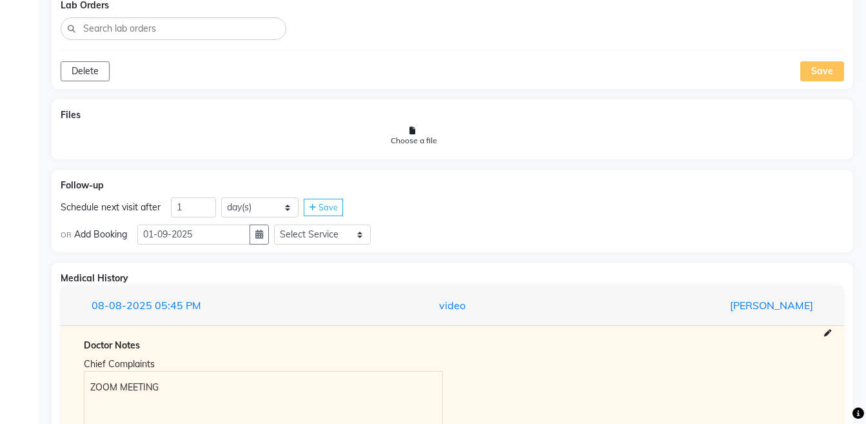
scroll to position [1061, 0]
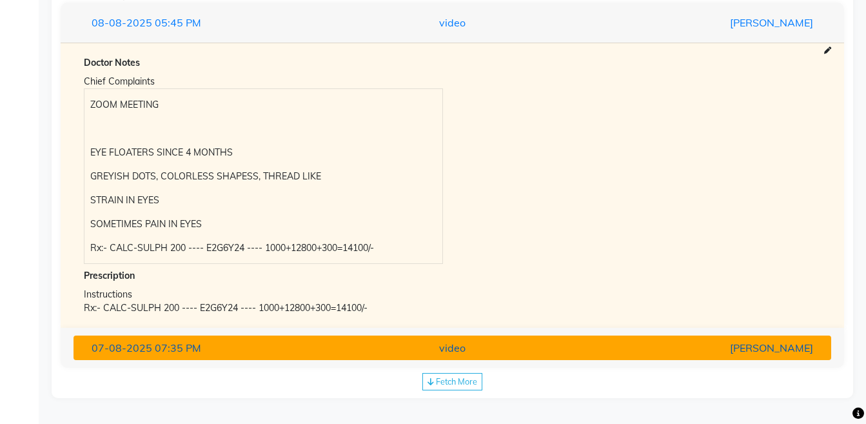
click at [738, 342] on div "Dr.Nupur Jain" at bounding box center [699, 347] width 247 height 15
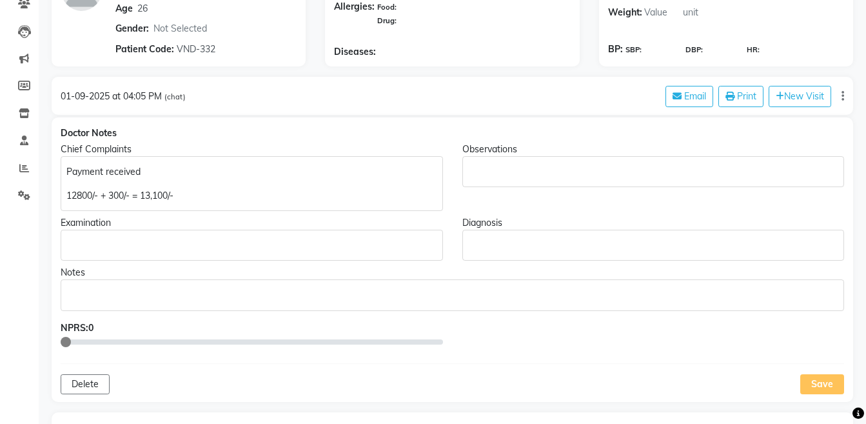
scroll to position [0, 0]
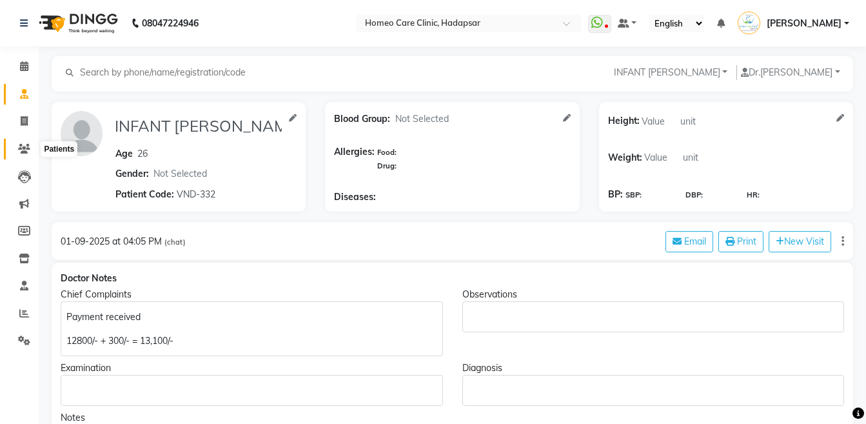
click at [27, 144] on icon at bounding box center [24, 149] width 12 height 10
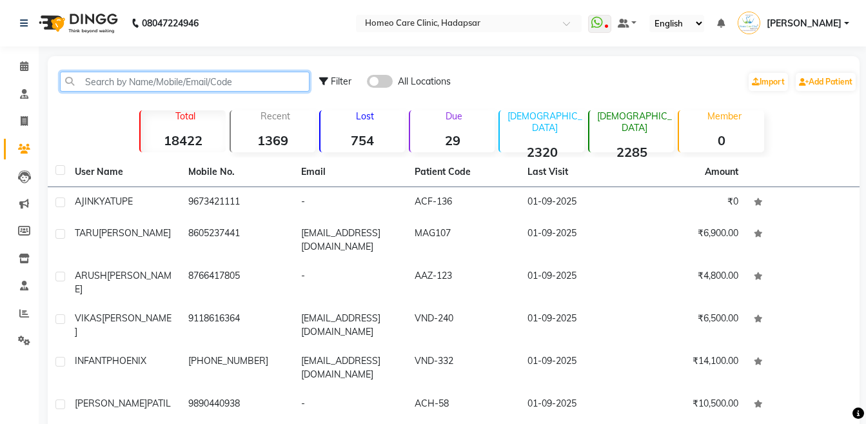
click at [139, 77] on input "text" at bounding box center [184, 82] width 249 height 20
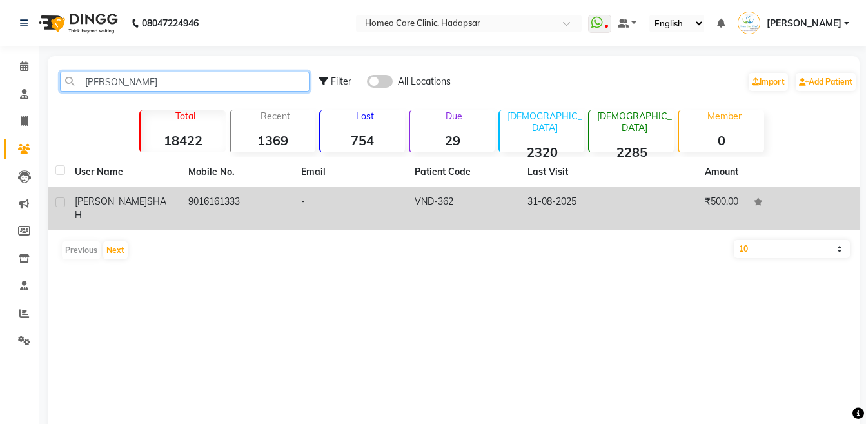
type input "danial"
click at [132, 206] on span "SHAH" at bounding box center [121, 207] width 92 height 25
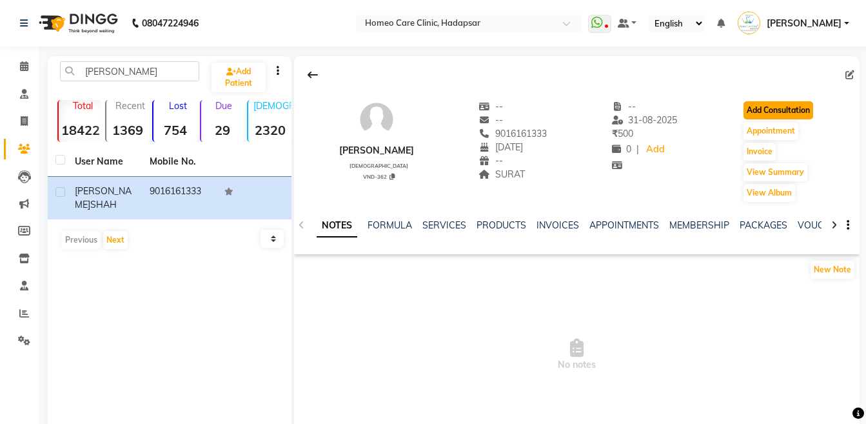
click at [768, 104] on button "Add Consultation" at bounding box center [778, 110] width 70 height 18
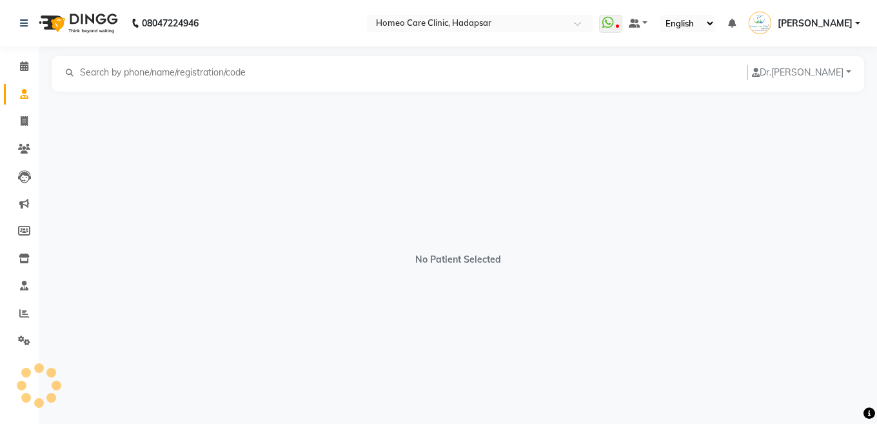
select select "[DEMOGRAPHIC_DATA]"
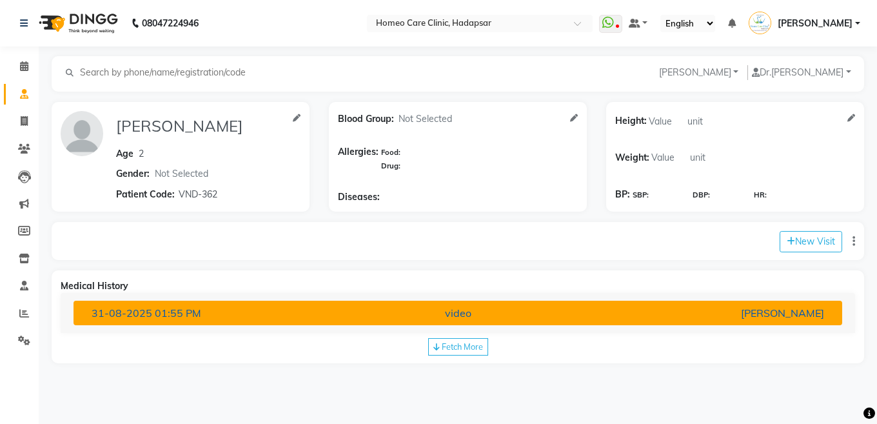
click at [700, 309] on div "Dr.Nupur Jain" at bounding box center [708, 312] width 251 height 15
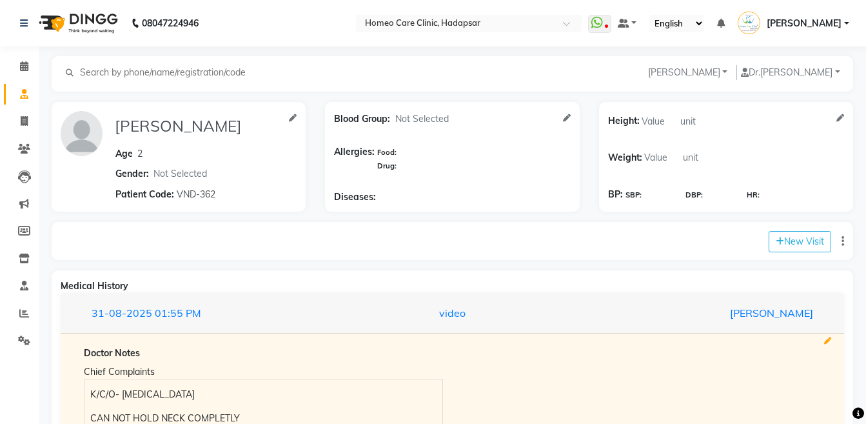
click at [825, 337] on icon at bounding box center [827, 340] width 7 height 7
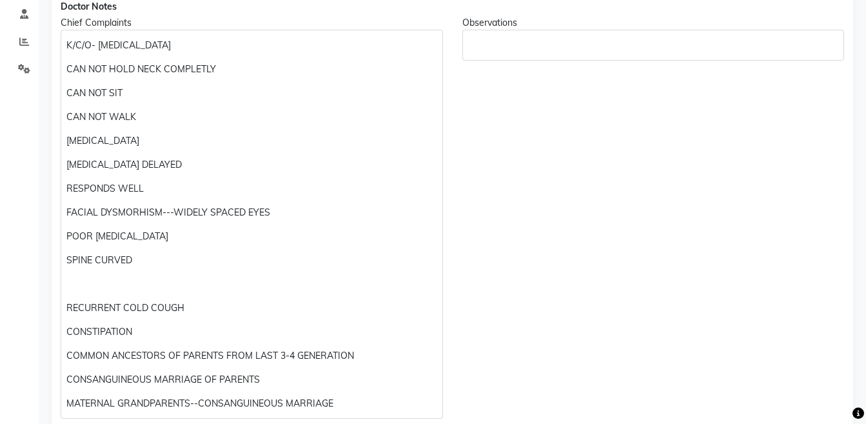
scroll to position [533, 0]
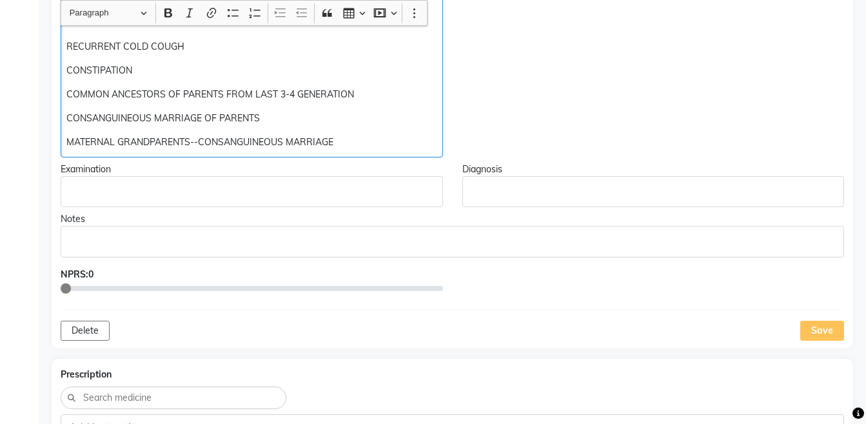
click at [360, 143] on p "MATERNAL GRANDPARENTS--CONSANGUINEOUS MARRIAGE" at bounding box center [251, 142] width 370 height 14
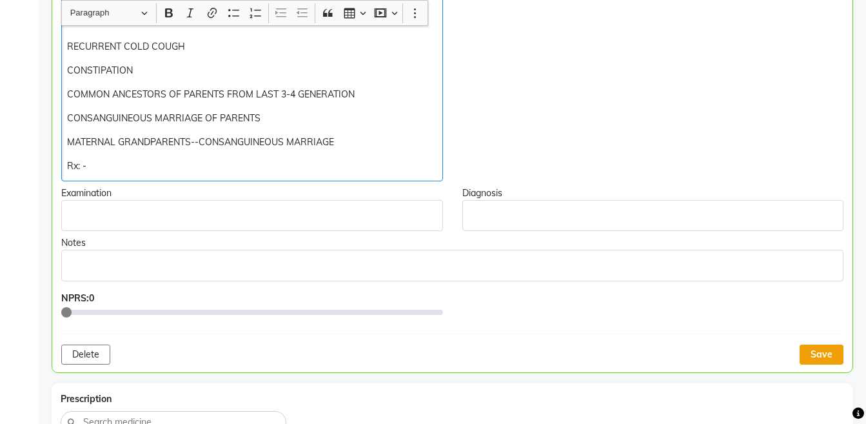
click at [827, 351] on button "Save" at bounding box center [821, 354] width 44 height 20
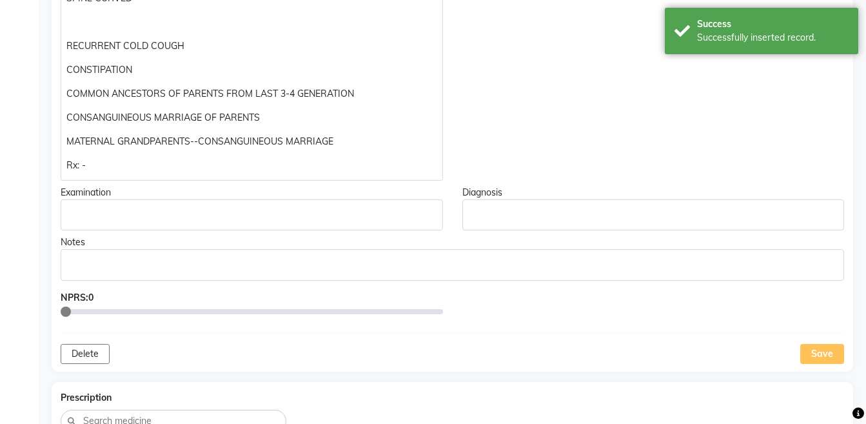
scroll to position [0, 0]
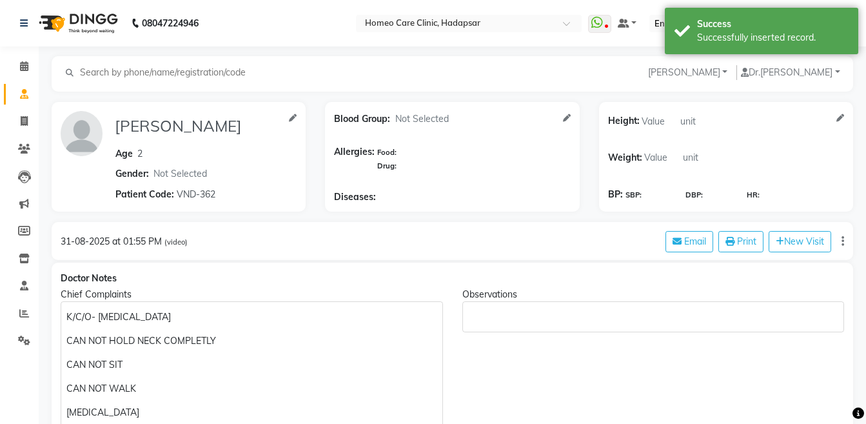
click at [15, 160] on li "Patients" at bounding box center [19, 149] width 39 height 28
click at [22, 153] on icon at bounding box center [24, 149] width 12 height 10
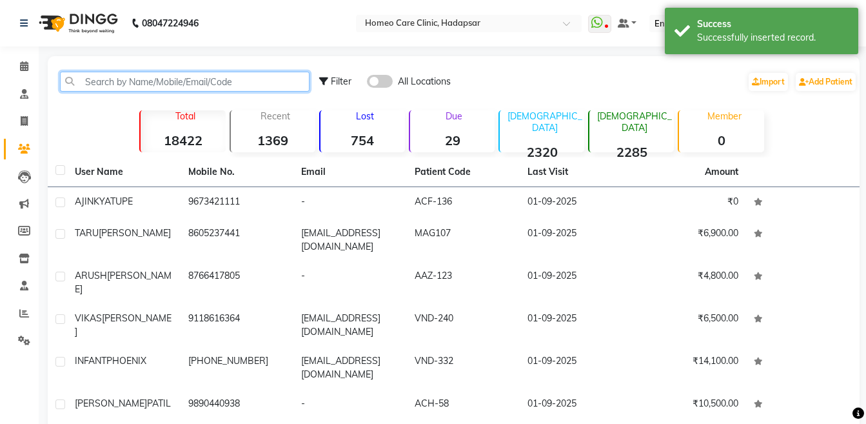
click at [130, 82] on input "text" at bounding box center [184, 82] width 249 height 20
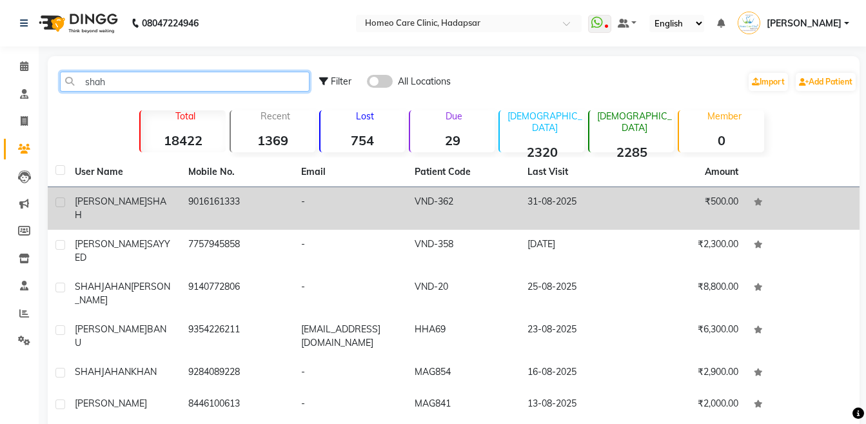
type input "shah"
click at [130, 204] on span "SHAH" at bounding box center [121, 207] width 92 height 25
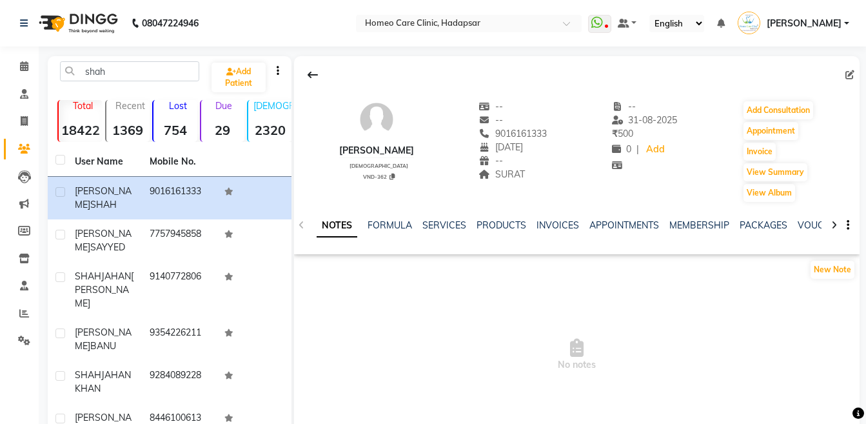
click at [833, 223] on icon at bounding box center [834, 224] width 6 height 9
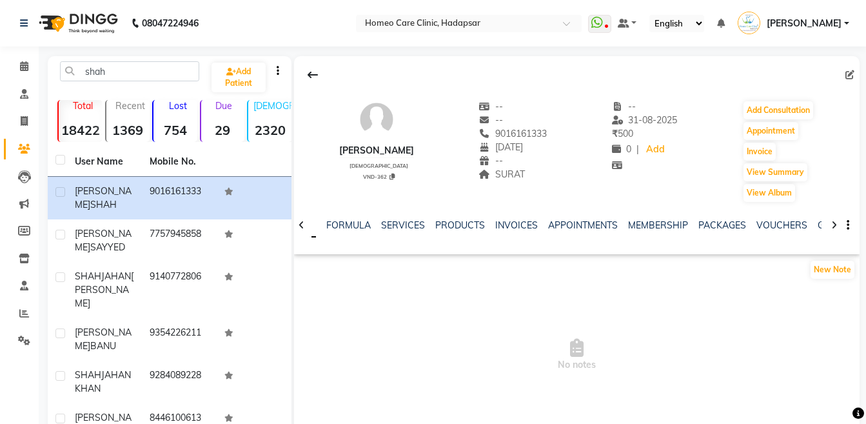
click at [833, 223] on icon at bounding box center [834, 224] width 6 height 9
click at [834, 224] on icon at bounding box center [834, 224] width 6 height 9
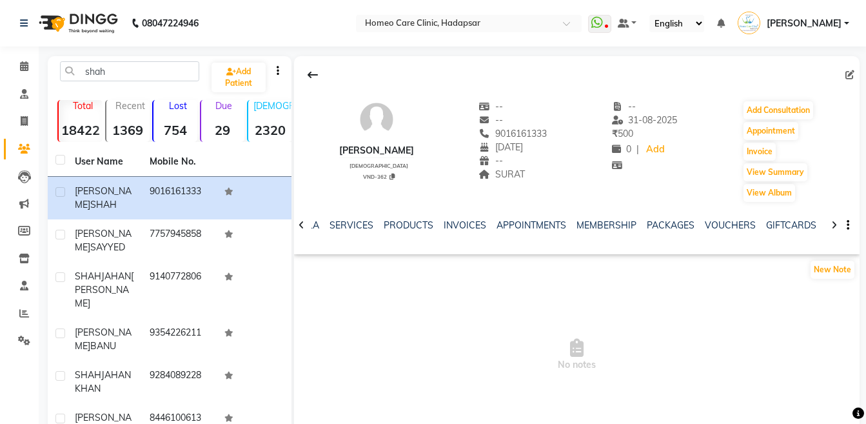
click at [834, 224] on icon at bounding box center [834, 224] width 6 height 9
click at [834, 224] on div "NOTES FORMULA SERVICES PRODUCTS INVOICES APPOINTMENTS MEMBERSHIP PACKAGES VOUCH…" at bounding box center [576, 225] width 565 height 44
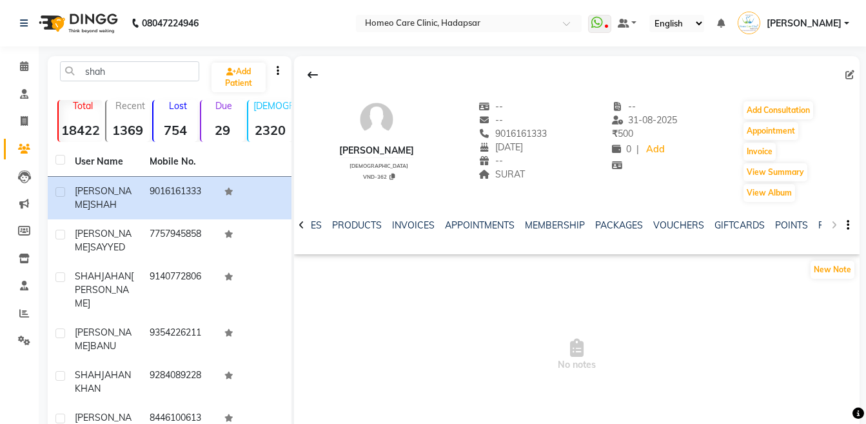
click at [834, 224] on div "NOTES FORMULA SERVICES PRODUCTS INVOICES APPOINTMENTS MEMBERSHIP PACKAGES VOUCH…" at bounding box center [576, 225] width 565 height 44
drag, startPoint x: 834, startPoint y: 224, endPoint x: 817, endPoint y: 222, distance: 16.2
click at [817, 222] on div "NOTES FORMULA SERVICES PRODUCTS INVOICES APPOINTMENTS MEMBERSHIP PACKAGES VOUCH…" at bounding box center [576, 225] width 565 height 44
click at [818, 222] on link "FORMS" at bounding box center [834, 225] width 32 height 12
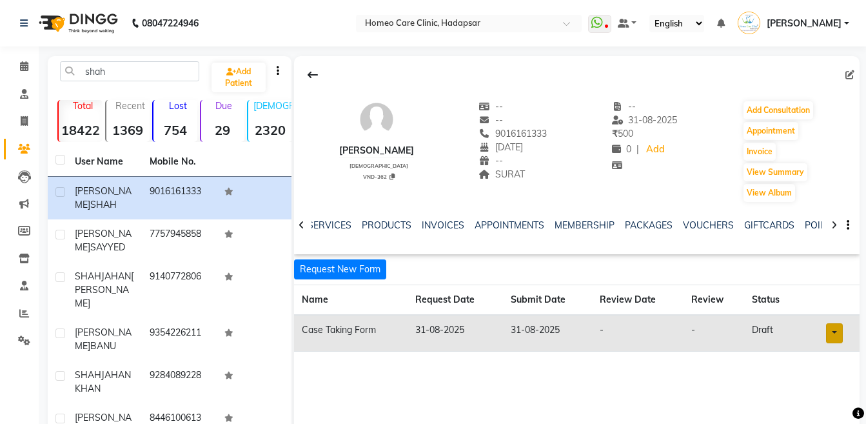
click at [837, 328] on link at bounding box center [834, 333] width 17 height 20
click at [816, 372] on link "Open in staff mode" at bounding box center [801, 381] width 122 height 21
click at [765, 116] on button "Add Consultation" at bounding box center [778, 110] width 70 height 18
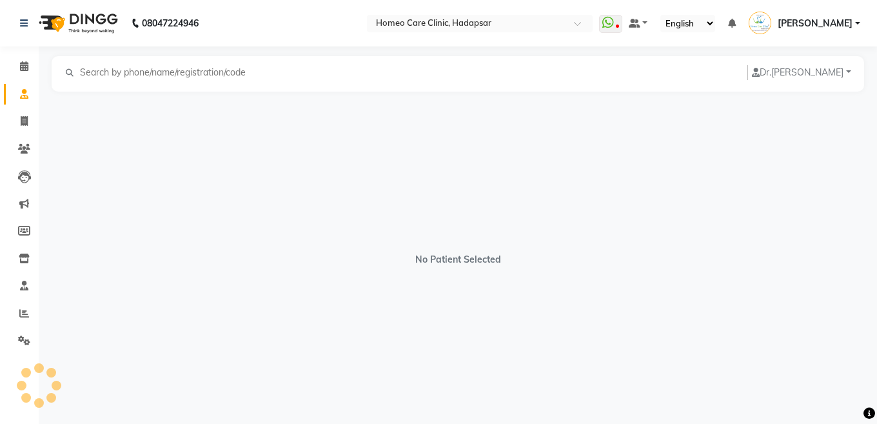
select select "[DEMOGRAPHIC_DATA]"
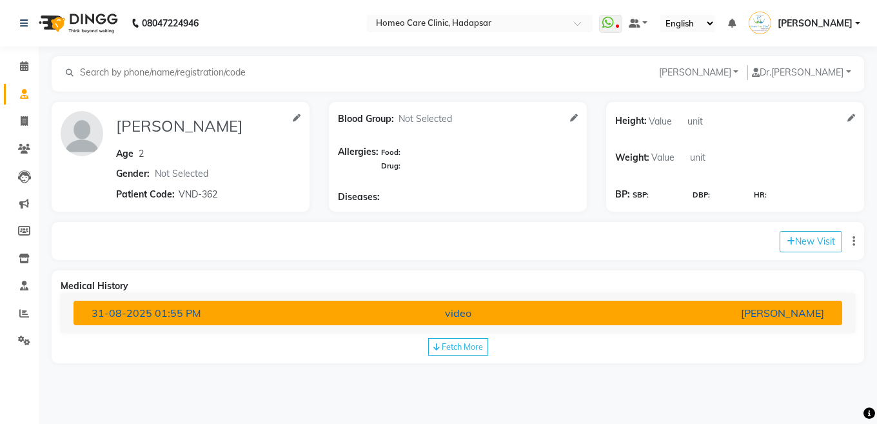
click at [752, 306] on div "Dr.Nupur Jain" at bounding box center [708, 312] width 251 height 15
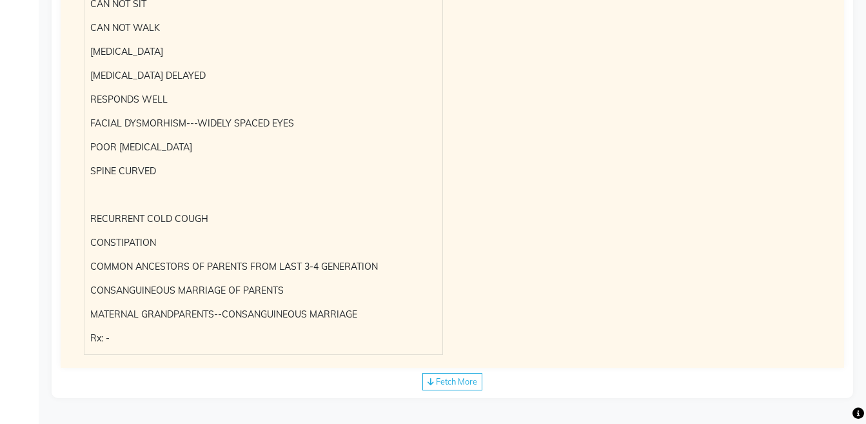
scroll to position [113, 0]
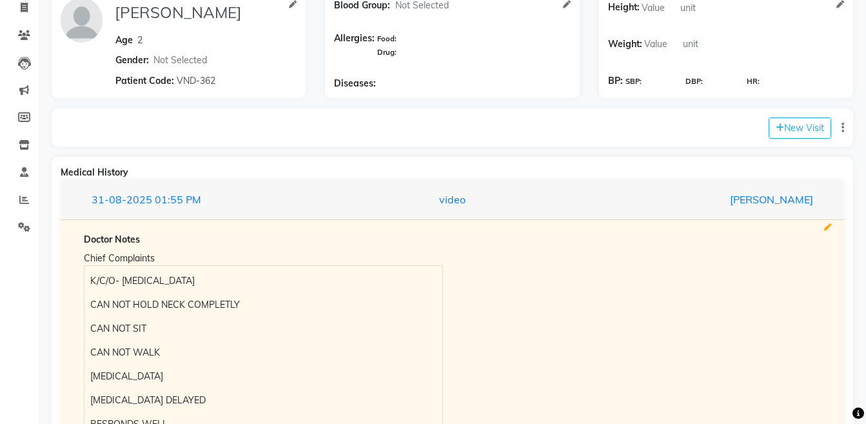
click at [825, 228] on icon at bounding box center [827, 227] width 7 height 7
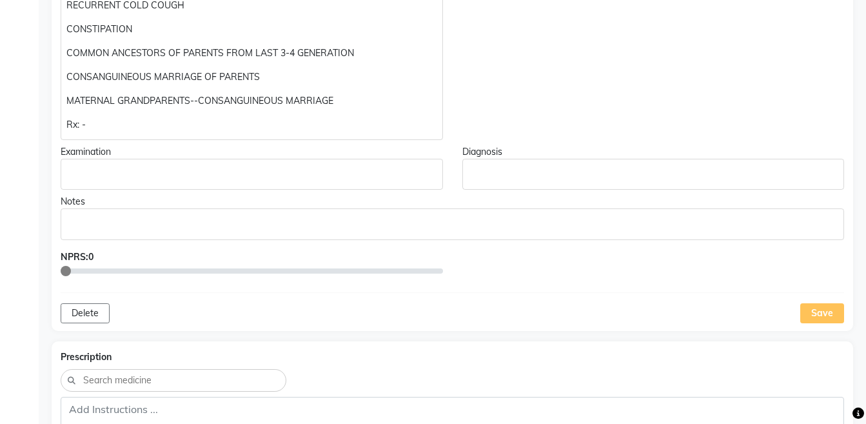
scroll to position [571, 0]
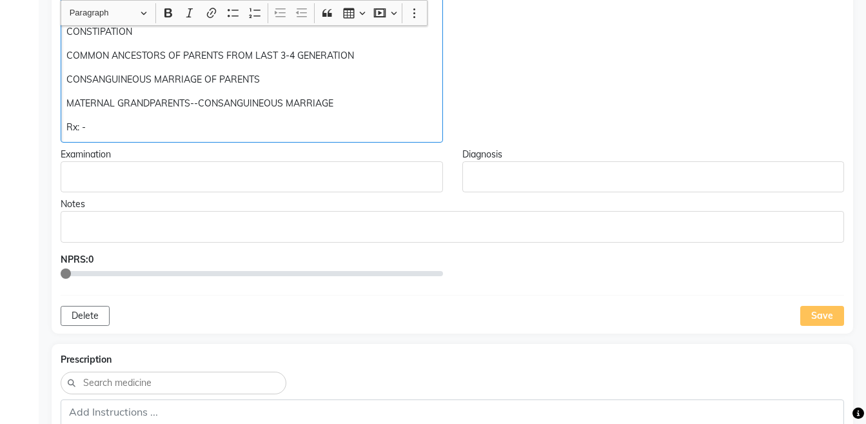
click at [326, 130] on p "Rx: -" at bounding box center [251, 128] width 370 height 14
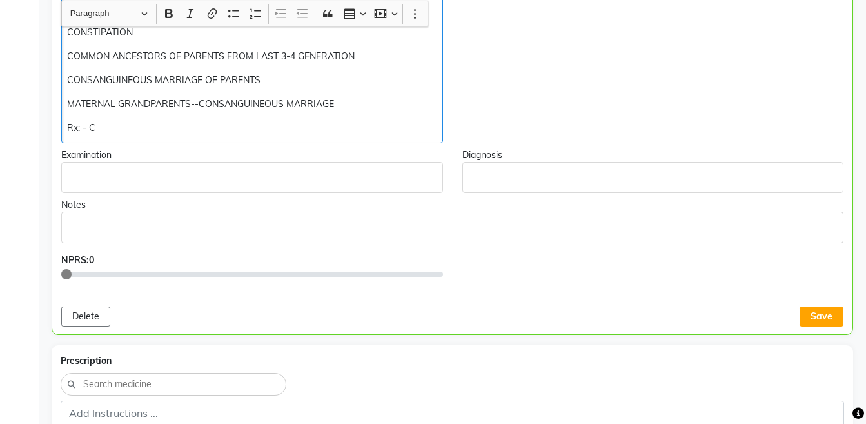
scroll to position [572, 0]
copy div "Rx: - CALC-IOD 200 — S2K4M8 — 500+1800+200=2500/-"
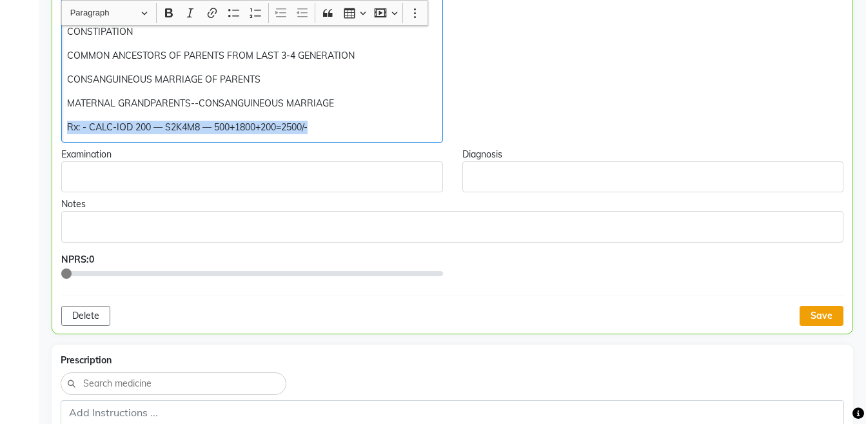
click at [829, 316] on button "Save" at bounding box center [821, 316] width 44 height 20
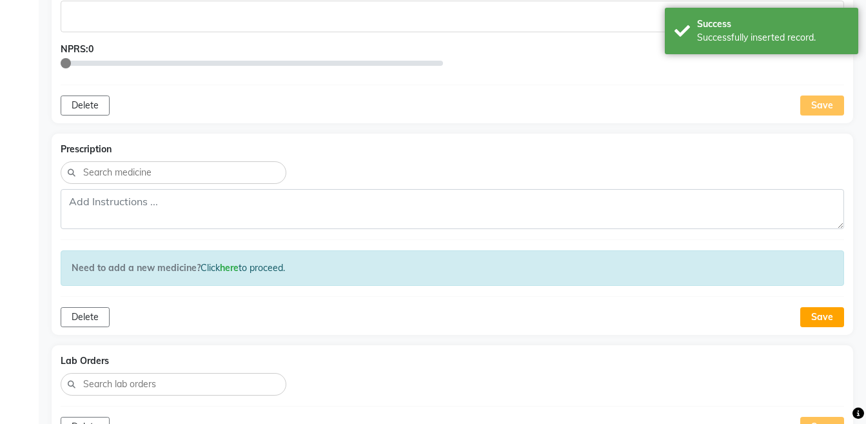
scroll to position [813, 0]
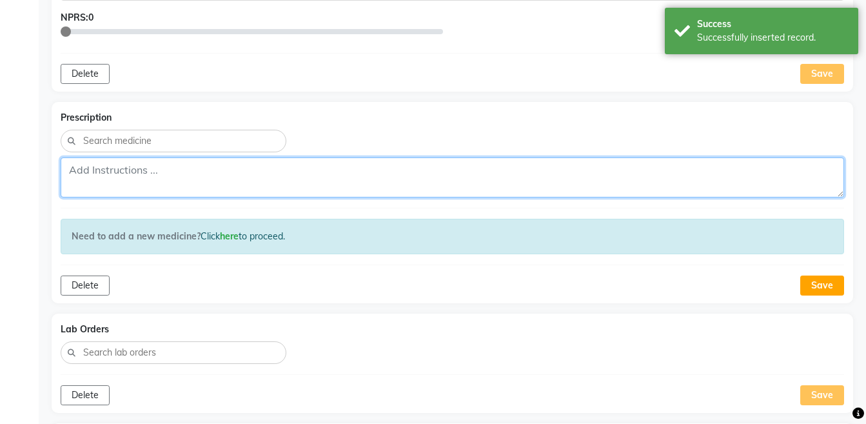
click at [498, 182] on textarea at bounding box center [452, 177] width 783 height 40
paste textarea "Rx: - CALC-IOD 200 — S2K4M8 — 500+1800+200=2500/-"
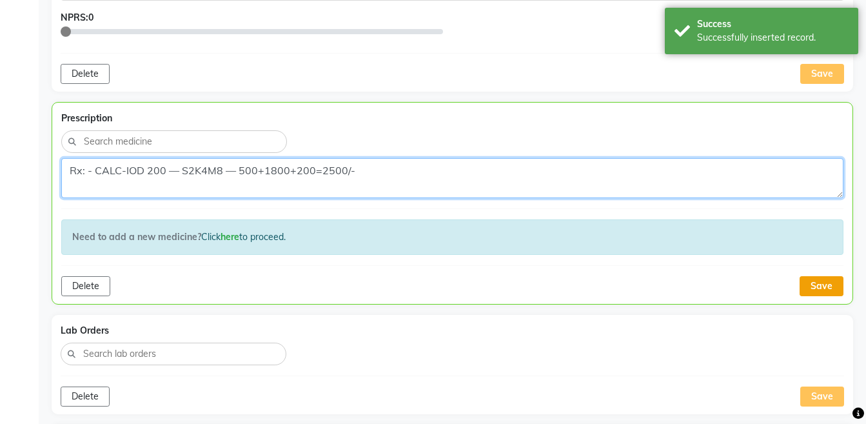
type textarea "Rx: - CALC-IOD 200 — S2K4M8 — 500+1800+200=2500/-"
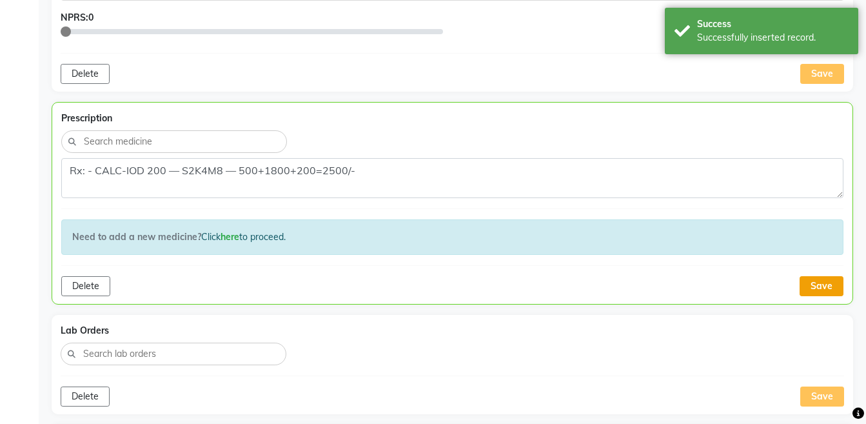
click at [823, 290] on button "Save" at bounding box center [821, 286] width 44 height 20
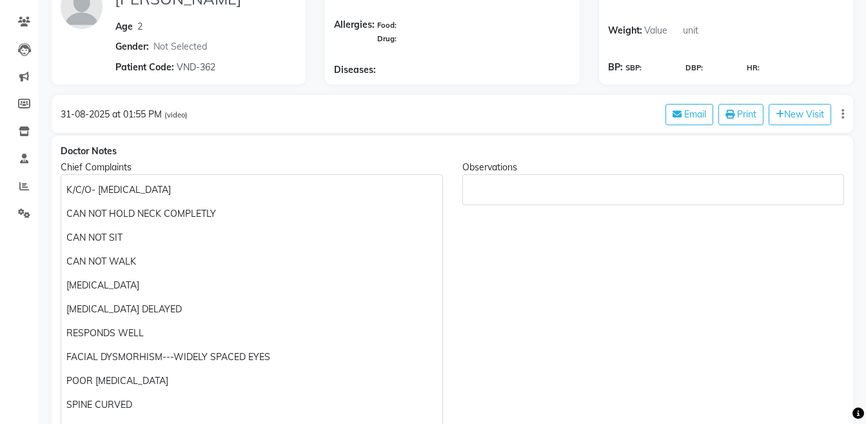
scroll to position [0, 0]
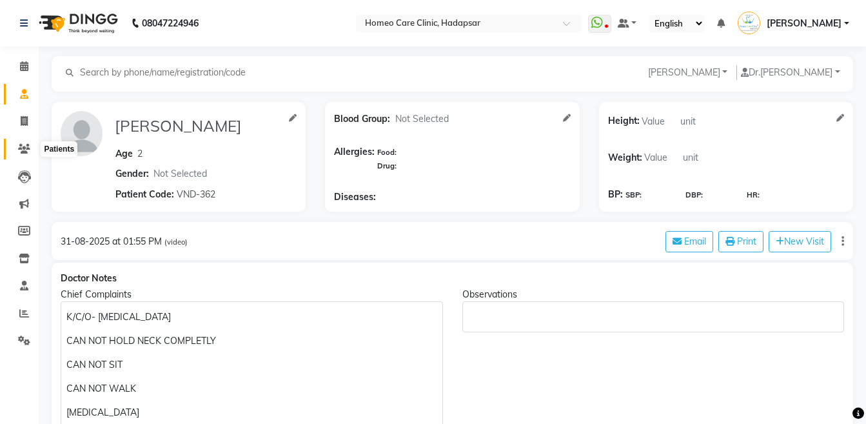
click at [30, 150] on span at bounding box center [24, 149] width 23 height 15
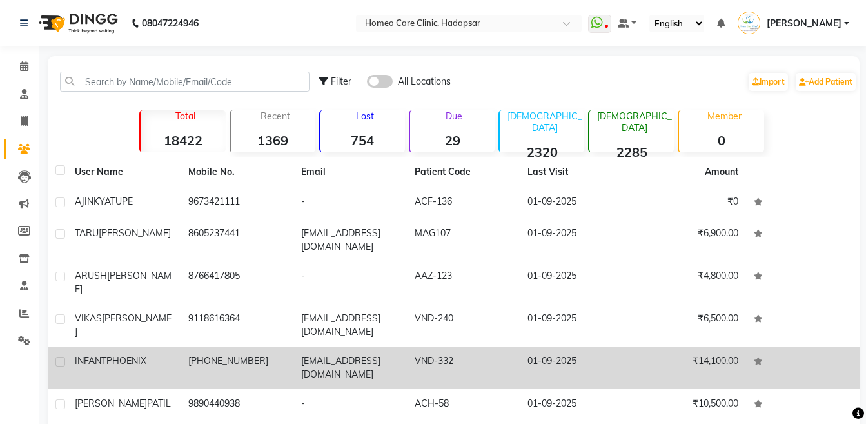
click at [157, 354] on div "INFANT PHOENIX" at bounding box center [124, 361] width 98 height 14
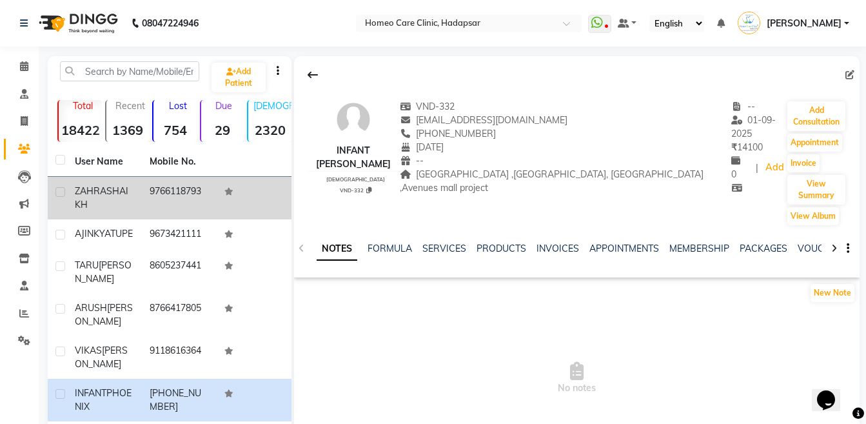
click at [129, 213] on td "[PERSON_NAME]" at bounding box center [104, 198] width 75 height 43
